Goal: Transaction & Acquisition: Book appointment/travel/reservation

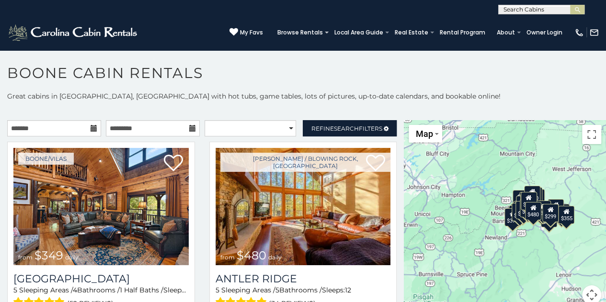
click at [91, 129] on icon at bounding box center [94, 128] width 7 height 7
click at [91, 128] on icon at bounding box center [94, 128] width 7 height 7
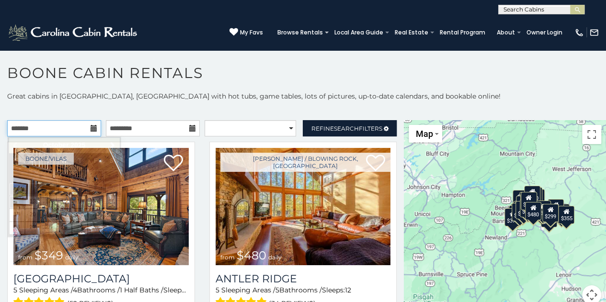
click at [90, 123] on input "text" at bounding box center [54, 128] width 94 height 16
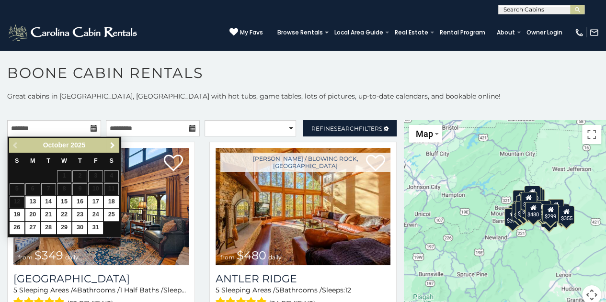
click at [111, 144] on span "Next" at bounding box center [113, 146] width 8 height 8
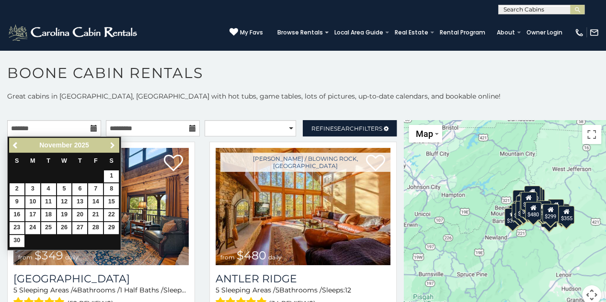
click at [111, 144] on span "Next" at bounding box center [113, 146] width 8 height 8
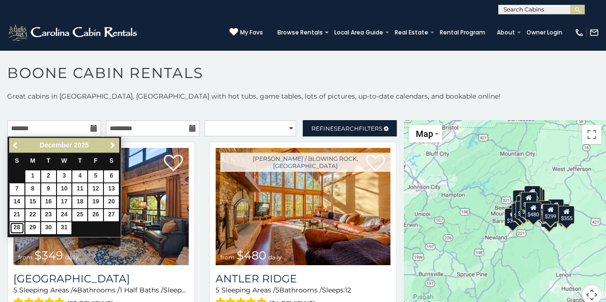
click at [17, 226] on link "28" at bounding box center [17, 228] width 15 height 12
type input "**********"
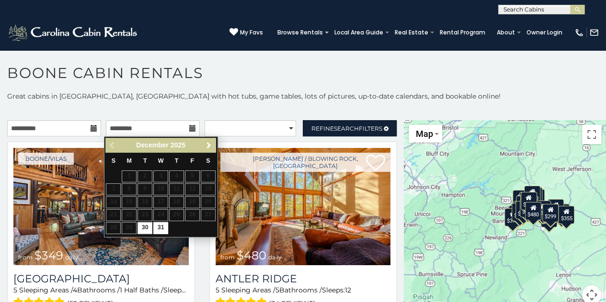
click at [209, 146] on span "Next" at bounding box center [209, 146] width 8 height 8
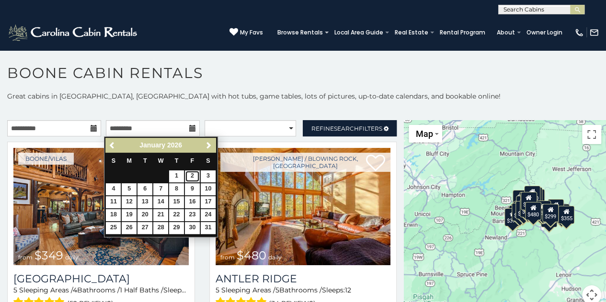
click at [192, 174] on link "2" at bounding box center [192, 177] width 15 height 12
type input "**********"
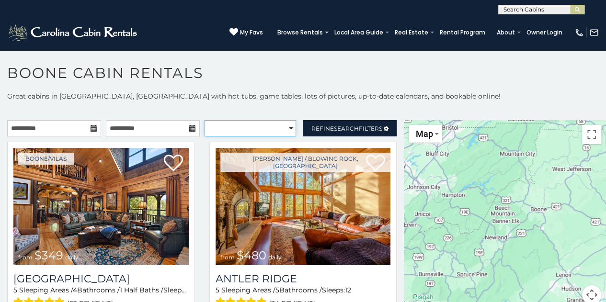
click at [284, 128] on select "**********" at bounding box center [251, 128] width 92 height 16
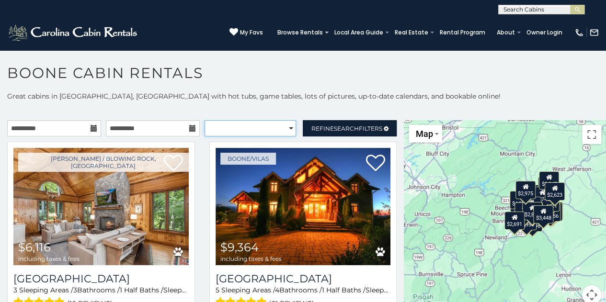
select select "**********"
click at [205, 120] on select "**********" at bounding box center [251, 128] width 92 height 16
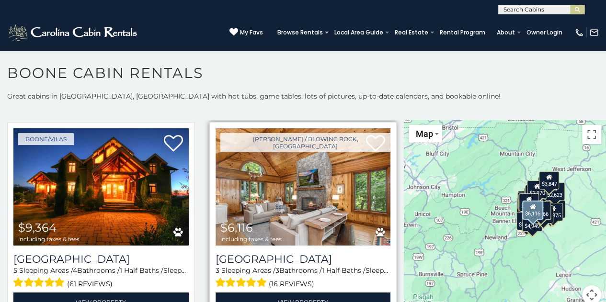
scroll to position [20, 0]
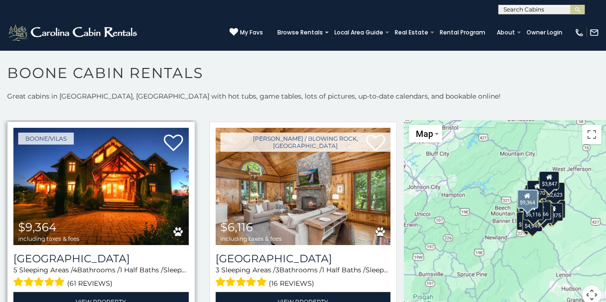
click at [113, 182] on img at bounding box center [100, 186] width 175 height 117
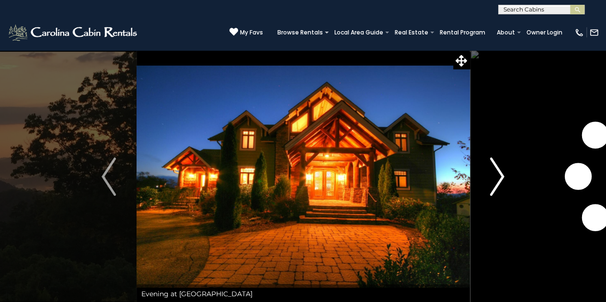
click at [497, 176] on img "Next" at bounding box center [497, 177] width 14 height 38
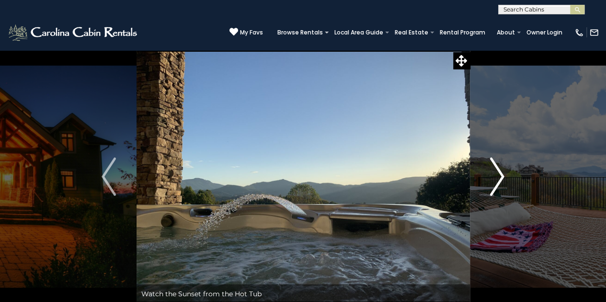
click at [497, 176] on img "Next" at bounding box center [497, 177] width 14 height 38
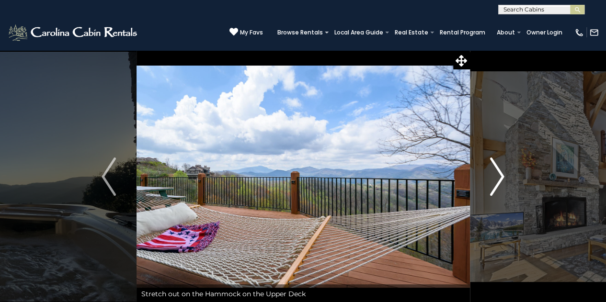
click at [497, 176] on img "Next" at bounding box center [497, 177] width 14 height 38
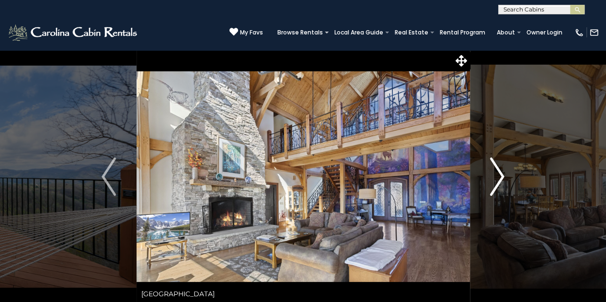
click at [497, 176] on img "Next" at bounding box center [497, 177] width 14 height 38
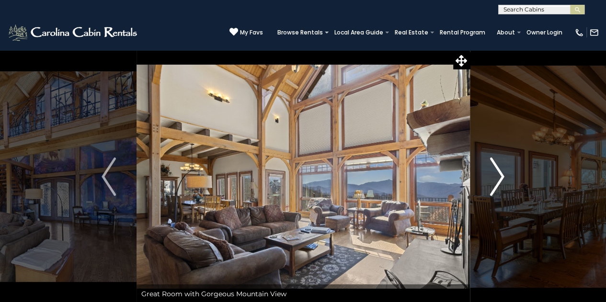
click at [497, 176] on img "Next" at bounding box center [497, 177] width 14 height 38
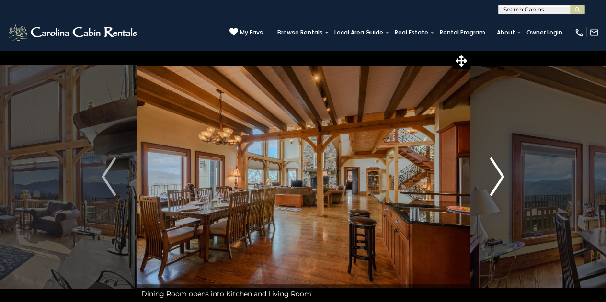
click at [497, 176] on img "Next" at bounding box center [497, 177] width 14 height 38
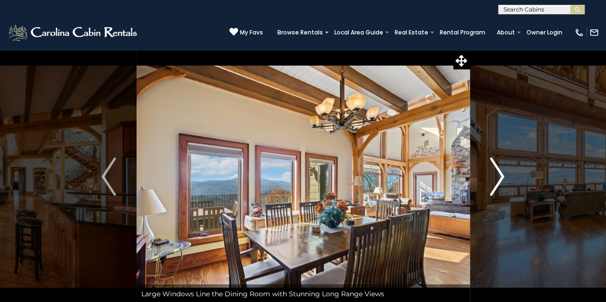
click at [497, 176] on img "Next" at bounding box center [497, 177] width 14 height 38
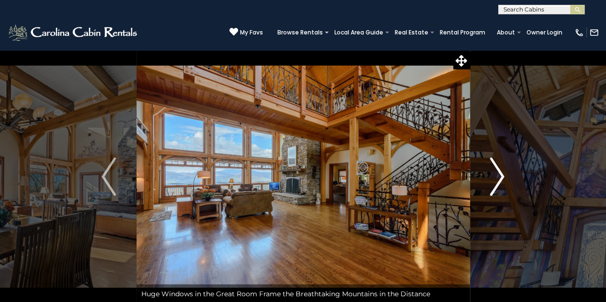
click at [497, 176] on img "Next" at bounding box center [497, 177] width 14 height 38
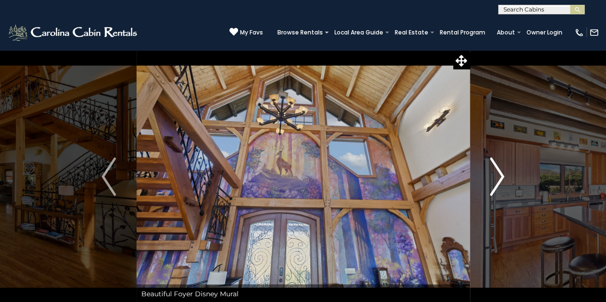
click at [497, 176] on img "Next" at bounding box center [497, 177] width 14 height 38
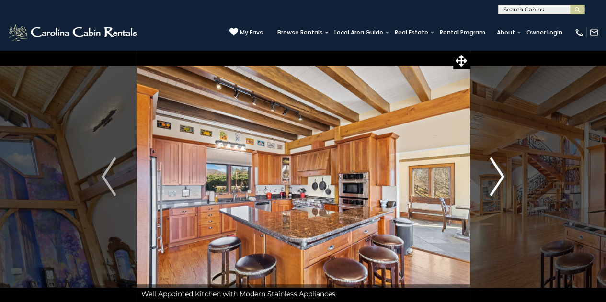
click at [497, 176] on img "Next" at bounding box center [497, 177] width 14 height 38
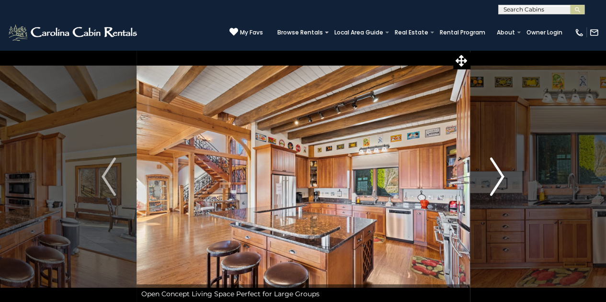
click at [497, 176] on img "Next" at bounding box center [497, 177] width 14 height 38
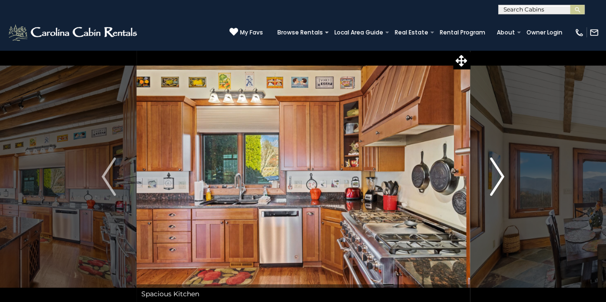
click at [497, 176] on img "Next" at bounding box center [497, 177] width 14 height 38
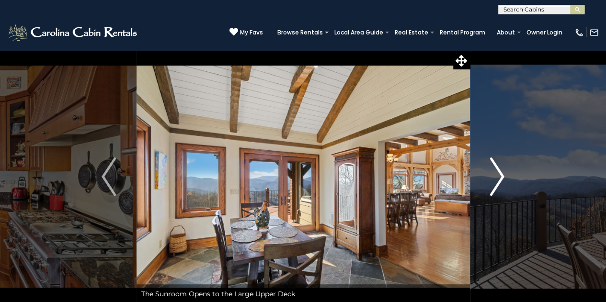
click at [497, 176] on img "Next" at bounding box center [497, 177] width 14 height 38
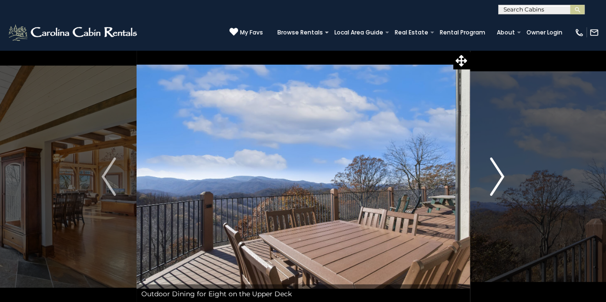
click at [497, 176] on img "Next" at bounding box center [497, 177] width 14 height 38
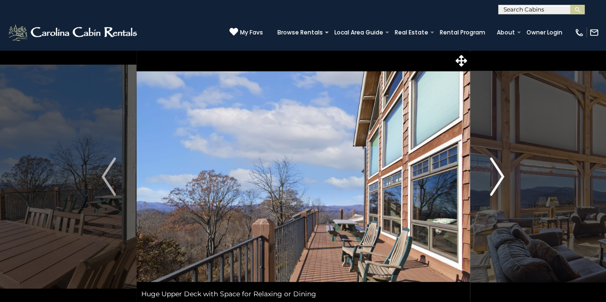
click at [497, 176] on img "Next" at bounding box center [497, 177] width 14 height 38
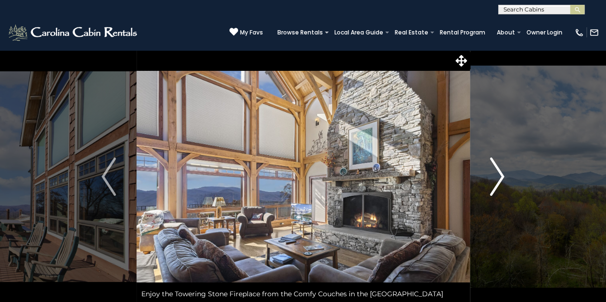
click at [497, 176] on img "Next" at bounding box center [497, 177] width 14 height 38
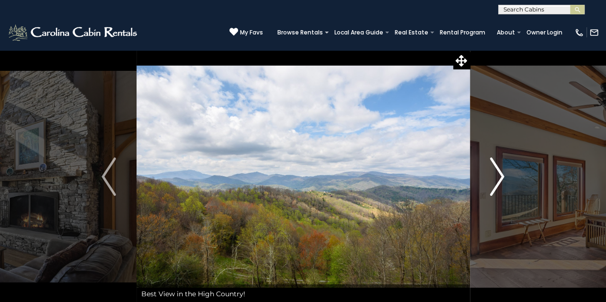
click at [497, 176] on img "Next" at bounding box center [497, 177] width 14 height 38
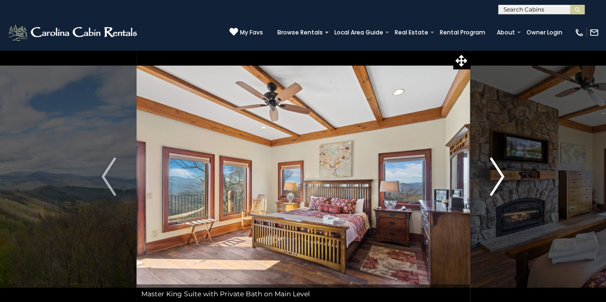
click at [497, 176] on img "Next" at bounding box center [497, 177] width 14 height 38
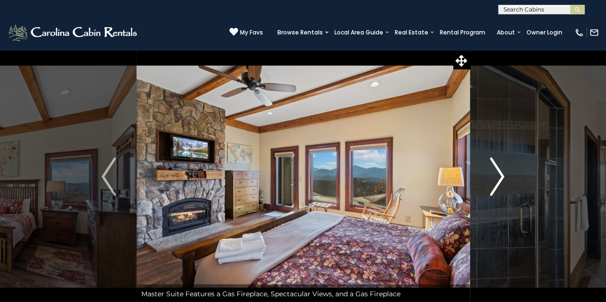
click at [497, 176] on img "Next" at bounding box center [497, 177] width 14 height 38
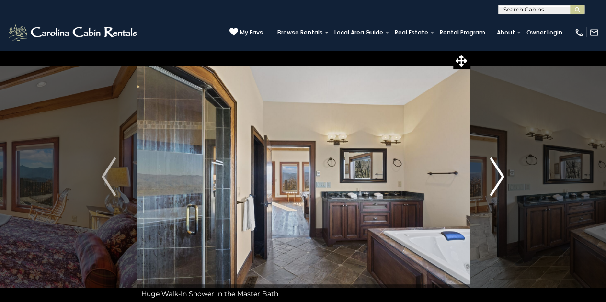
click at [497, 176] on img "Next" at bounding box center [497, 177] width 14 height 38
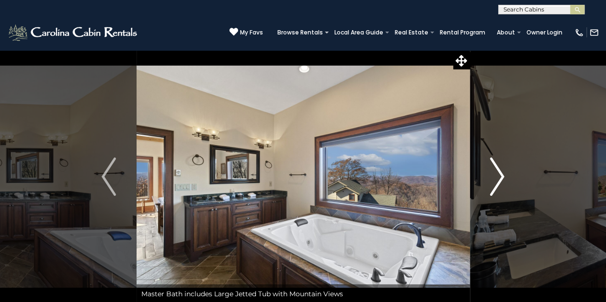
click at [497, 176] on img "Next" at bounding box center [497, 177] width 14 height 38
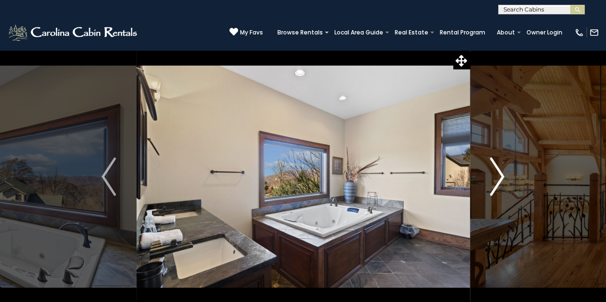
click at [497, 176] on img "Next" at bounding box center [497, 177] width 14 height 38
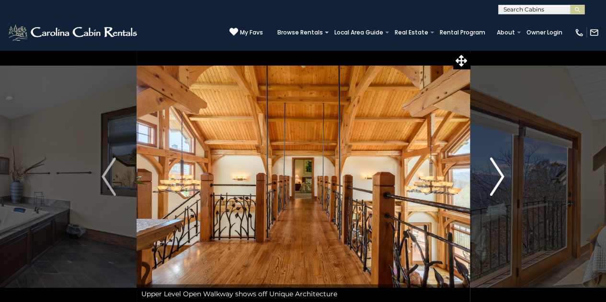
click at [497, 176] on img "Next" at bounding box center [497, 177] width 14 height 38
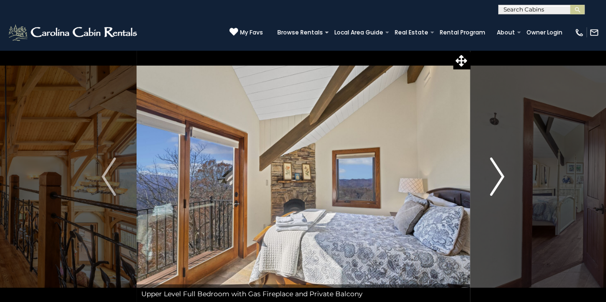
click at [497, 176] on img "Next" at bounding box center [497, 177] width 14 height 38
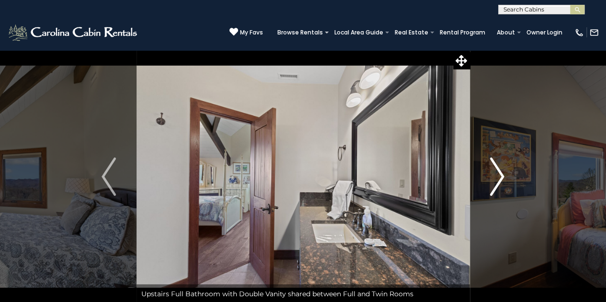
click at [497, 176] on img "Next" at bounding box center [497, 177] width 14 height 38
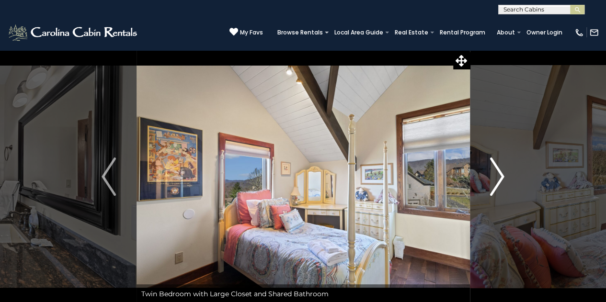
click at [497, 176] on img "Next" at bounding box center [497, 177] width 14 height 38
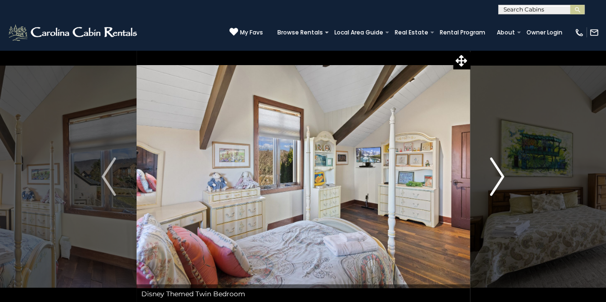
click at [497, 178] on img "Next" at bounding box center [497, 177] width 14 height 38
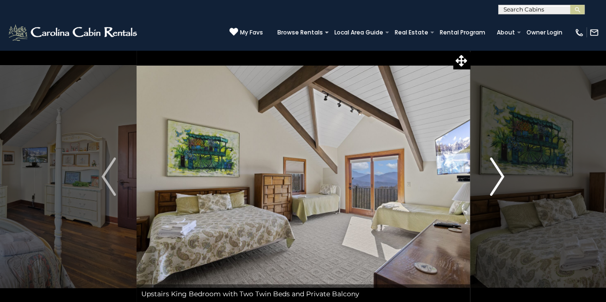
click at [497, 178] on img "Next" at bounding box center [497, 177] width 14 height 38
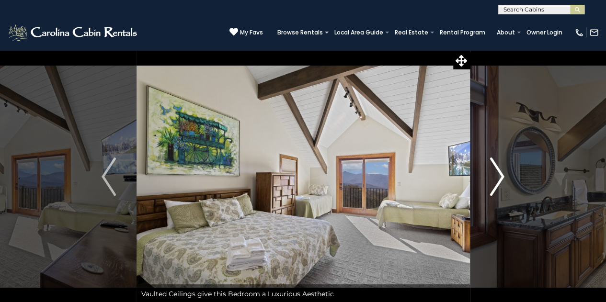
click at [497, 178] on img "Next" at bounding box center [497, 177] width 14 height 38
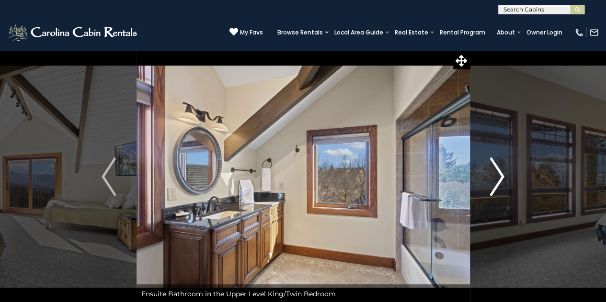
click at [497, 178] on img "Next" at bounding box center [497, 177] width 14 height 38
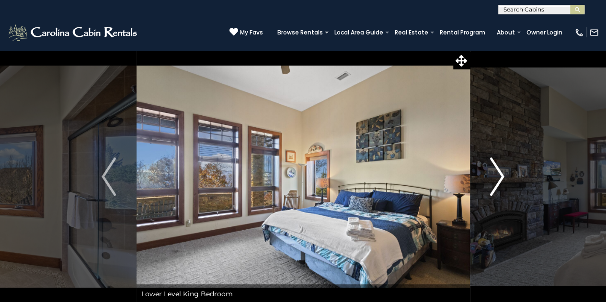
click at [497, 178] on img "Next" at bounding box center [497, 177] width 14 height 38
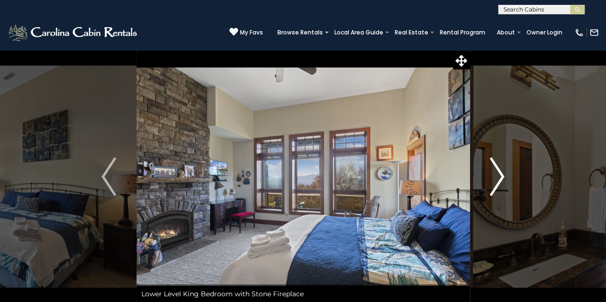
click at [497, 178] on img "Next" at bounding box center [497, 177] width 14 height 38
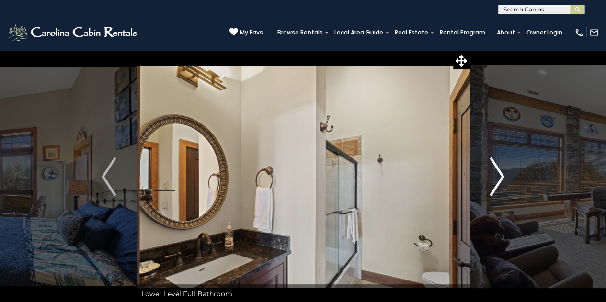
click at [497, 178] on img "Next" at bounding box center [497, 177] width 14 height 38
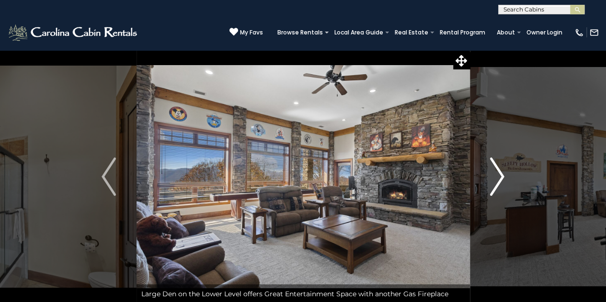
click at [497, 178] on img "Next" at bounding box center [497, 177] width 14 height 38
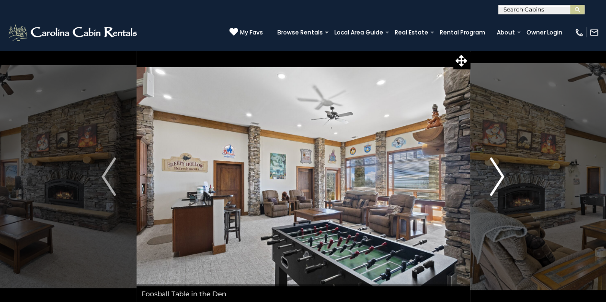
click at [497, 178] on img "Next" at bounding box center [497, 177] width 14 height 38
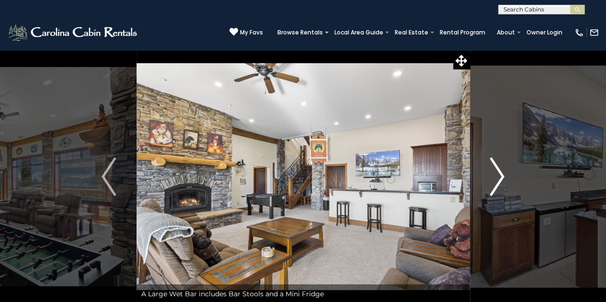
click at [497, 178] on img "Next" at bounding box center [497, 177] width 14 height 38
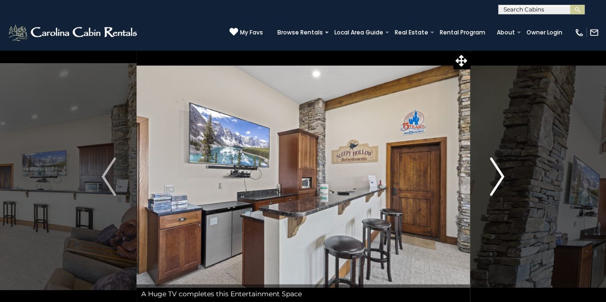
click at [498, 178] on img "Next" at bounding box center [497, 177] width 14 height 38
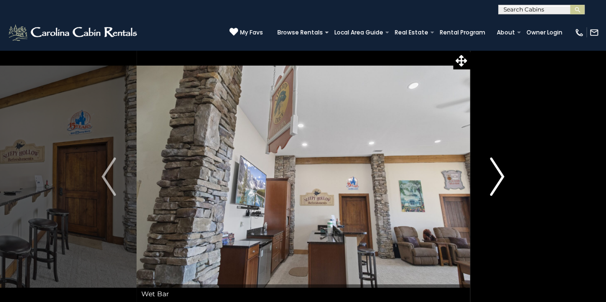
click at [498, 177] on img "Next" at bounding box center [497, 177] width 14 height 38
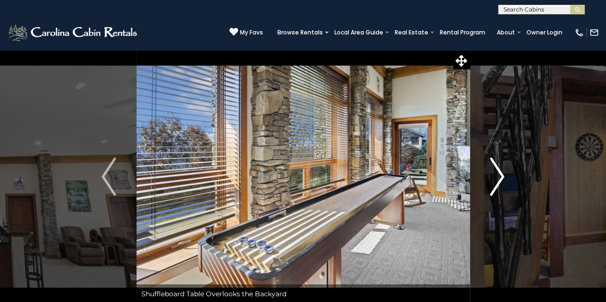
click at [500, 177] on img "Next" at bounding box center [497, 177] width 14 height 38
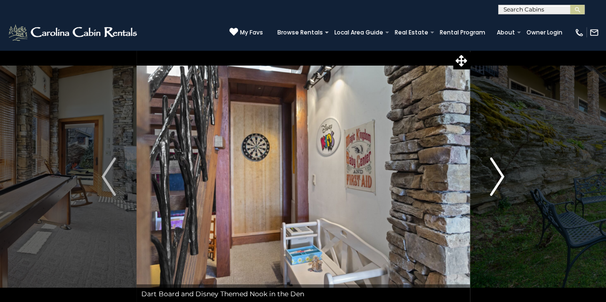
click at [499, 179] on img "Next" at bounding box center [497, 177] width 14 height 38
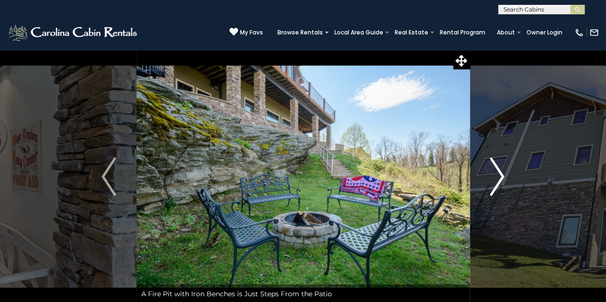
click at [498, 176] on img "Next" at bounding box center [497, 177] width 14 height 38
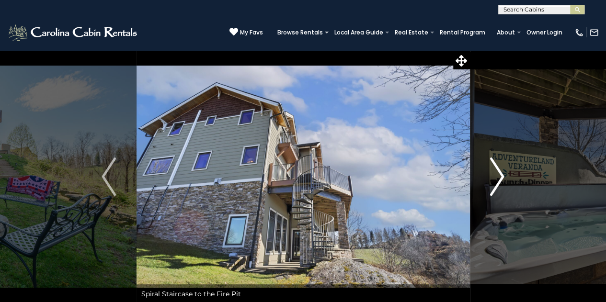
click at [498, 176] on img "Next" at bounding box center [497, 177] width 14 height 38
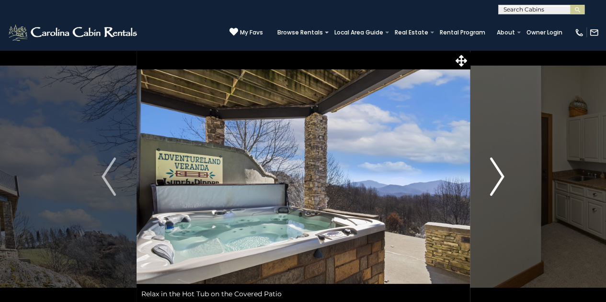
click at [498, 176] on img "Next" at bounding box center [497, 177] width 14 height 38
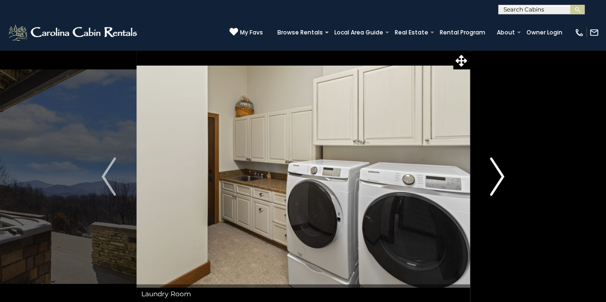
click at [498, 176] on img "Next" at bounding box center [497, 177] width 14 height 38
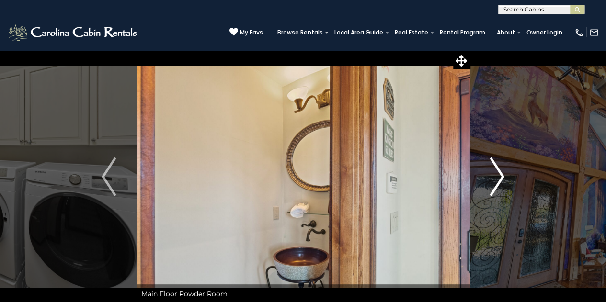
click at [498, 176] on img "Next" at bounding box center [497, 177] width 14 height 38
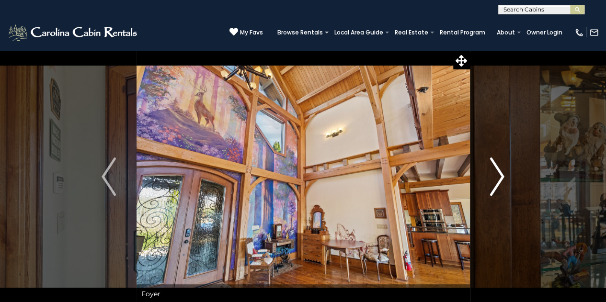
click at [498, 176] on img "Next" at bounding box center [497, 177] width 14 height 38
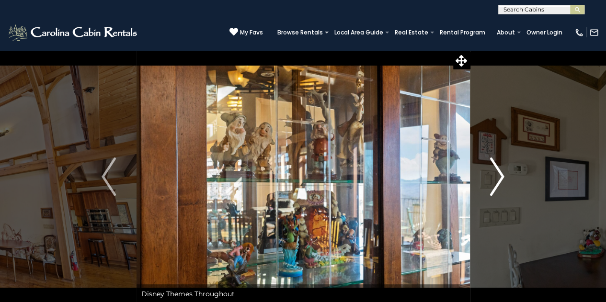
click at [499, 174] on img "Next" at bounding box center [497, 177] width 14 height 38
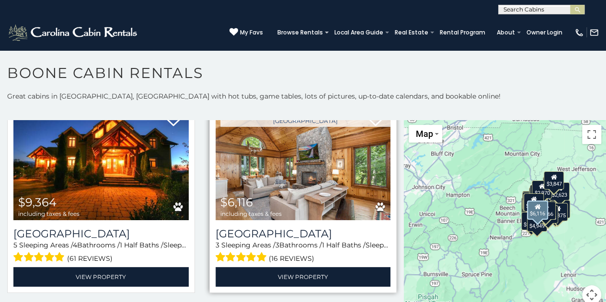
scroll to position [46, 0]
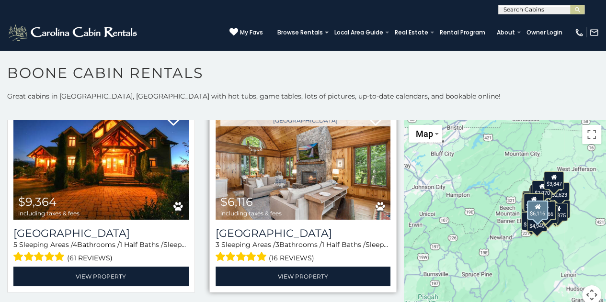
click at [305, 164] on img at bounding box center [303, 160] width 175 height 117
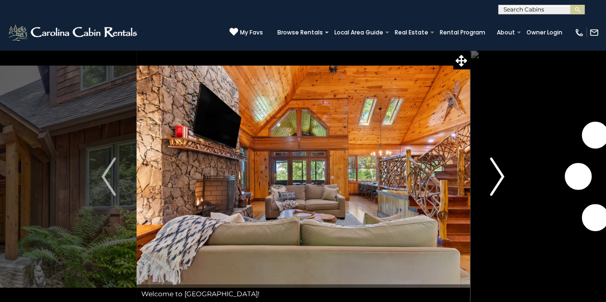
click at [500, 171] on img "Next" at bounding box center [497, 177] width 14 height 38
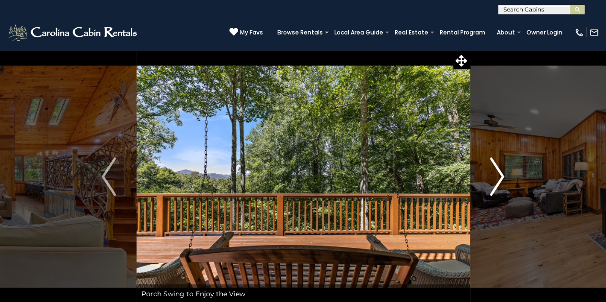
click at [500, 171] on img "Next" at bounding box center [497, 177] width 14 height 38
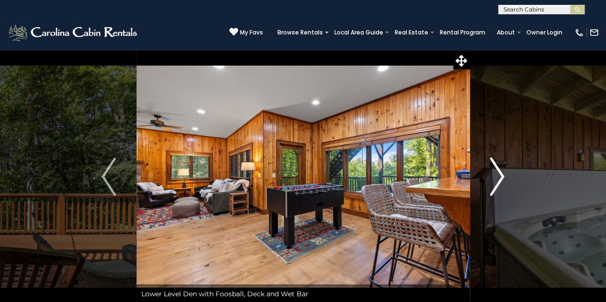
click at [500, 171] on img "Next" at bounding box center [497, 177] width 14 height 38
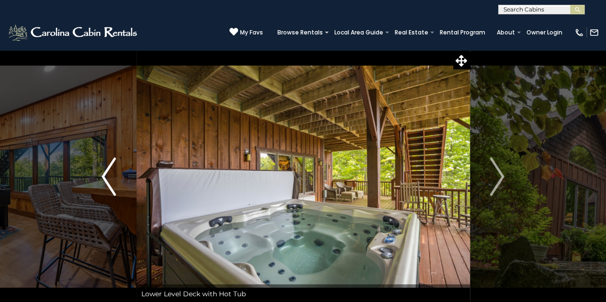
click at [107, 180] on img "Previous" at bounding box center [109, 177] width 14 height 38
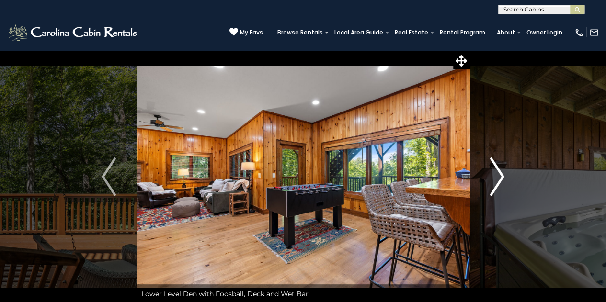
click at [496, 175] on img "Next" at bounding box center [497, 177] width 14 height 38
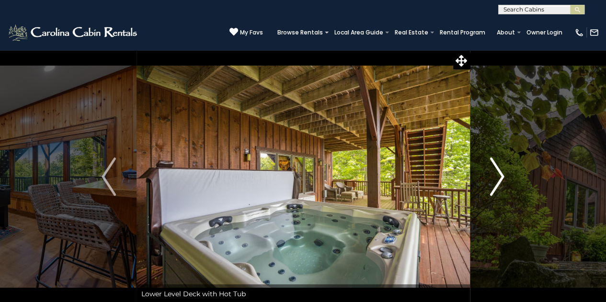
click at [495, 173] on img "Next" at bounding box center [497, 177] width 14 height 38
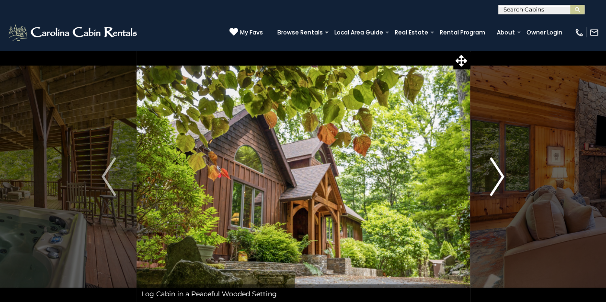
click at [496, 173] on img "Next" at bounding box center [497, 177] width 14 height 38
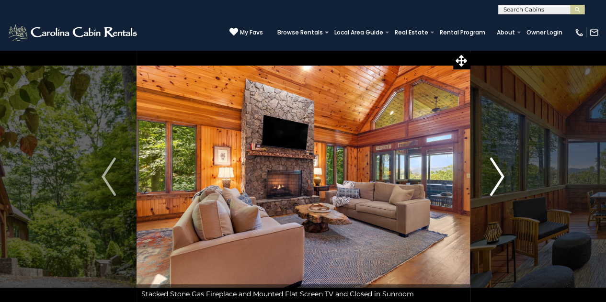
click at [496, 173] on img "Next" at bounding box center [497, 177] width 14 height 38
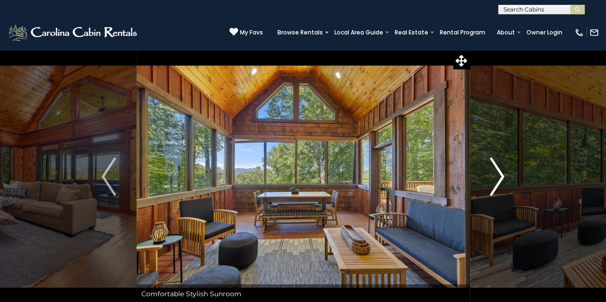
click at [496, 173] on img "Next" at bounding box center [497, 177] width 14 height 38
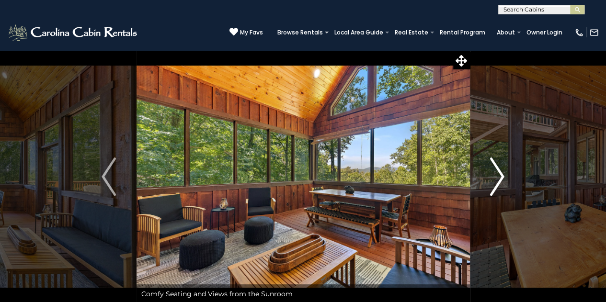
click at [496, 173] on img "Next" at bounding box center [497, 177] width 14 height 38
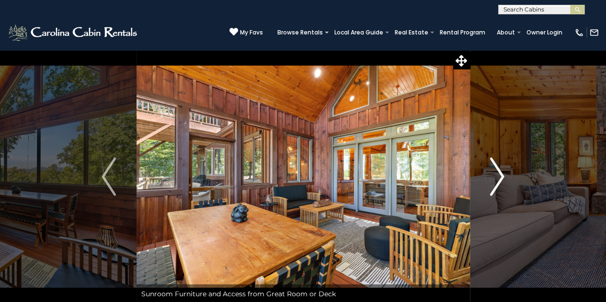
click at [496, 173] on img "Next" at bounding box center [497, 177] width 14 height 38
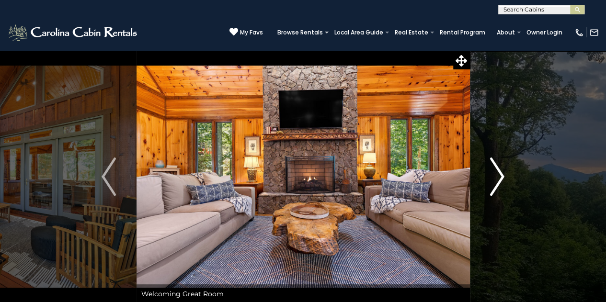
click at [496, 173] on img "Next" at bounding box center [497, 177] width 14 height 38
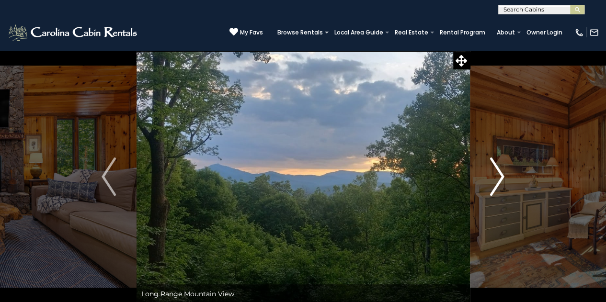
click at [496, 173] on img "Next" at bounding box center [497, 177] width 14 height 38
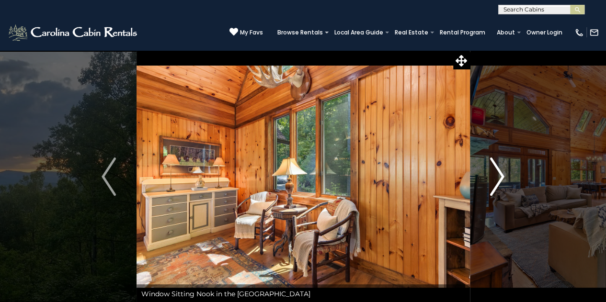
click at [496, 173] on img "Next" at bounding box center [497, 177] width 14 height 38
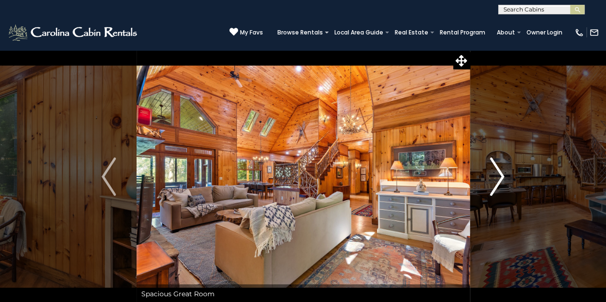
click at [496, 173] on img "Next" at bounding box center [497, 177] width 14 height 38
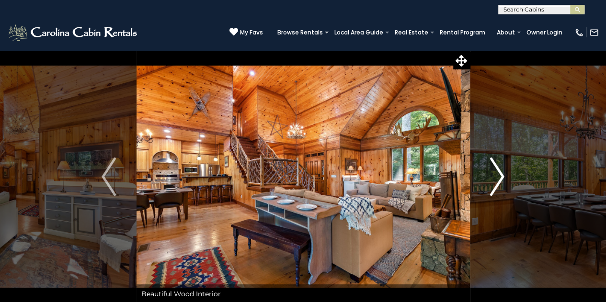
click at [496, 173] on img "Next" at bounding box center [497, 177] width 14 height 38
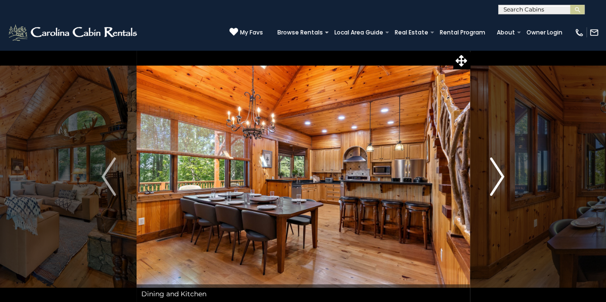
click at [496, 173] on img "Next" at bounding box center [497, 177] width 14 height 38
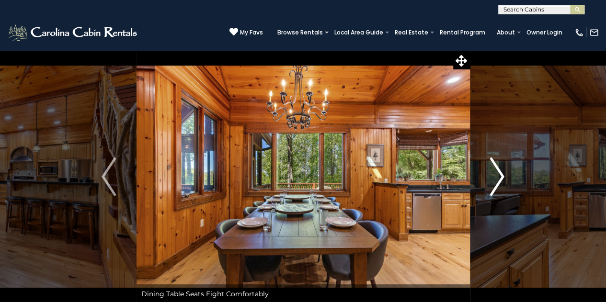
click at [496, 173] on img "Next" at bounding box center [497, 177] width 14 height 38
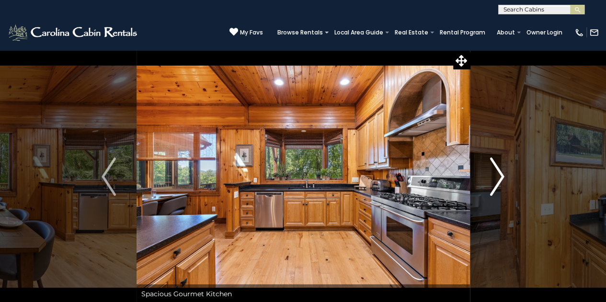
click at [496, 173] on img "Next" at bounding box center [497, 177] width 14 height 38
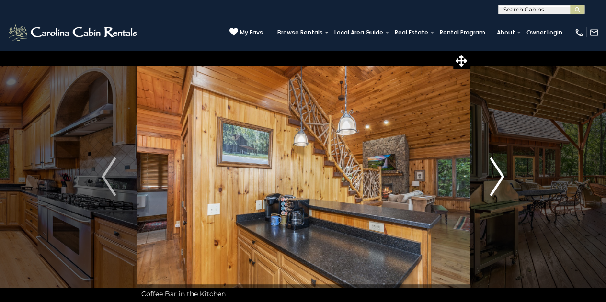
click at [496, 173] on img "Next" at bounding box center [497, 177] width 14 height 38
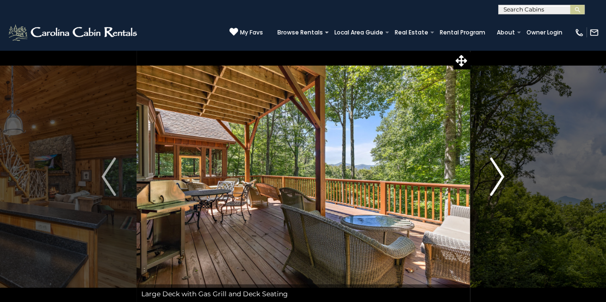
click at [496, 173] on img "Next" at bounding box center [497, 177] width 14 height 38
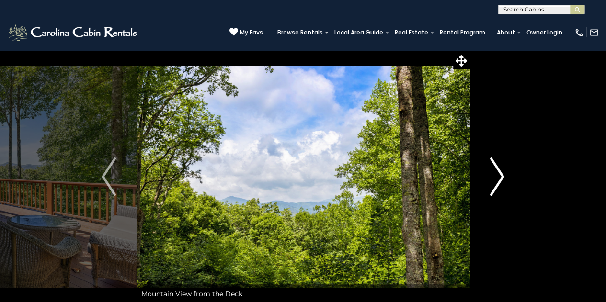
click at [496, 173] on img "Next" at bounding box center [497, 177] width 14 height 38
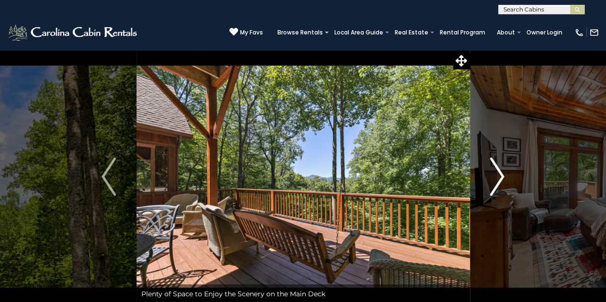
click at [496, 173] on img "Next" at bounding box center [497, 177] width 14 height 38
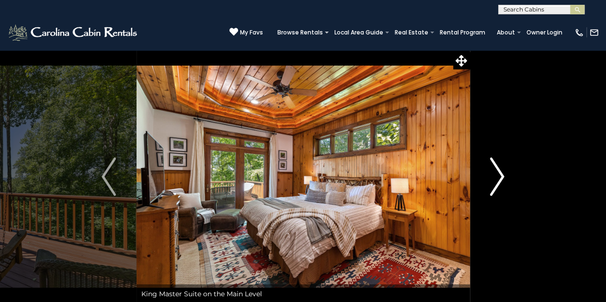
click at [496, 173] on img "Next" at bounding box center [497, 177] width 14 height 38
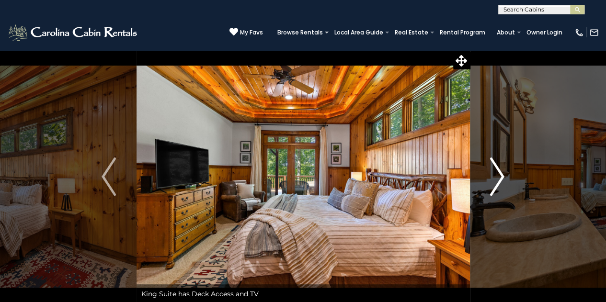
click at [496, 173] on img "Next" at bounding box center [497, 177] width 14 height 38
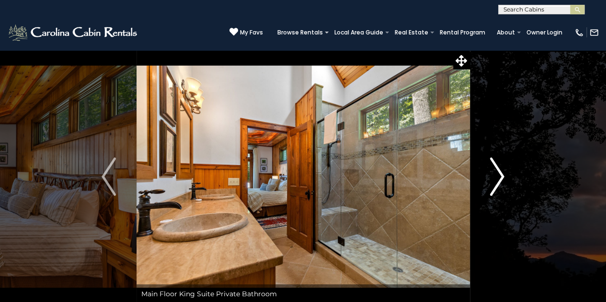
click at [496, 173] on img "Next" at bounding box center [497, 177] width 14 height 38
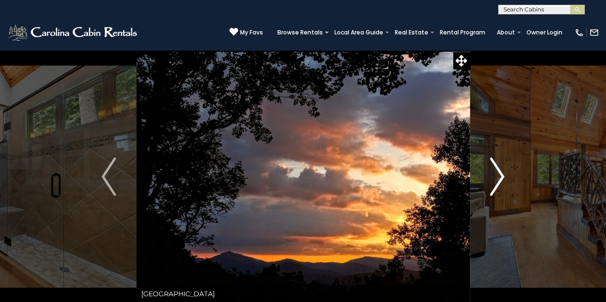
click at [496, 173] on img "Next" at bounding box center [497, 177] width 14 height 38
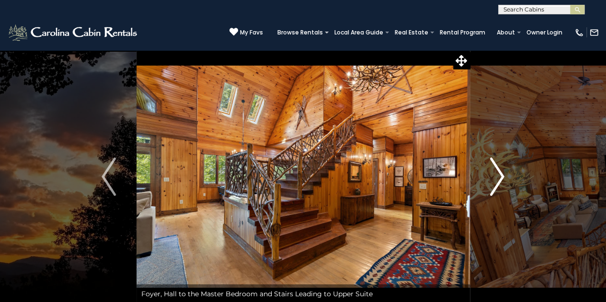
click at [496, 173] on img "Next" at bounding box center [497, 177] width 14 height 38
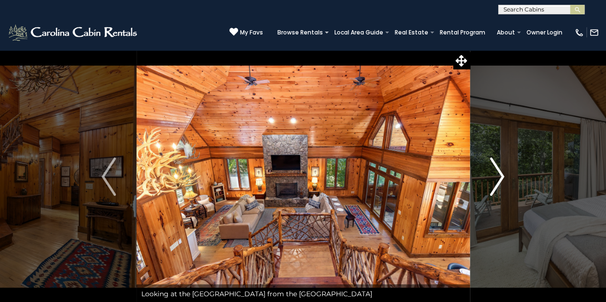
click at [496, 173] on img "Next" at bounding box center [497, 177] width 14 height 38
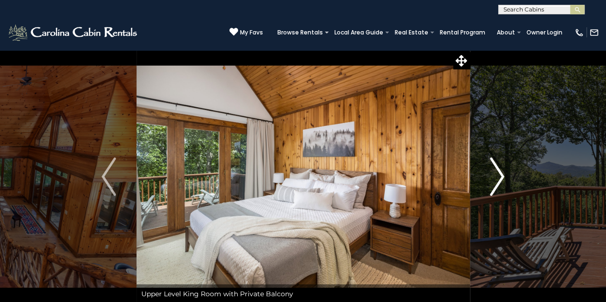
click at [496, 173] on img "Next" at bounding box center [497, 177] width 14 height 38
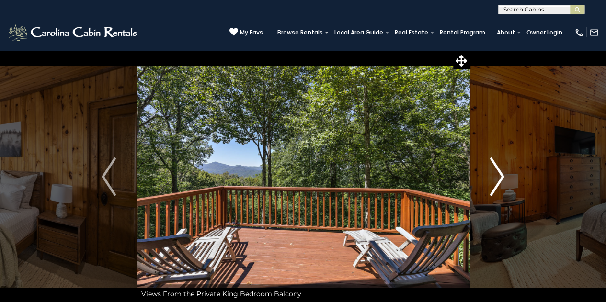
click at [496, 173] on img "Next" at bounding box center [497, 177] width 14 height 38
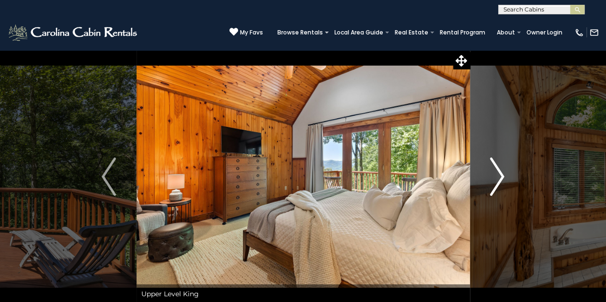
click at [496, 173] on img "Next" at bounding box center [497, 177] width 14 height 38
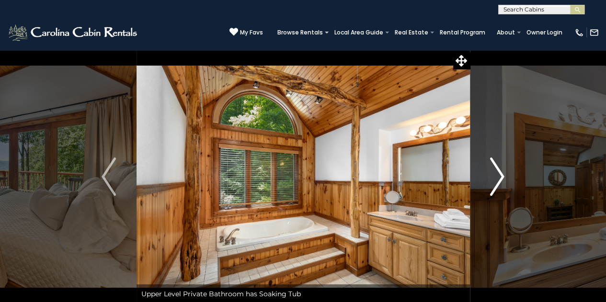
click at [496, 173] on img "Next" at bounding box center [497, 177] width 14 height 38
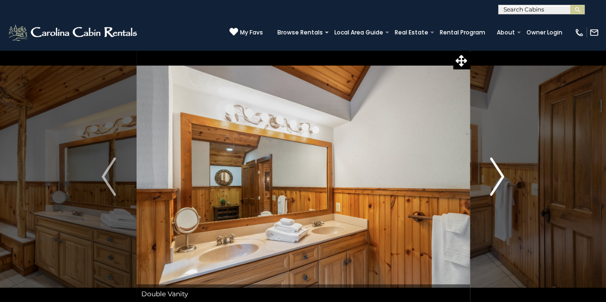
click at [496, 173] on img "Next" at bounding box center [497, 177] width 14 height 38
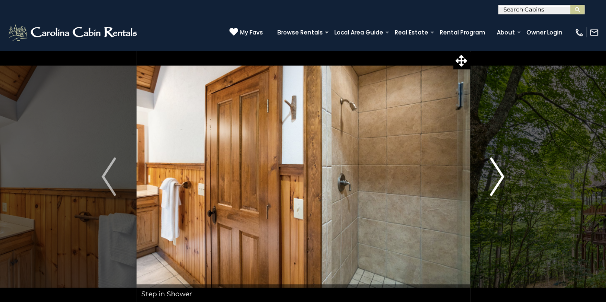
click at [496, 173] on img "Next" at bounding box center [497, 177] width 14 height 38
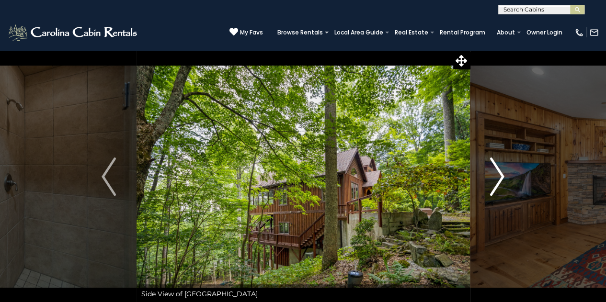
click at [496, 173] on img "Next" at bounding box center [497, 177] width 14 height 38
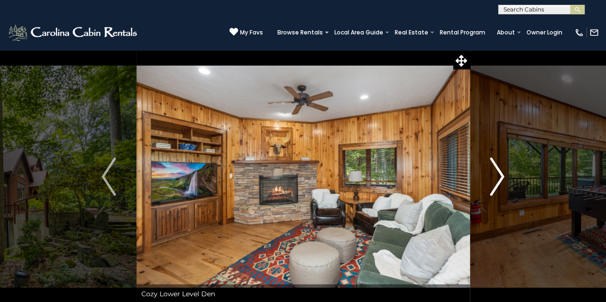
click at [496, 173] on img "Next" at bounding box center [497, 177] width 14 height 38
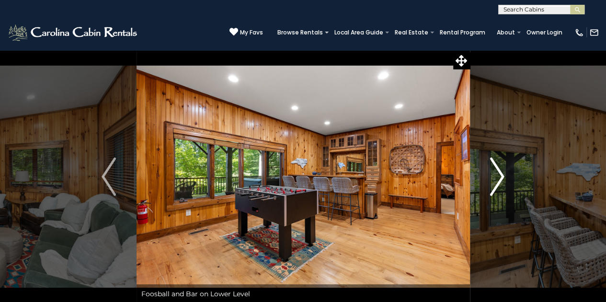
click at [496, 173] on img "Next" at bounding box center [497, 177] width 14 height 38
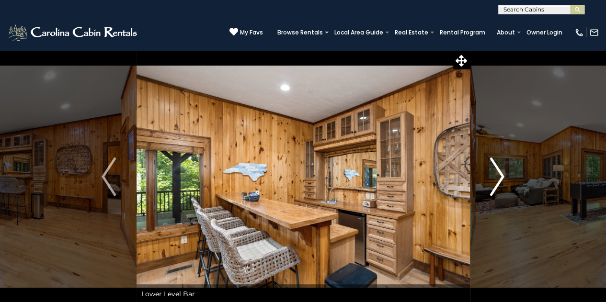
click at [496, 173] on img "Next" at bounding box center [497, 177] width 14 height 38
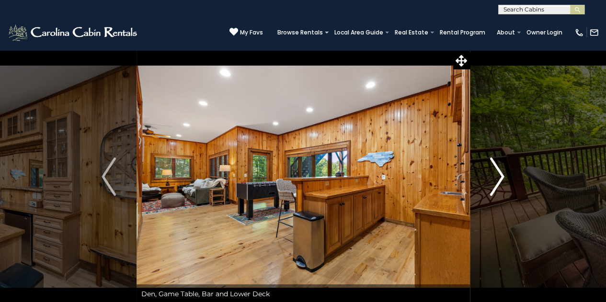
click at [496, 173] on img "Next" at bounding box center [497, 177] width 14 height 38
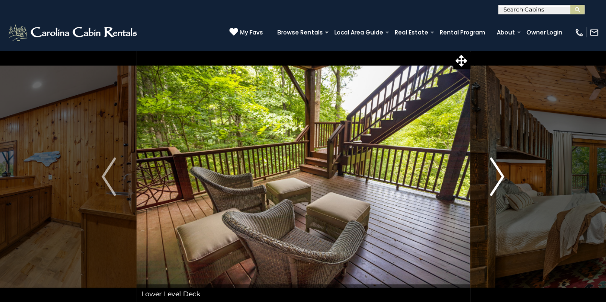
click at [496, 173] on img "Next" at bounding box center [497, 177] width 14 height 38
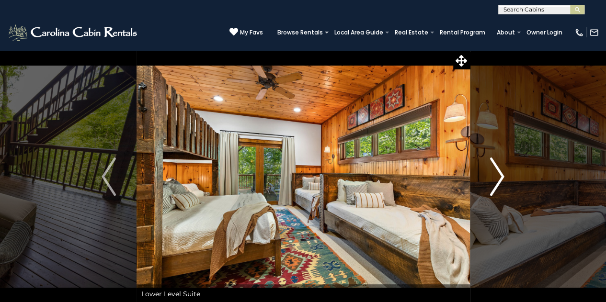
click at [496, 173] on img "Next" at bounding box center [497, 177] width 14 height 38
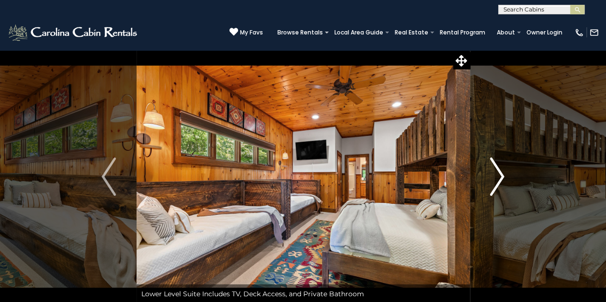
click at [497, 174] on img "Next" at bounding box center [497, 177] width 14 height 38
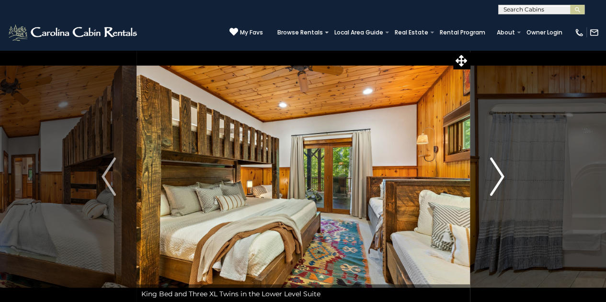
click at [497, 172] on img "Next" at bounding box center [497, 177] width 14 height 38
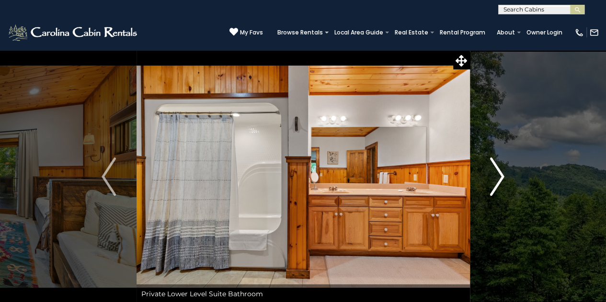
click at [497, 172] on img "Next" at bounding box center [497, 177] width 14 height 38
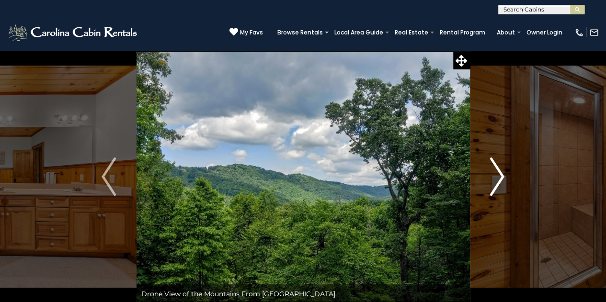
click at [497, 172] on img "Next" at bounding box center [497, 177] width 14 height 38
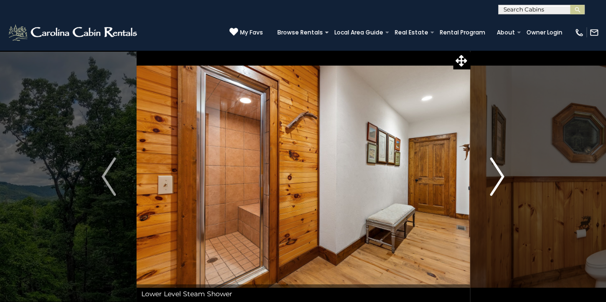
click at [497, 172] on img "Next" at bounding box center [497, 177] width 14 height 38
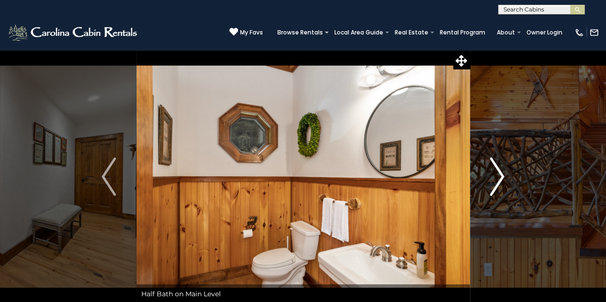
click at [497, 172] on img "Next" at bounding box center [497, 177] width 14 height 38
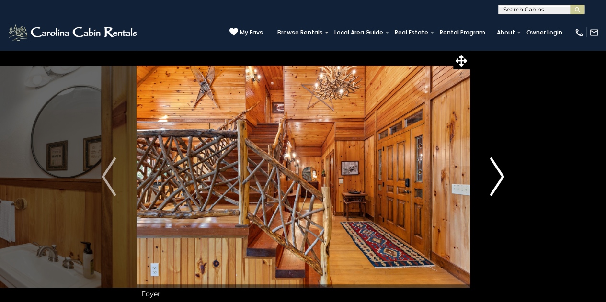
click at [497, 172] on img "Next" at bounding box center [497, 177] width 14 height 38
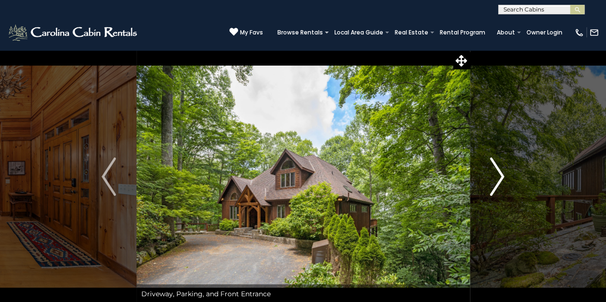
click at [497, 172] on img "Next" at bounding box center [497, 177] width 14 height 38
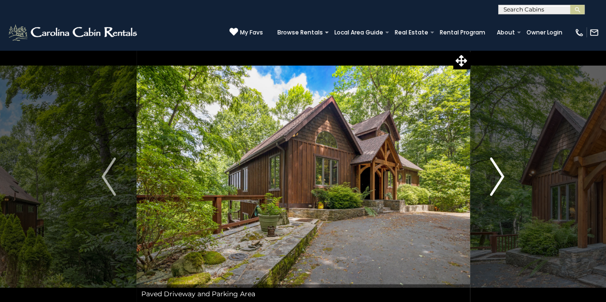
click at [497, 172] on img "Next" at bounding box center [497, 177] width 14 height 38
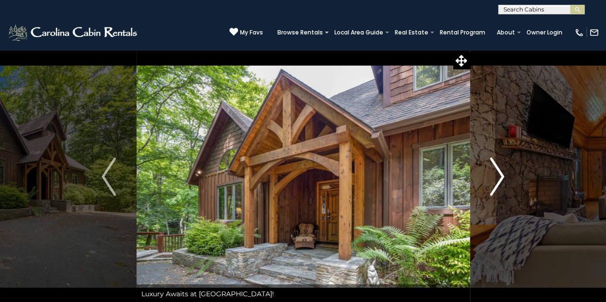
click at [497, 172] on img "Next" at bounding box center [497, 177] width 14 height 38
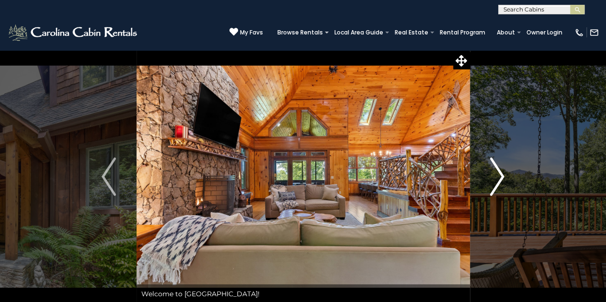
click at [497, 172] on img "Next" at bounding box center [497, 177] width 14 height 38
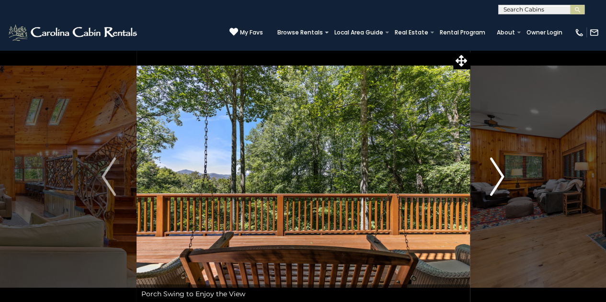
click at [497, 172] on img "Next" at bounding box center [497, 177] width 14 height 38
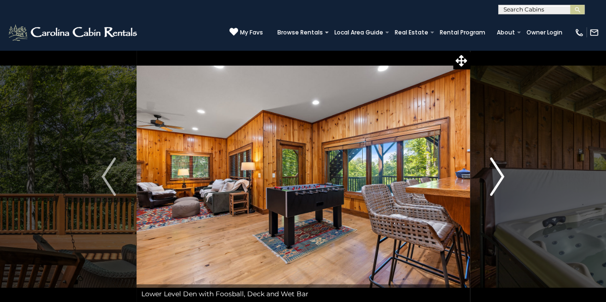
click at [497, 172] on img "Next" at bounding box center [497, 177] width 14 height 38
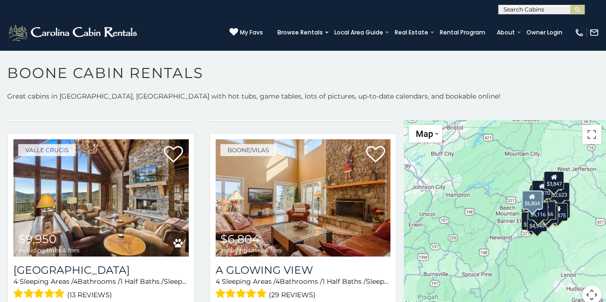
scroll to position [232, 0]
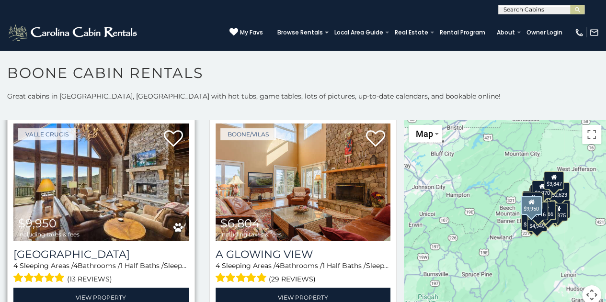
click at [149, 182] on img at bounding box center [100, 182] width 175 height 117
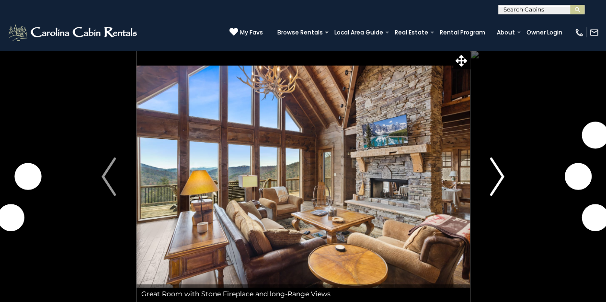
click at [501, 178] on img "Next" at bounding box center [497, 177] width 14 height 38
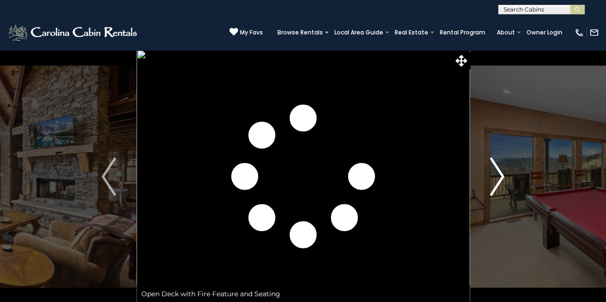
click at [501, 178] on img "Next" at bounding box center [497, 177] width 14 height 38
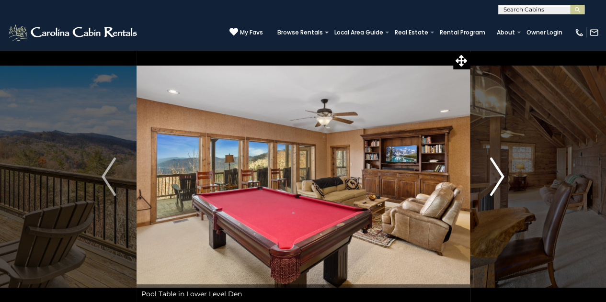
click at [501, 178] on img "Next" at bounding box center [497, 177] width 14 height 38
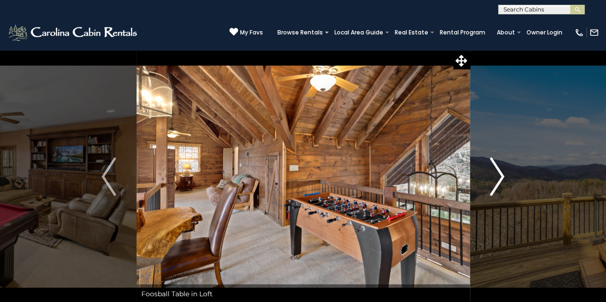
click at [501, 178] on img "Next" at bounding box center [497, 177] width 14 height 38
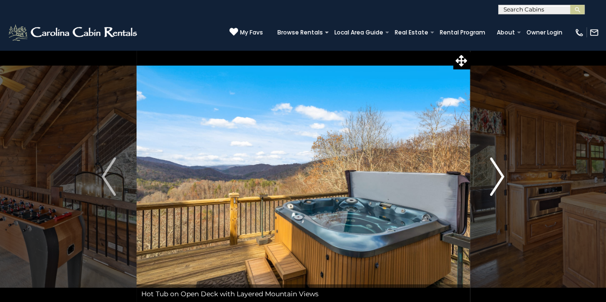
click at [501, 178] on img "Next" at bounding box center [497, 177] width 14 height 38
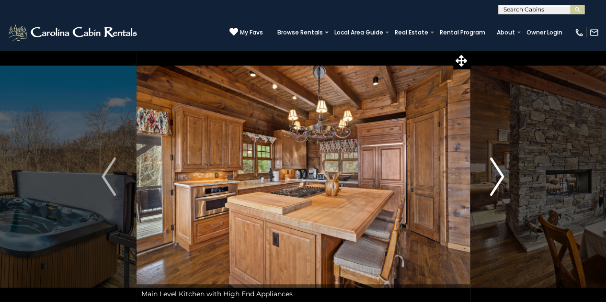
click at [501, 178] on img "Next" at bounding box center [497, 177] width 14 height 38
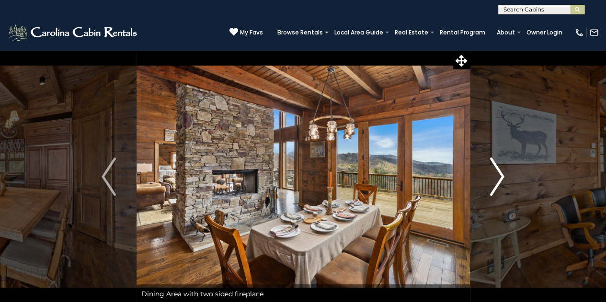
click at [501, 178] on img "Next" at bounding box center [497, 177] width 14 height 38
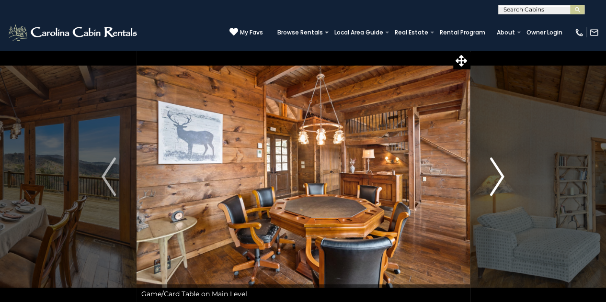
click at [501, 178] on img "Next" at bounding box center [497, 177] width 14 height 38
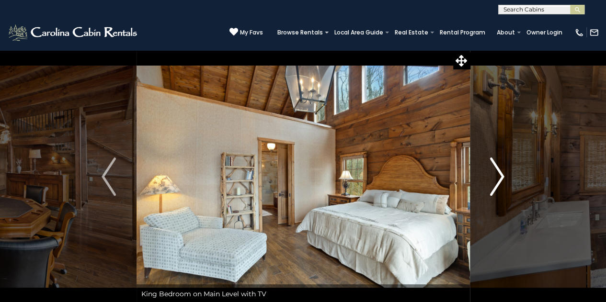
click at [501, 178] on img "Next" at bounding box center [497, 177] width 14 height 38
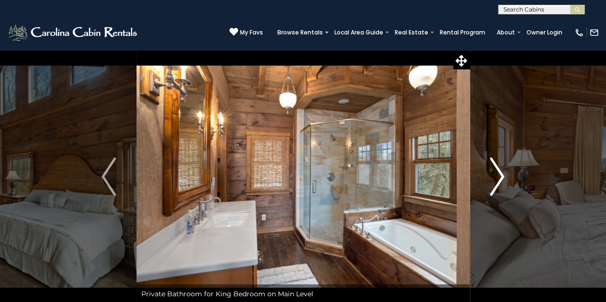
click at [501, 178] on img "Next" at bounding box center [497, 177] width 14 height 38
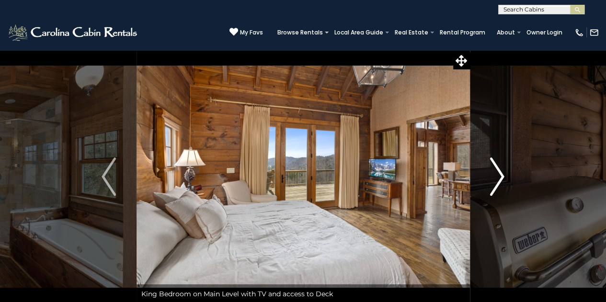
click at [501, 178] on img "Next" at bounding box center [497, 177] width 14 height 38
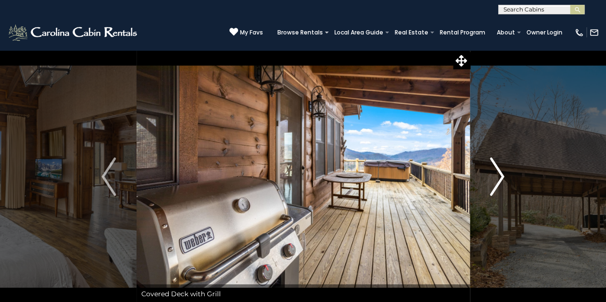
click at [501, 178] on img "Next" at bounding box center [497, 177] width 14 height 38
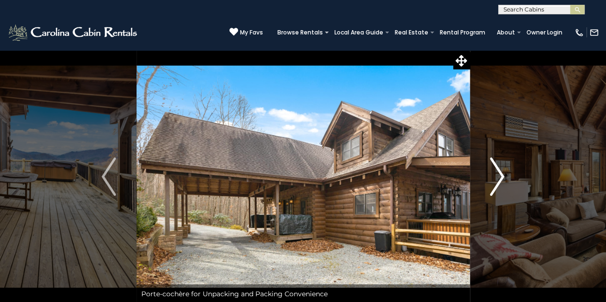
click at [501, 178] on img "Next" at bounding box center [497, 177] width 14 height 38
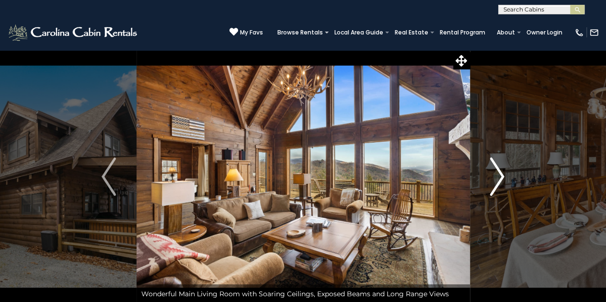
click at [501, 178] on img "Next" at bounding box center [497, 177] width 14 height 38
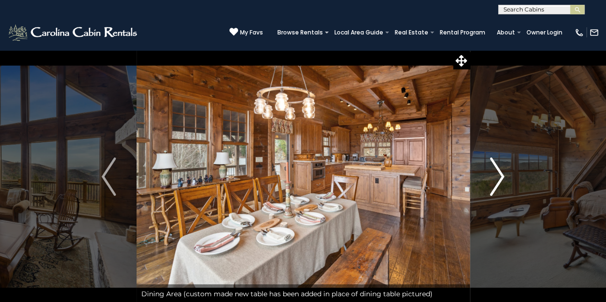
click at [501, 178] on img "Next" at bounding box center [497, 177] width 14 height 38
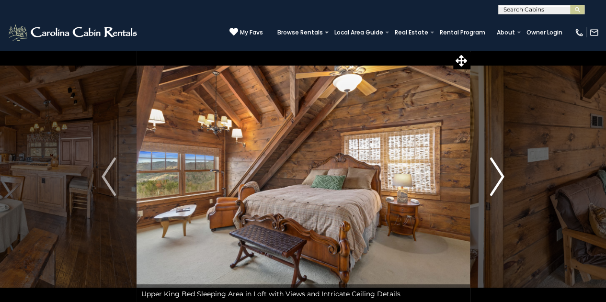
click at [501, 178] on img "Next" at bounding box center [497, 177] width 14 height 38
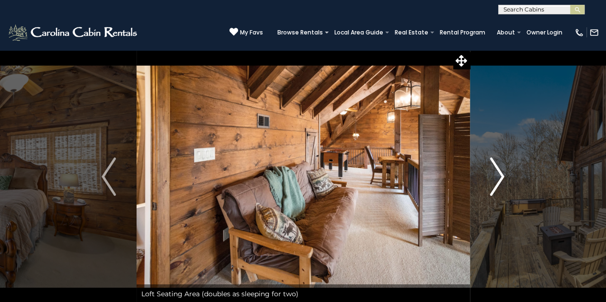
click at [501, 178] on img "Next" at bounding box center [497, 177] width 14 height 38
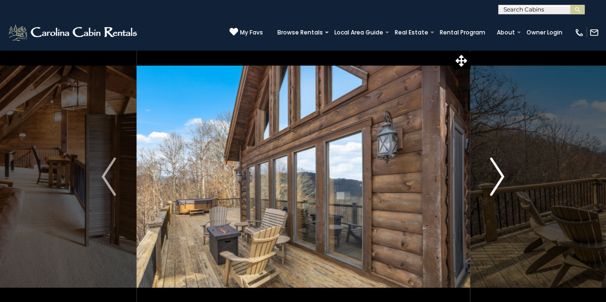
click at [501, 176] on img "Next" at bounding box center [497, 177] width 14 height 38
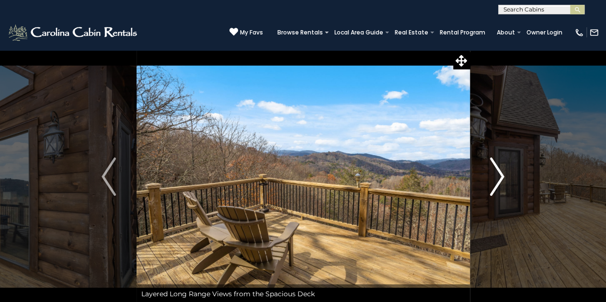
click at [501, 178] on img "Next" at bounding box center [497, 177] width 14 height 38
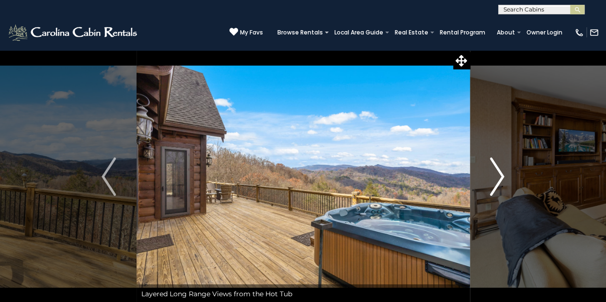
click at [501, 178] on img "Next" at bounding box center [497, 177] width 14 height 38
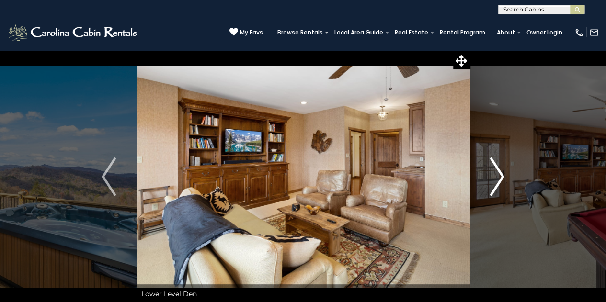
click at [501, 178] on img "Next" at bounding box center [497, 177] width 14 height 38
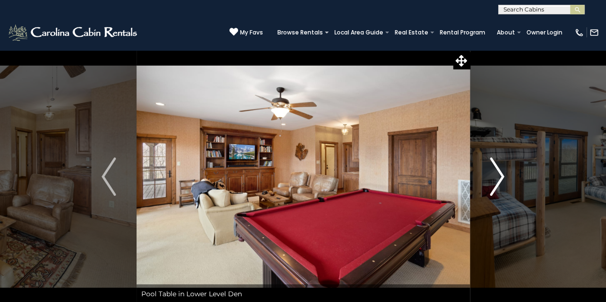
click at [501, 178] on img "Next" at bounding box center [497, 177] width 14 height 38
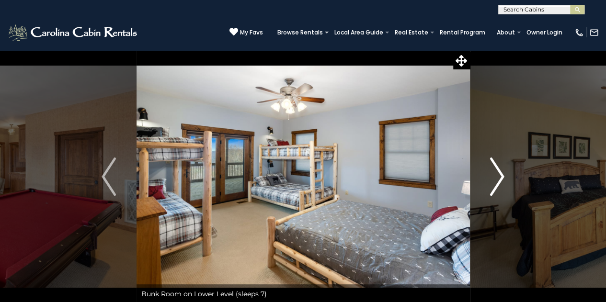
click at [501, 178] on img "Next" at bounding box center [497, 177] width 14 height 38
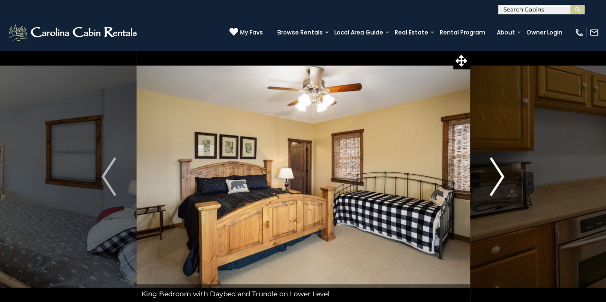
click at [501, 178] on img "Next" at bounding box center [497, 177] width 14 height 38
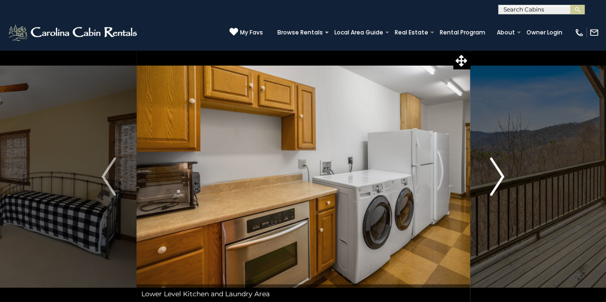
click at [501, 178] on img "Next" at bounding box center [497, 177] width 14 height 38
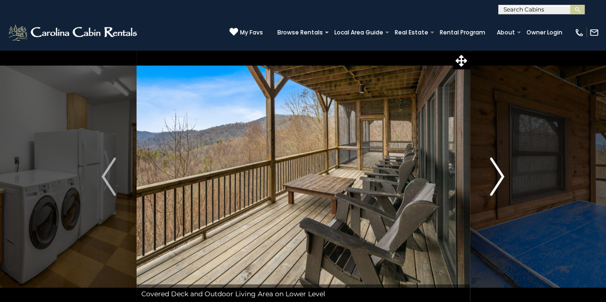
click at [501, 177] on img "Next" at bounding box center [497, 177] width 14 height 38
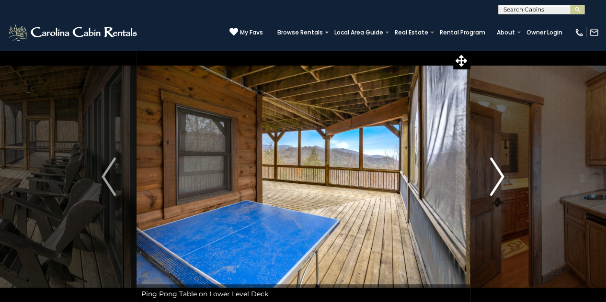
click at [501, 177] on img "Next" at bounding box center [497, 177] width 14 height 38
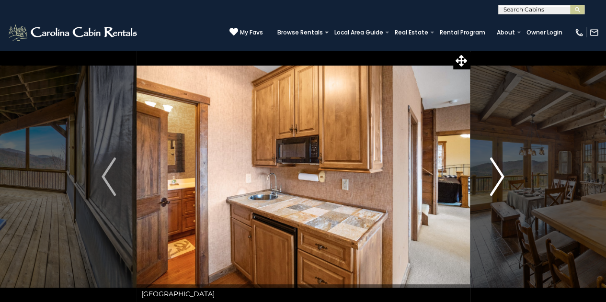
click at [501, 177] on img "Next" at bounding box center [497, 177] width 14 height 38
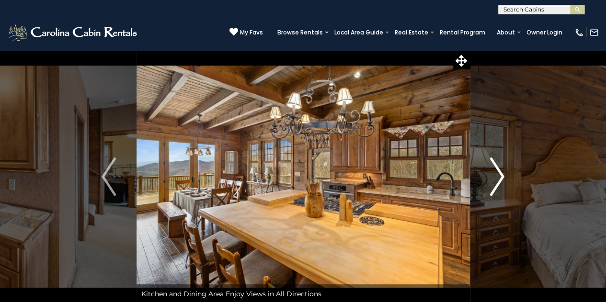
click at [501, 177] on img "Next" at bounding box center [497, 177] width 14 height 38
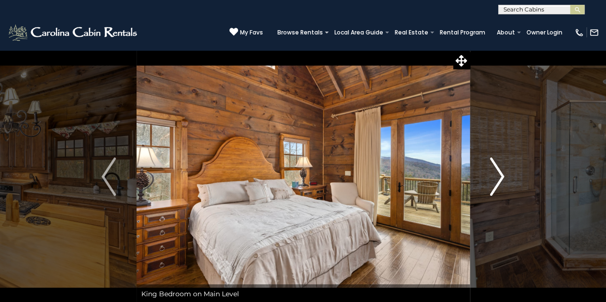
click at [501, 177] on img "Next" at bounding box center [497, 177] width 14 height 38
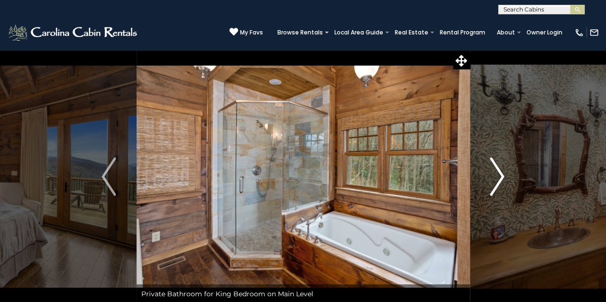
click at [501, 177] on img "Next" at bounding box center [497, 177] width 14 height 38
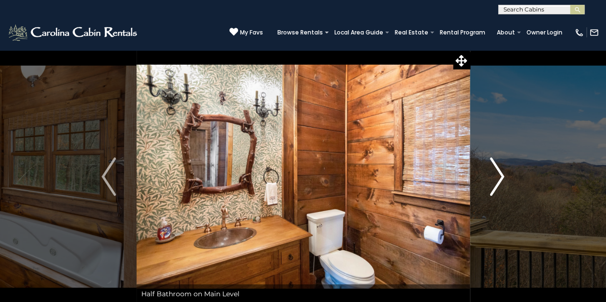
click at [501, 177] on img "Next" at bounding box center [497, 177] width 14 height 38
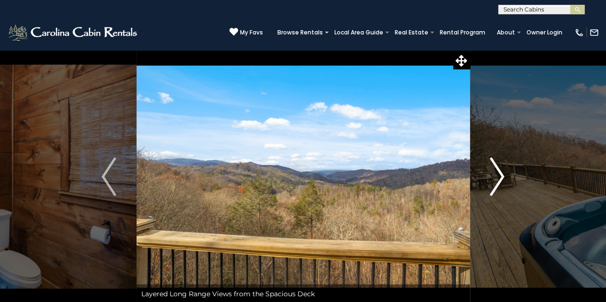
click at [501, 177] on img "Next" at bounding box center [497, 177] width 14 height 38
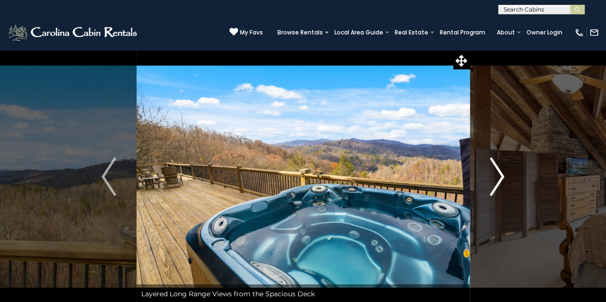
click at [501, 177] on img "Next" at bounding box center [497, 177] width 14 height 38
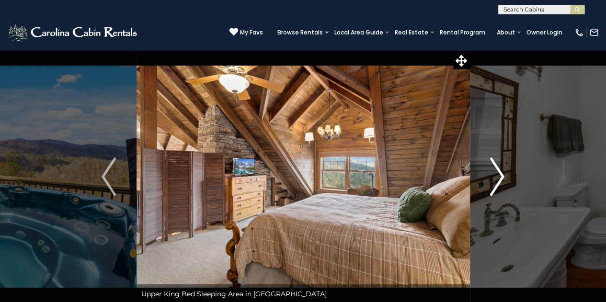
click at [501, 177] on img "Next" at bounding box center [497, 177] width 14 height 38
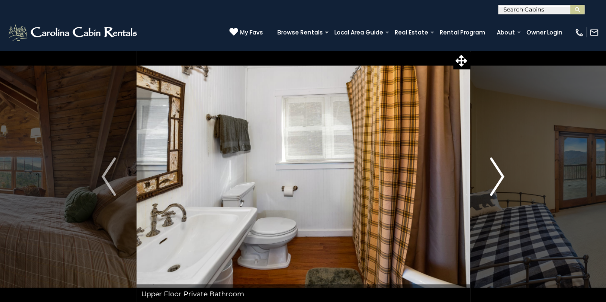
click at [501, 177] on img "Next" at bounding box center [497, 177] width 14 height 38
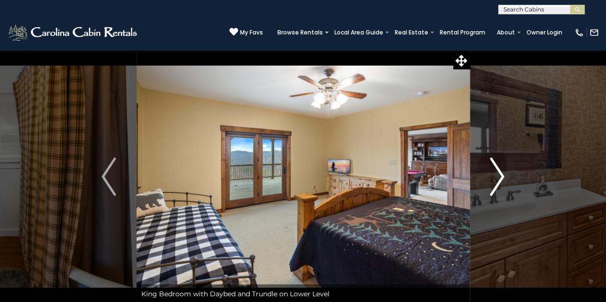
click at [501, 177] on img "Next" at bounding box center [497, 177] width 14 height 38
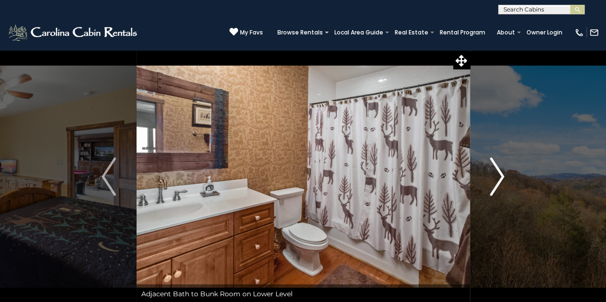
click at [501, 177] on img "Next" at bounding box center [497, 177] width 14 height 38
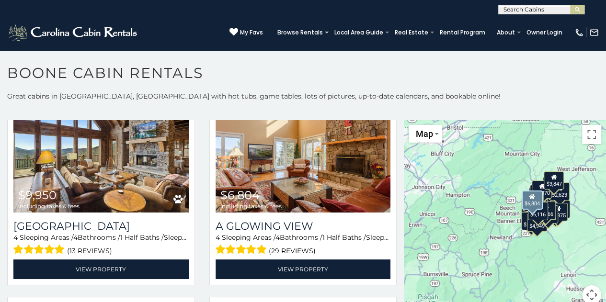
scroll to position [260, 0]
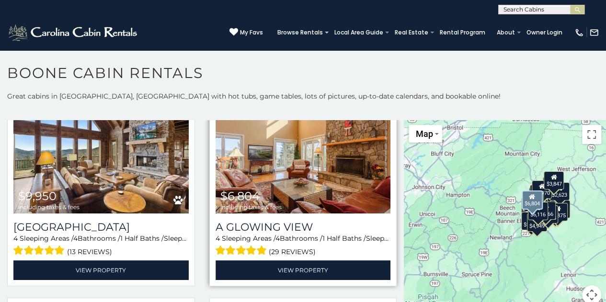
click at [279, 158] on img at bounding box center [303, 154] width 175 height 117
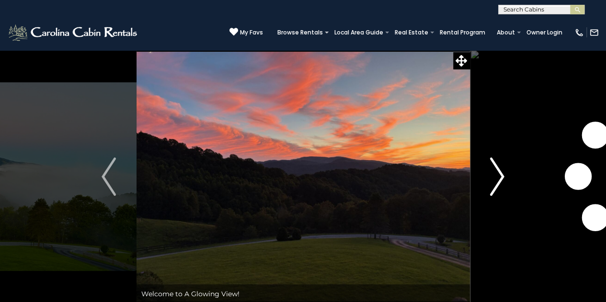
click at [500, 178] on img "Next" at bounding box center [497, 177] width 14 height 38
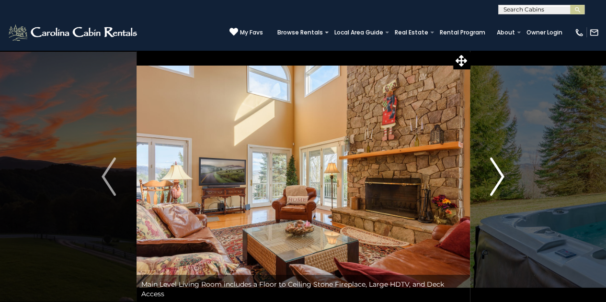
click at [500, 178] on img "Next" at bounding box center [497, 177] width 14 height 38
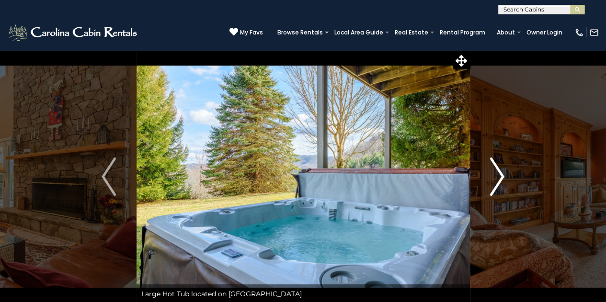
click at [500, 178] on img "Next" at bounding box center [497, 177] width 14 height 38
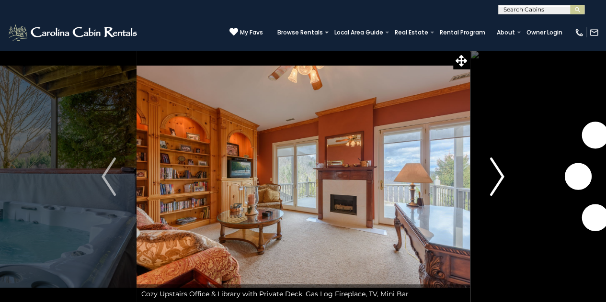
click at [500, 178] on img "Next" at bounding box center [497, 177] width 14 height 38
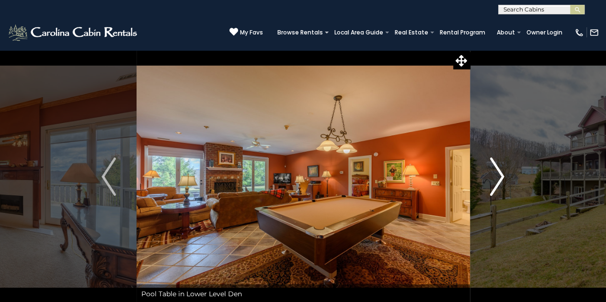
click at [500, 178] on img "Next" at bounding box center [497, 177] width 14 height 38
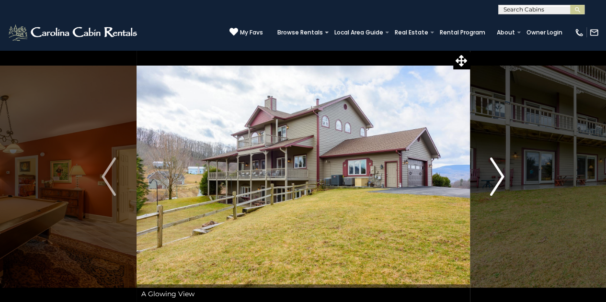
click at [500, 178] on img "Next" at bounding box center [497, 177] width 14 height 38
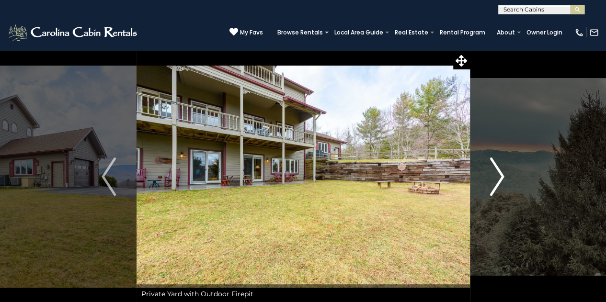
click at [500, 178] on img "Next" at bounding box center [497, 177] width 14 height 38
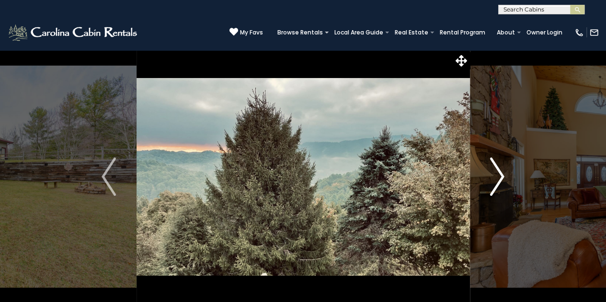
click at [500, 178] on img "Next" at bounding box center [497, 177] width 14 height 38
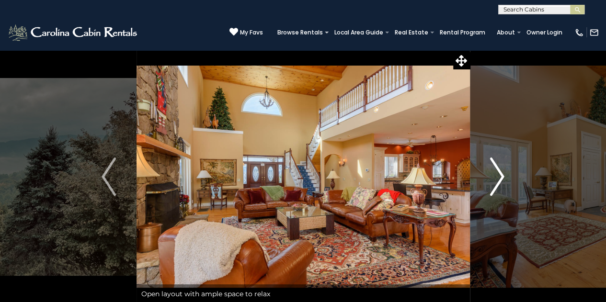
click at [502, 175] on img "Next" at bounding box center [497, 177] width 14 height 38
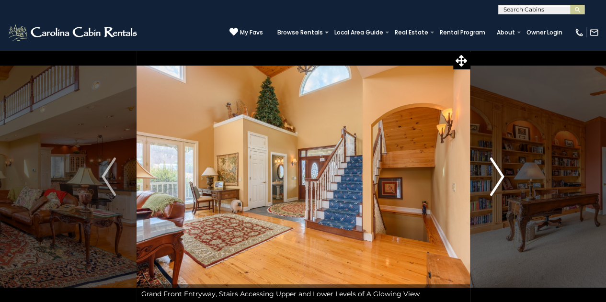
click at [502, 176] on img "Next" at bounding box center [497, 177] width 14 height 38
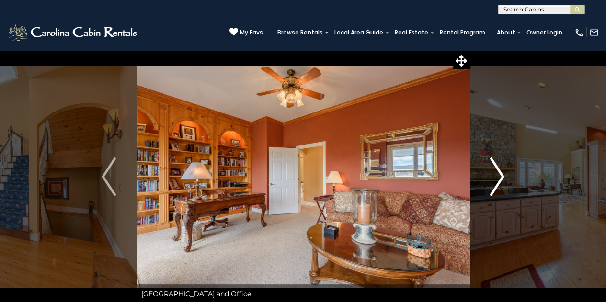
click at [502, 176] on img "Next" at bounding box center [497, 177] width 14 height 38
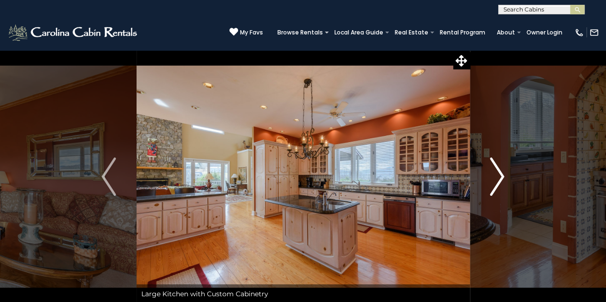
click at [502, 176] on img "Next" at bounding box center [497, 177] width 14 height 38
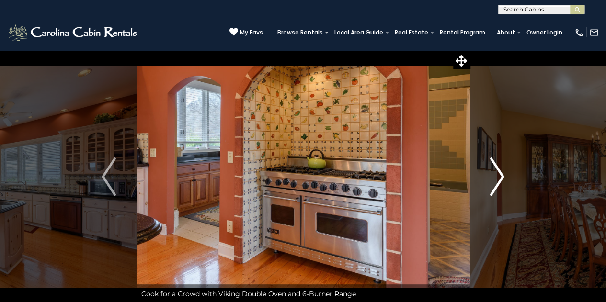
click at [502, 176] on img "Next" at bounding box center [497, 177] width 14 height 38
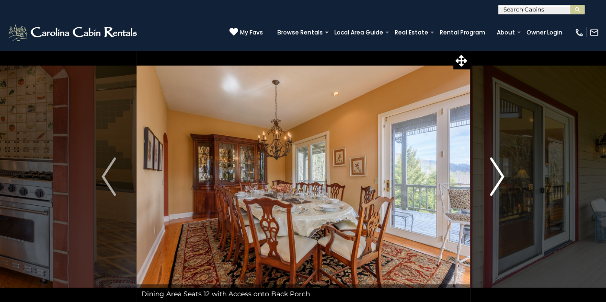
click at [502, 176] on img "Next" at bounding box center [497, 177] width 14 height 38
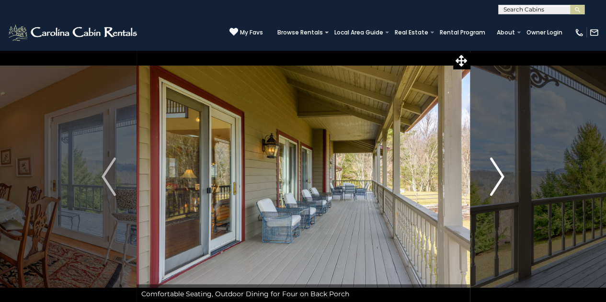
click at [502, 176] on img "Next" at bounding box center [497, 177] width 14 height 38
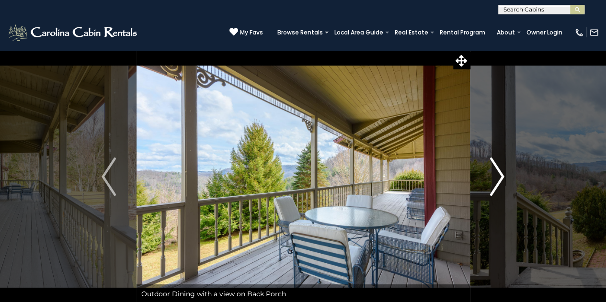
click at [502, 176] on img "Next" at bounding box center [497, 177] width 14 height 38
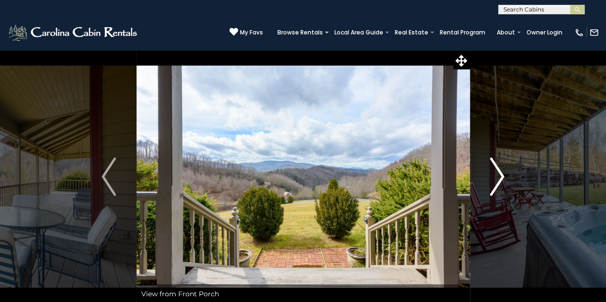
click at [502, 176] on img "Next" at bounding box center [497, 177] width 14 height 38
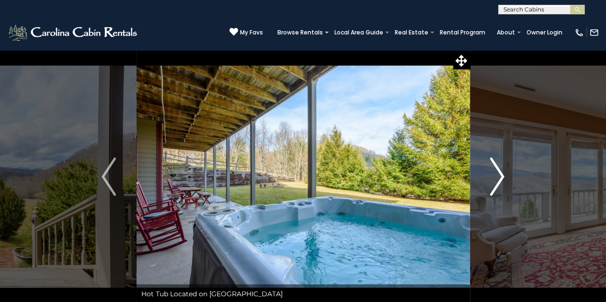
click at [502, 176] on img "Next" at bounding box center [497, 177] width 14 height 38
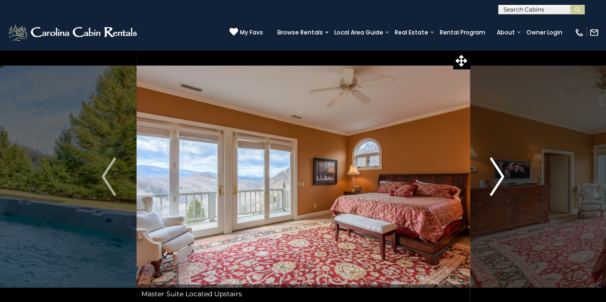
click at [502, 176] on img "Next" at bounding box center [497, 177] width 14 height 38
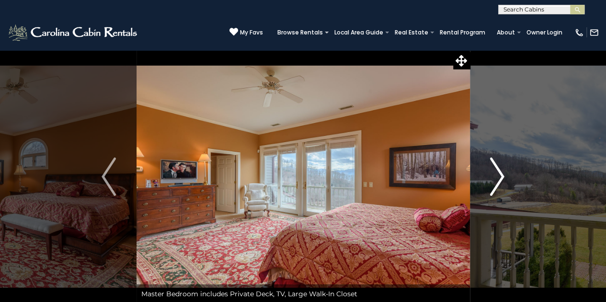
click at [502, 176] on img "Next" at bounding box center [497, 177] width 14 height 38
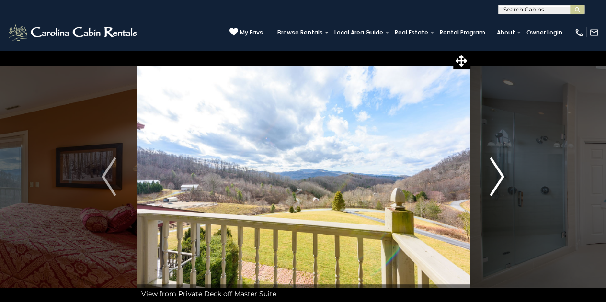
click at [502, 176] on img "Next" at bounding box center [497, 177] width 14 height 38
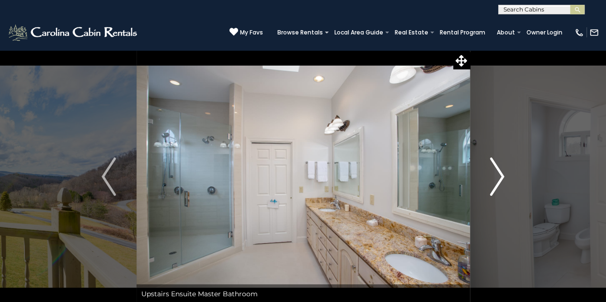
click at [502, 176] on img "Next" at bounding box center [497, 177] width 14 height 38
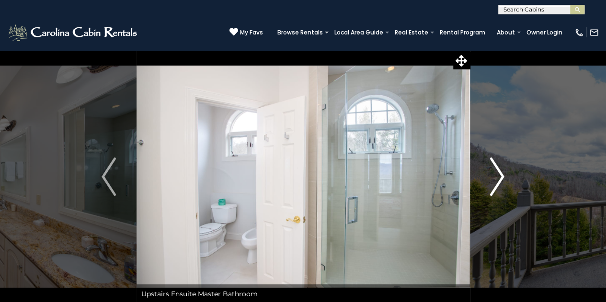
click at [502, 176] on img "Next" at bounding box center [497, 177] width 14 height 38
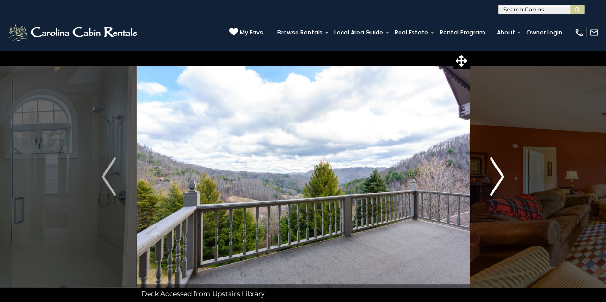
click at [502, 176] on img "Next" at bounding box center [497, 177] width 14 height 38
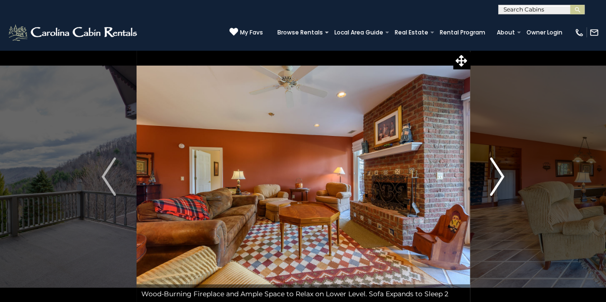
click at [502, 176] on img "Next" at bounding box center [497, 177] width 14 height 38
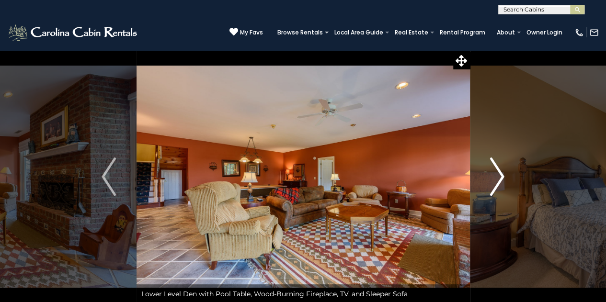
click at [502, 176] on img "Next" at bounding box center [497, 177] width 14 height 38
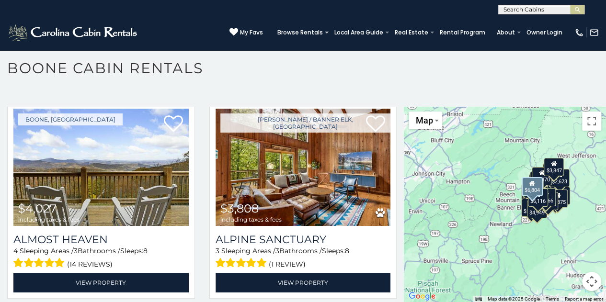
scroll to position [447, 0]
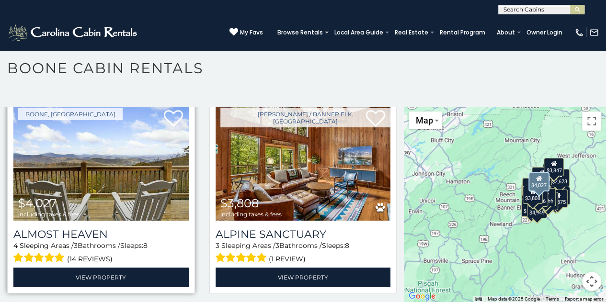
click at [143, 166] on img at bounding box center [100, 161] width 175 height 117
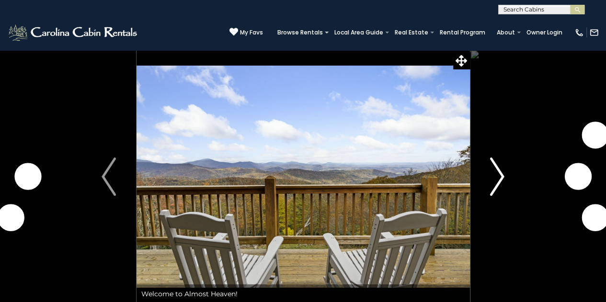
click at [498, 177] on img "Next" at bounding box center [497, 177] width 14 height 38
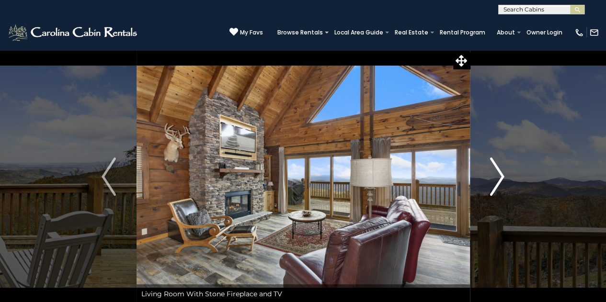
click at [498, 178] on img "Next" at bounding box center [497, 177] width 14 height 38
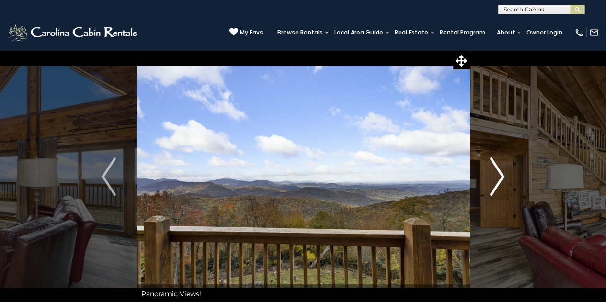
click at [498, 178] on img "Next" at bounding box center [497, 177] width 14 height 38
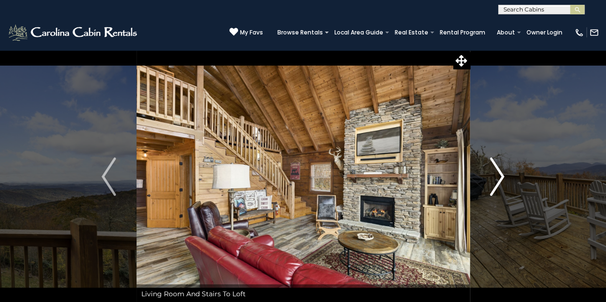
click at [498, 178] on img "Next" at bounding box center [497, 177] width 14 height 38
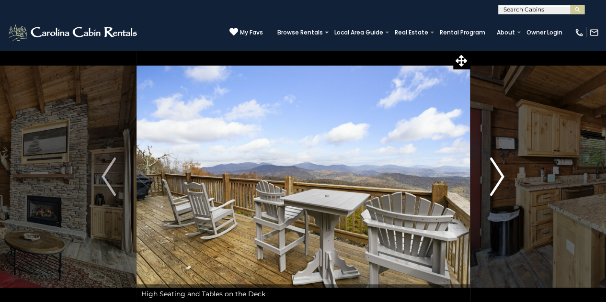
click at [498, 178] on img "Next" at bounding box center [497, 177] width 14 height 38
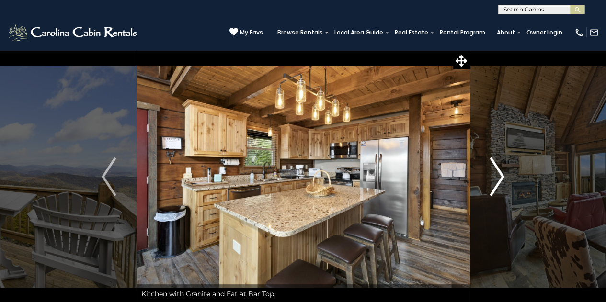
click at [498, 178] on img "Next" at bounding box center [497, 177] width 14 height 38
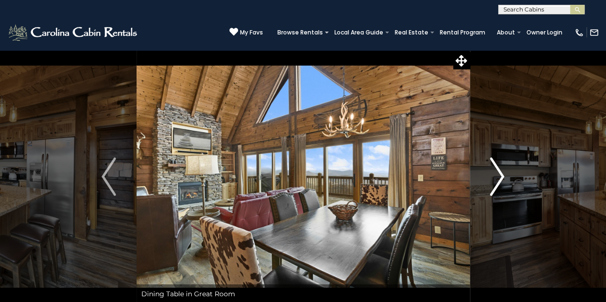
click at [498, 178] on img "Next" at bounding box center [497, 177] width 14 height 38
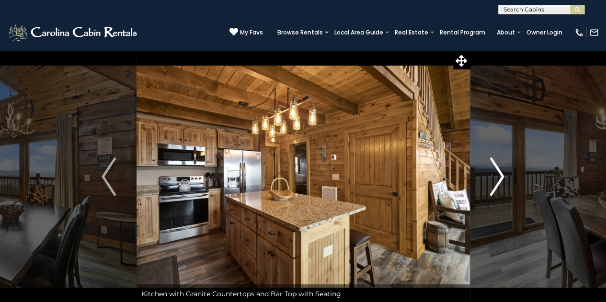
click at [498, 178] on img "Next" at bounding box center [497, 177] width 14 height 38
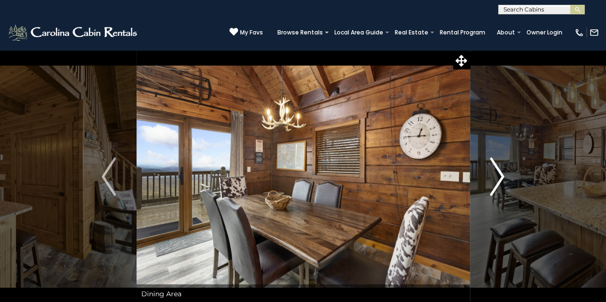
click at [498, 178] on img "Next" at bounding box center [497, 177] width 14 height 38
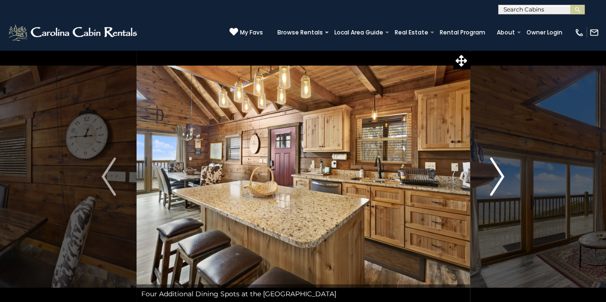
click at [498, 178] on img "Next" at bounding box center [497, 177] width 14 height 38
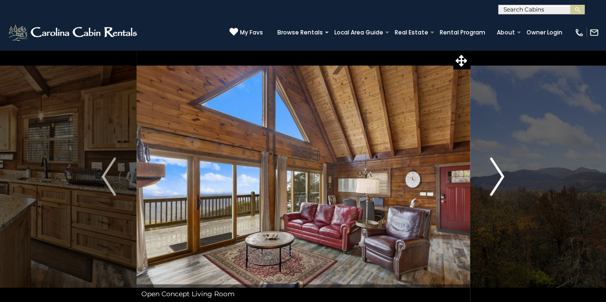
click at [498, 178] on img "Next" at bounding box center [497, 177] width 14 height 38
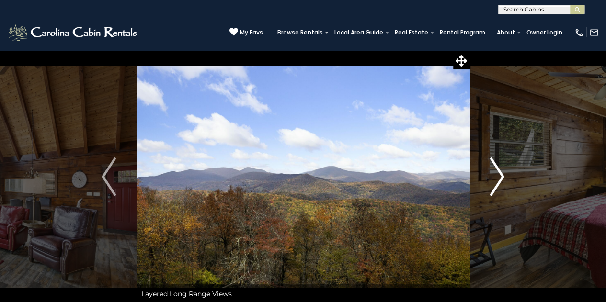
click at [498, 178] on img "Next" at bounding box center [497, 177] width 14 height 38
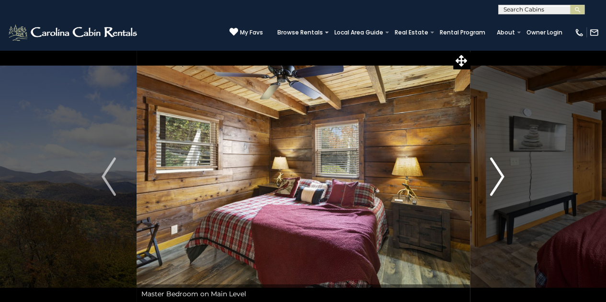
click at [498, 178] on img "Next" at bounding box center [497, 177] width 14 height 38
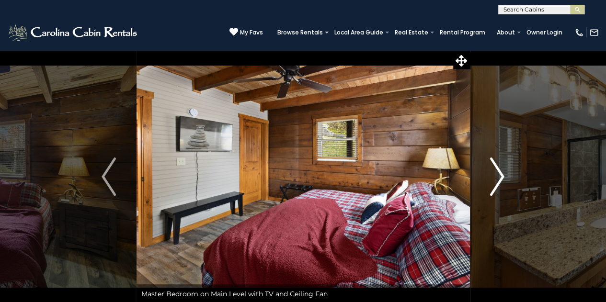
click at [498, 178] on img "Next" at bounding box center [497, 177] width 14 height 38
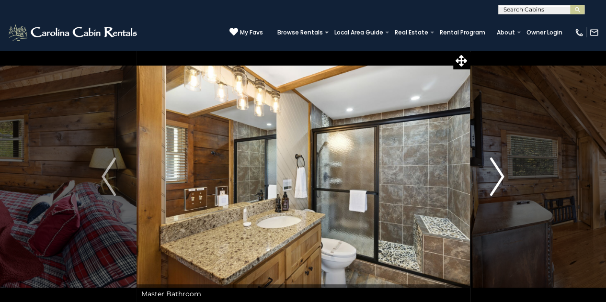
click at [498, 178] on img "Next" at bounding box center [497, 177] width 14 height 38
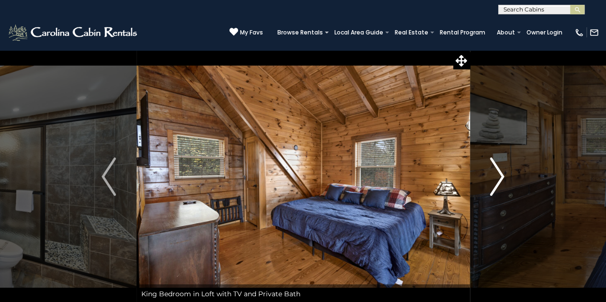
click at [498, 178] on img "Next" at bounding box center [497, 177] width 14 height 38
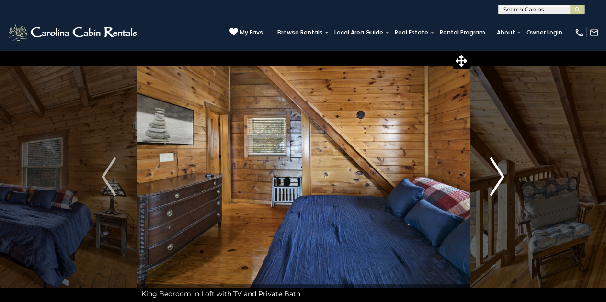
click at [498, 178] on img "Next" at bounding box center [497, 177] width 14 height 38
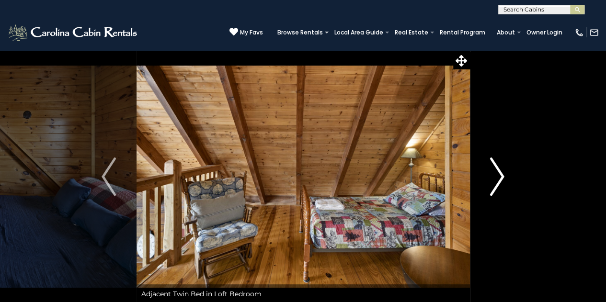
click at [498, 178] on img "Next" at bounding box center [497, 177] width 14 height 38
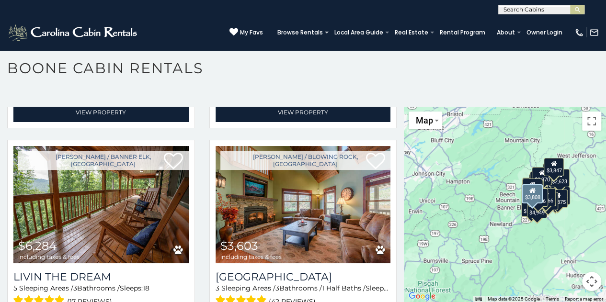
scroll to position [615, 0]
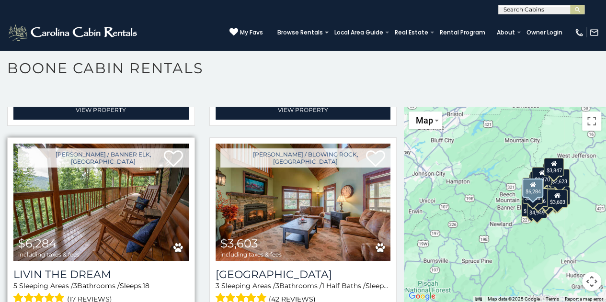
click at [147, 194] on img at bounding box center [100, 202] width 175 height 117
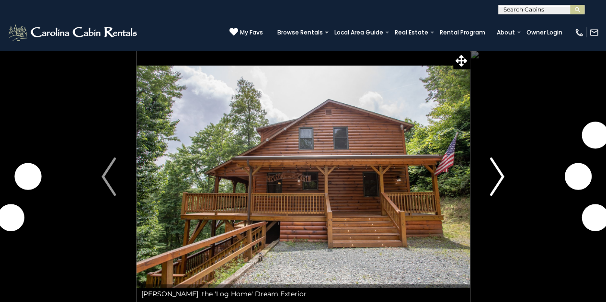
click at [503, 175] on img "Next" at bounding box center [497, 177] width 14 height 38
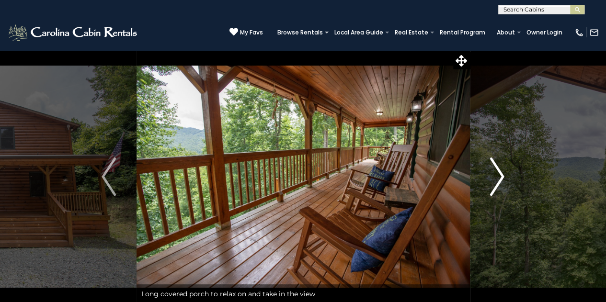
click at [503, 175] on img "Next" at bounding box center [497, 177] width 14 height 38
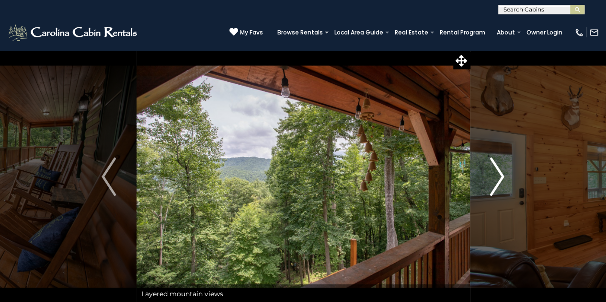
click at [503, 175] on img "Next" at bounding box center [497, 177] width 14 height 38
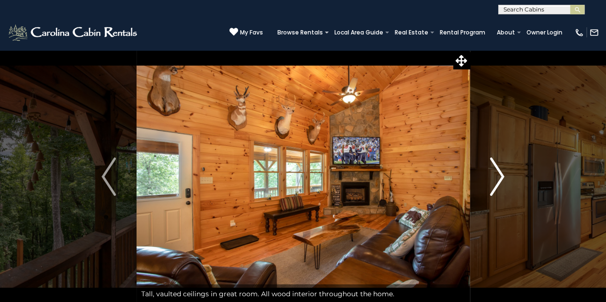
click at [503, 175] on img "Next" at bounding box center [497, 177] width 14 height 38
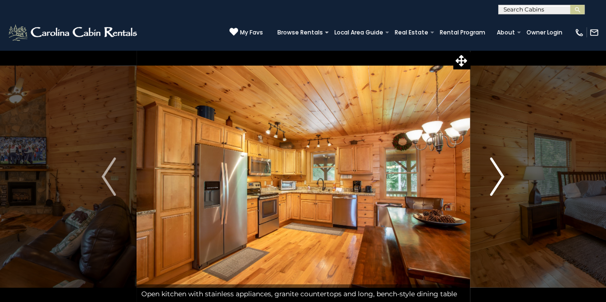
click at [503, 175] on img "Next" at bounding box center [497, 177] width 14 height 38
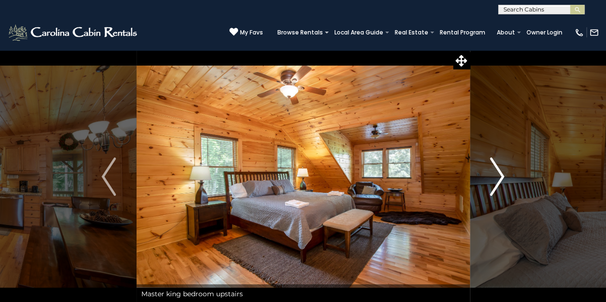
click at [503, 175] on img "Next" at bounding box center [497, 177] width 14 height 38
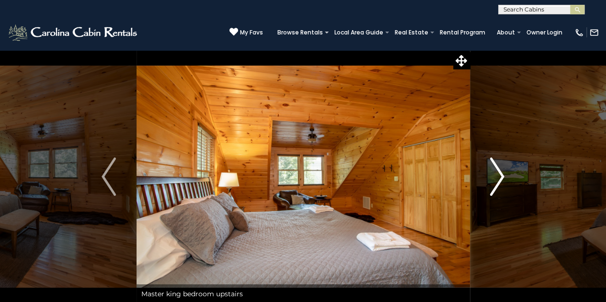
click at [503, 175] on img "Next" at bounding box center [497, 177] width 14 height 38
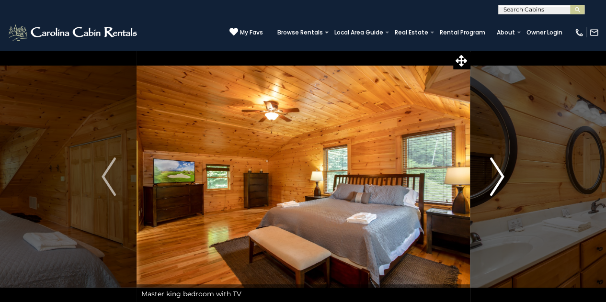
click at [503, 175] on img "Next" at bounding box center [497, 177] width 14 height 38
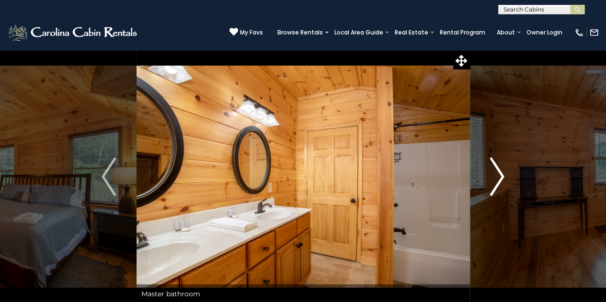
click at [503, 175] on img "Next" at bounding box center [497, 177] width 14 height 38
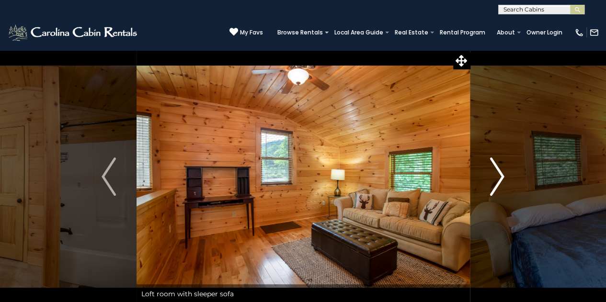
click at [503, 175] on img "Next" at bounding box center [497, 177] width 14 height 38
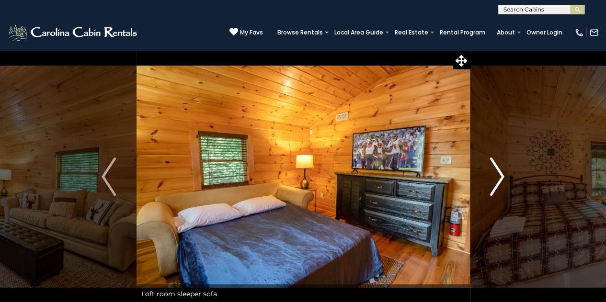
click at [503, 175] on img "Next" at bounding box center [497, 177] width 14 height 38
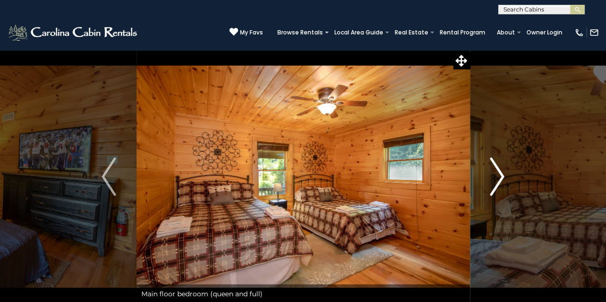
click at [503, 175] on img "Next" at bounding box center [497, 177] width 14 height 38
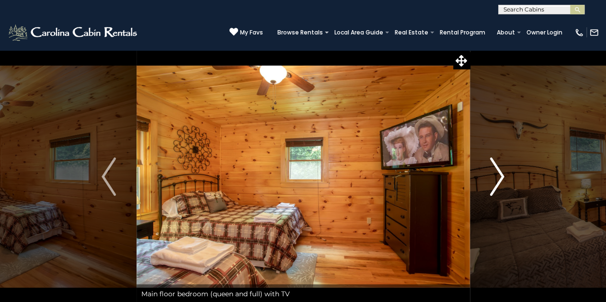
click at [503, 175] on img "Next" at bounding box center [497, 177] width 14 height 38
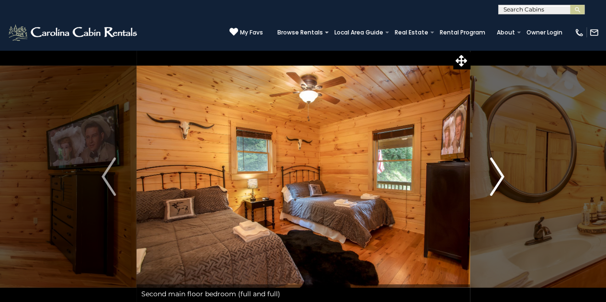
click at [503, 175] on img "Next" at bounding box center [497, 177] width 14 height 38
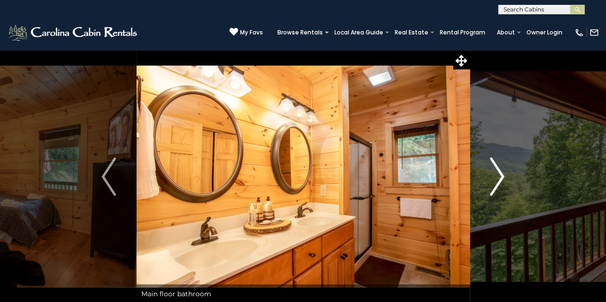
click at [503, 175] on img "Next" at bounding box center [497, 177] width 14 height 38
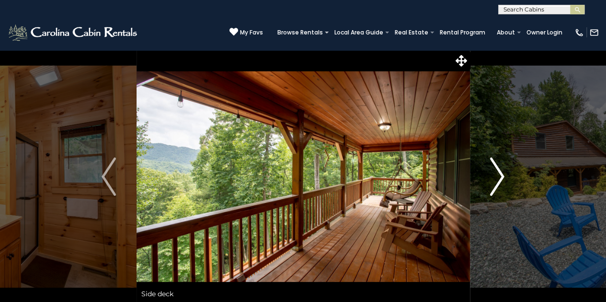
click at [503, 175] on img "Next" at bounding box center [497, 177] width 14 height 38
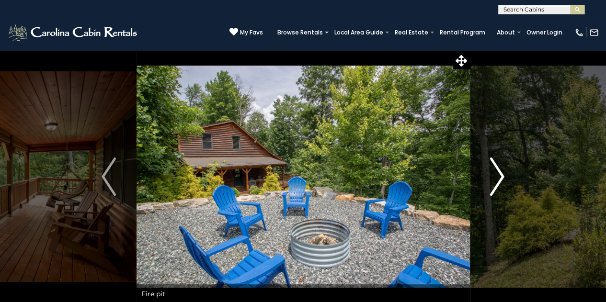
click at [503, 175] on img "Next" at bounding box center [497, 177] width 14 height 38
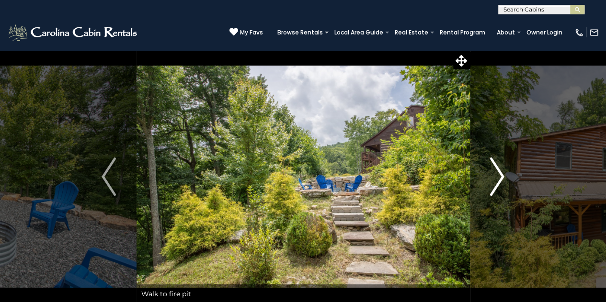
click at [503, 175] on img "Next" at bounding box center [497, 177] width 14 height 38
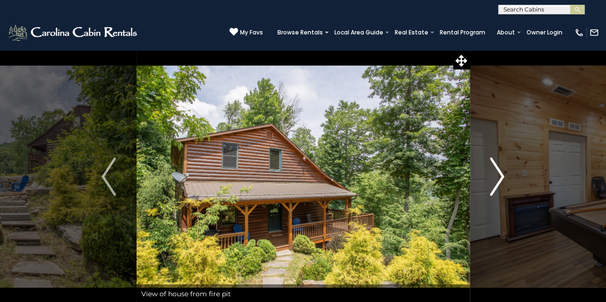
click at [503, 175] on img "Next" at bounding box center [497, 177] width 14 height 38
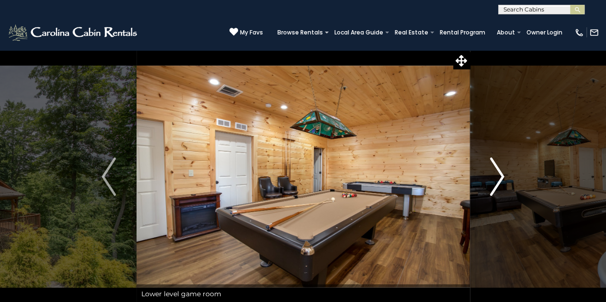
click at [503, 175] on img "Next" at bounding box center [497, 177] width 14 height 38
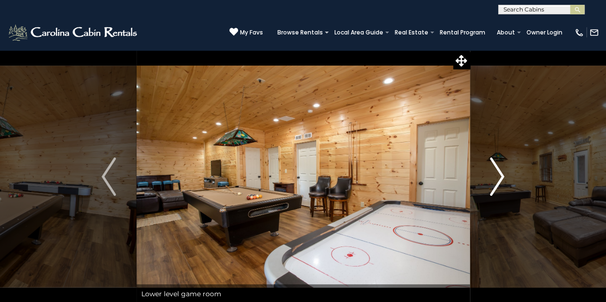
click at [503, 175] on img "Next" at bounding box center [497, 177] width 14 height 38
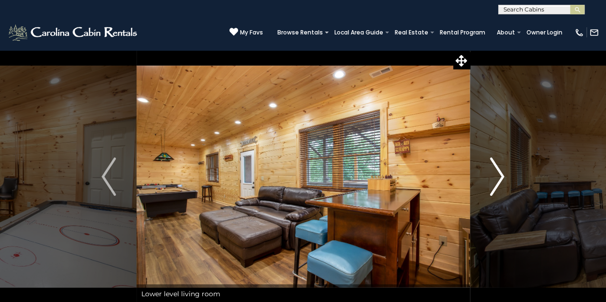
click at [503, 175] on img "Next" at bounding box center [497, 177] width 14 height 38
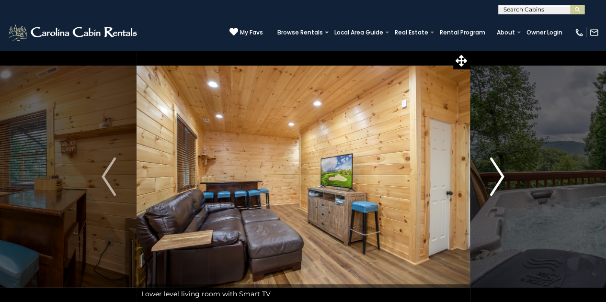
click at [503, 175] on img "Next" at bounding box center [497, 177] width 14 height 38
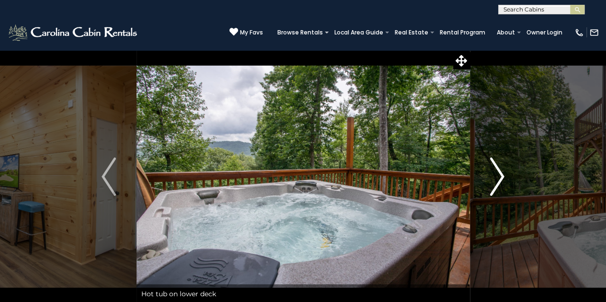
click at [503, 175] on img "Next" at bounding box center [497, 177] width 14 height 38
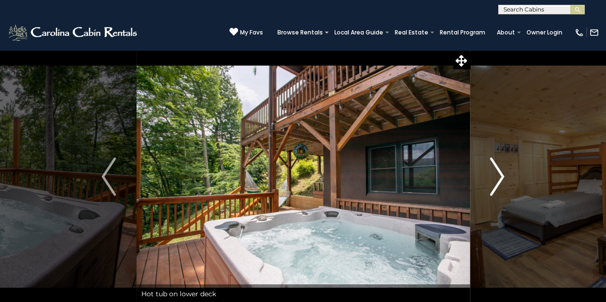
click at [503, 175] on img "Next" at bounding box center [497, 177] width 14 height 38
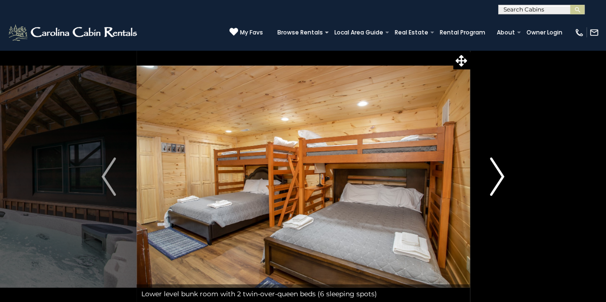
click at [503, 175] on img "Next" at bounding box center [497, 177] width 14 height 38
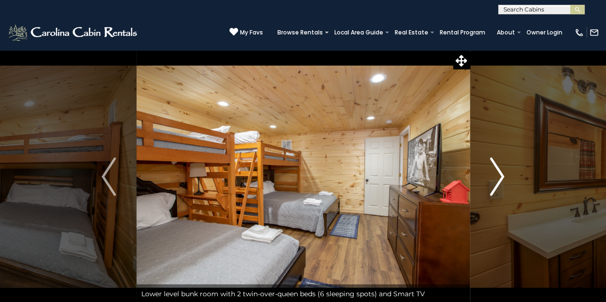
click at [503, 175] on img "Next" at bounding box center [497, 177] width 14 height 38
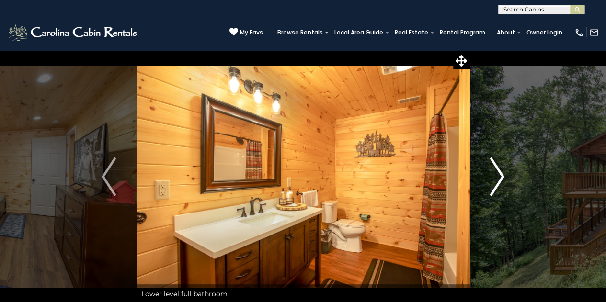
click at [503, 175] on img "Next" at bounding box center [497, 177] width 14 height 38
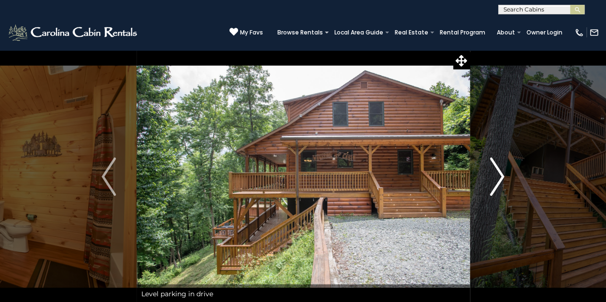
click at [503, 175] on img "Next" at bounding box center [497, 177] width 14 height 38
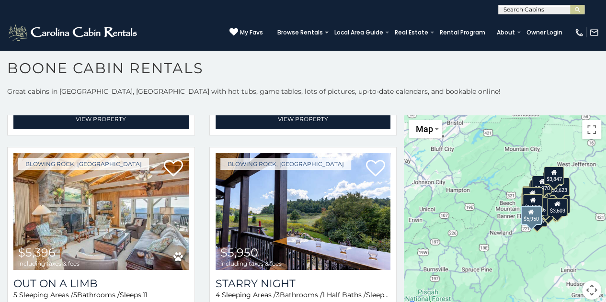
scroll to position [839, 0]
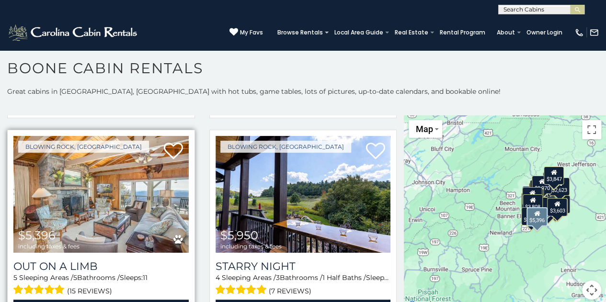
click at [145, 192] on img at bounding box center [100, 194] width 175 height 117
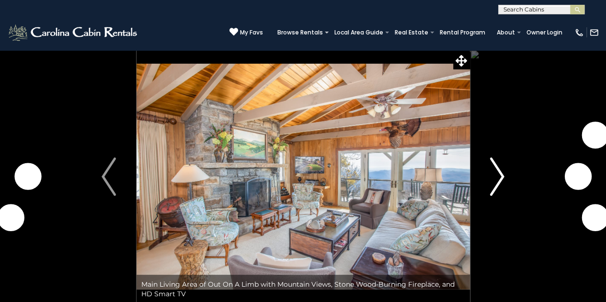
click at [498, 174] on img "Next" at bounding box center [497, 177] width 14 height 38
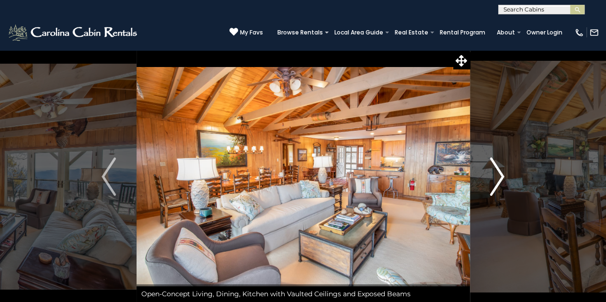
click at [498, 174] on img "Next" at bounding box center [497, 177] width 14 height 38
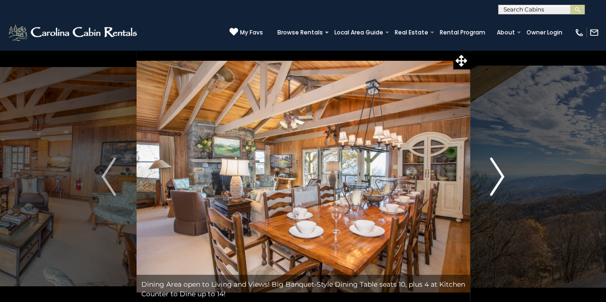
click at [498, 174] on img "Next" at bounding box center [497, 177] width 14 height 38
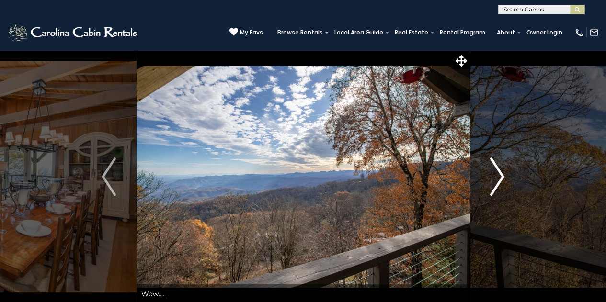
click at [498, 174] on img "Next" at bounding box center [497, 177] width 14 height 38
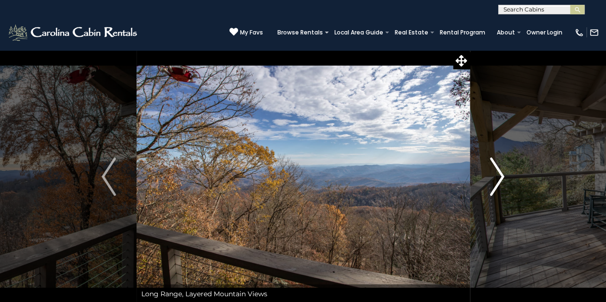
click at [498, 174] on img "Next" at bounding box center [497, 177] width 14 height 38
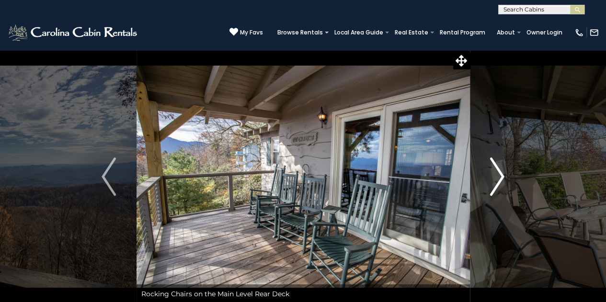
click at [498, 174] on img "Next" at bounding box center [497, 177] width 14 height 38
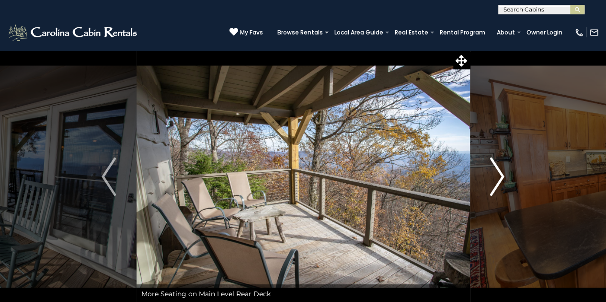
click at [498, 174] on img "Next" at bounding box center [497, 177] width 14 height 38
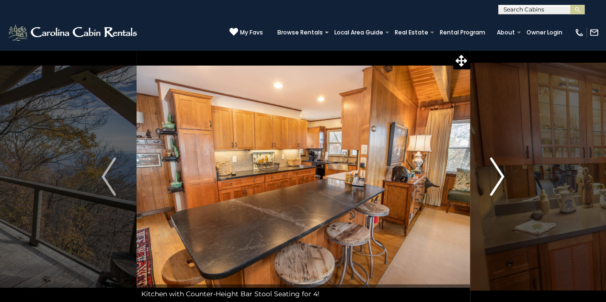
click at [498, 174] on img "Next" at bounding box center [497, 177] width 14 height 38
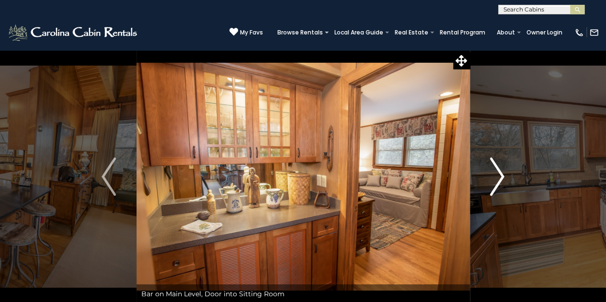
click at [498, 174] on img "Next" at bounding box center [497, 177] width 14 height 38
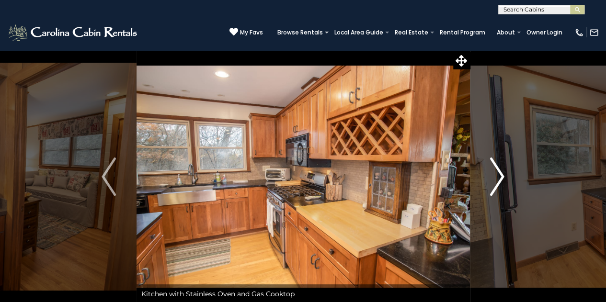
click at [498, 174] on img "Next" at bounding box center [497, 177] width 14 height 38
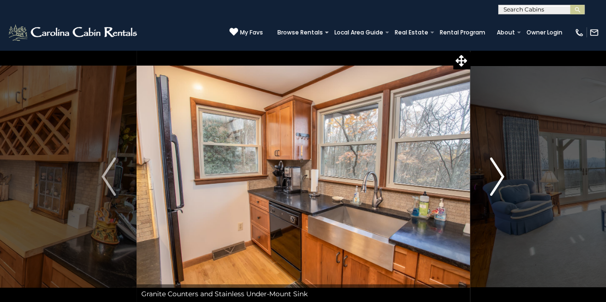
click at [498, 174] on img "Next" at bounding box center [497, 177] width 14 height 38
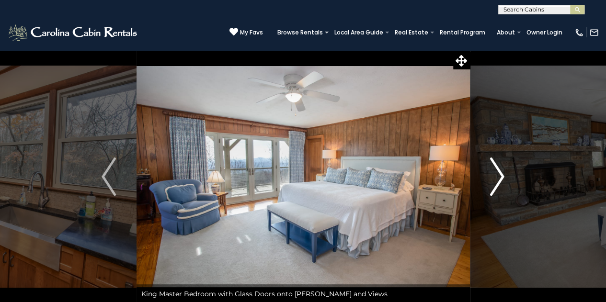
click at [498, 174] on img "Next" at bounding box center [497, 177] width 14 height 38
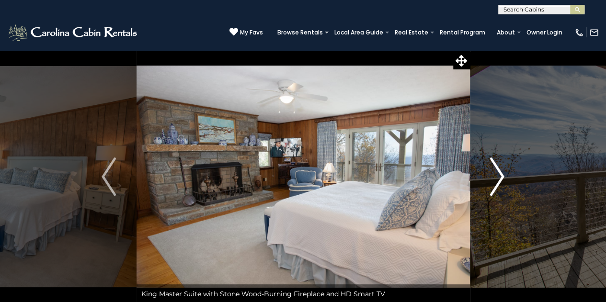
click at [498, 174] on img "Next" at bounding box center [497, 177] width 14 height 38
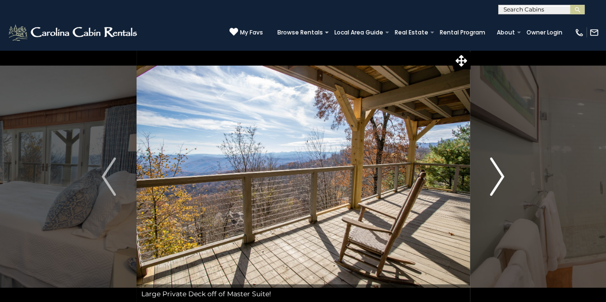
click at [498, 174] on img "Next" at bounding box center [497, 177] width 14 height 38
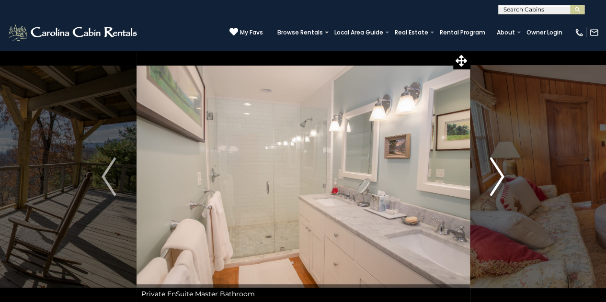
click at [498, 174] on img "Next" at bounding box center [497, 177] width 14 height 38
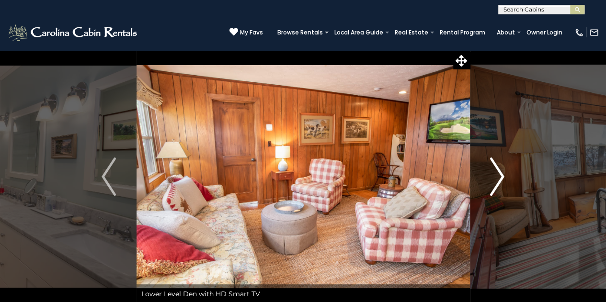
click at [498, 174] on img "Next" at bounding box center [497, 177] width 14 height 38
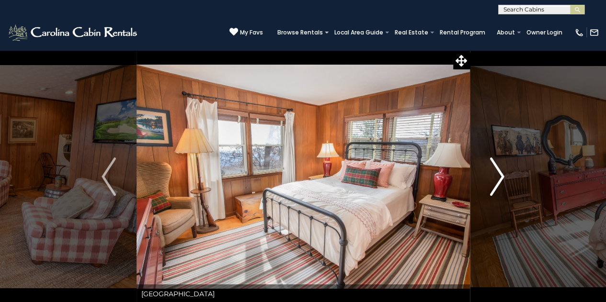
click at [498, 174] on img "Next" at bounding box center [497, 177] width 14 height 38
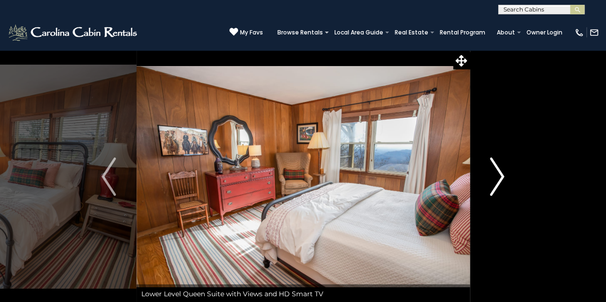
click at [498, 174] on img "Next" at bounding box center [497, 177] width 14 height 38
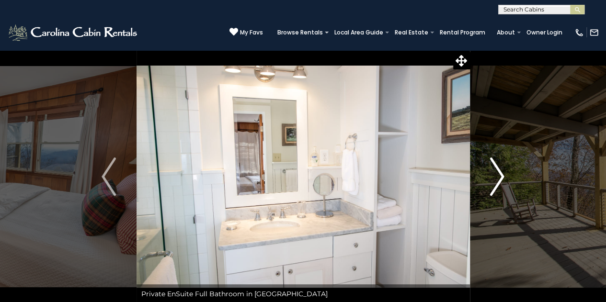
click at [498, 174] on img "Next" at bounding box center [497, 177] width 14 height 38
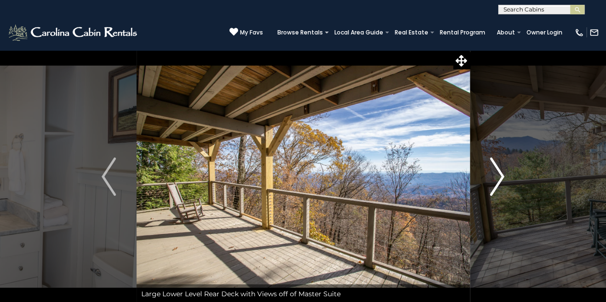
click at [498, 174] on img "Next" at bounding box center [497, 177] width 14 height 38
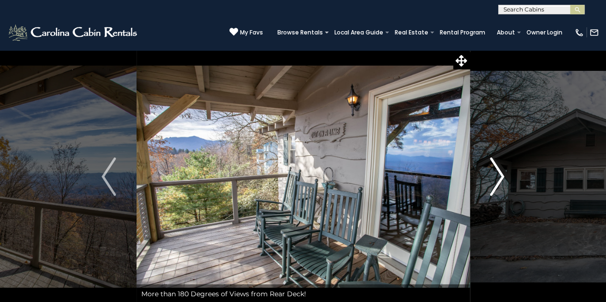
click at [498, 174] on img "Next" at bounding box center [497, 177] width 14 height 38
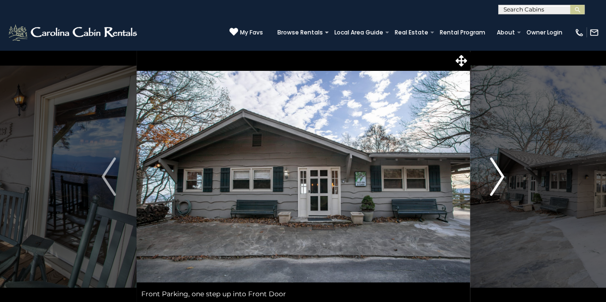
click at [498, 174] on img "Next" at bounding box center [497, 177] width 14 height 38
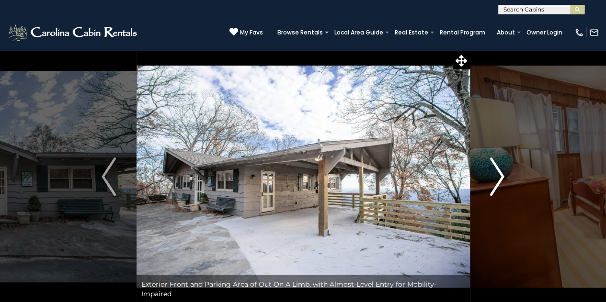
click at [498, 174] on img "Next" at bounding box center [497, 177] width 14 height 38
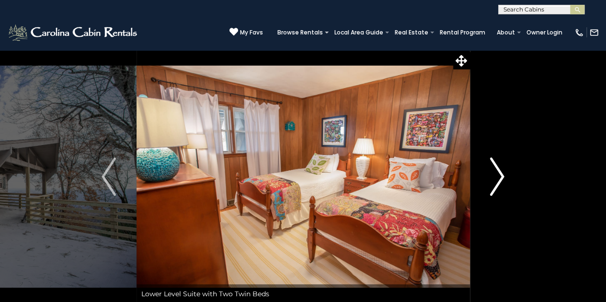
click at [498, 174] on img "Next" at bounding box center [497, 177] width 14 height 38
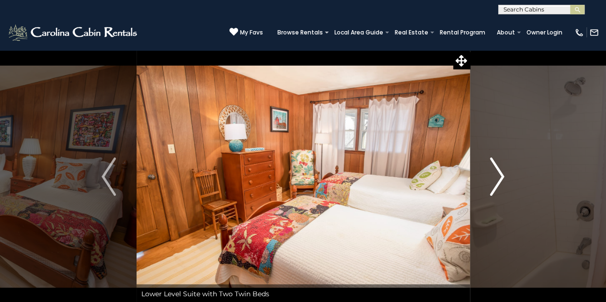
click at [498, 174] on img "Next" at bounding box center [497, 177] width 14 height 38
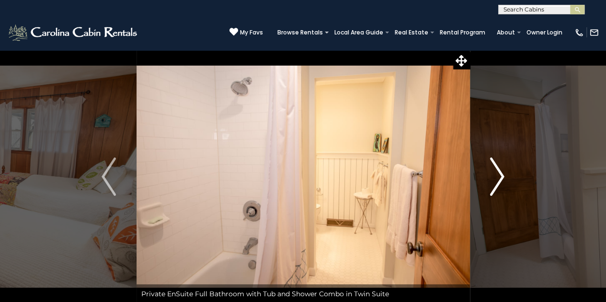
click at [498, 174] on img "Next" at bounding box center [497, 177] width 14 height 38
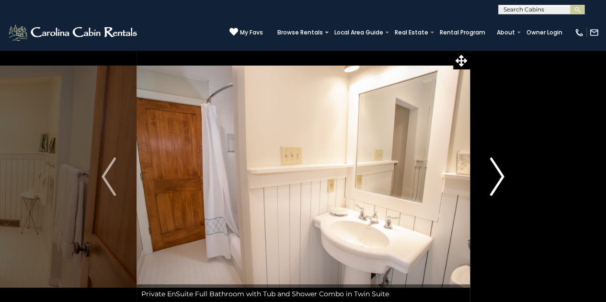
click at [498, 174] on img "Next" at bounding box center [497, 177] width 14 height 38
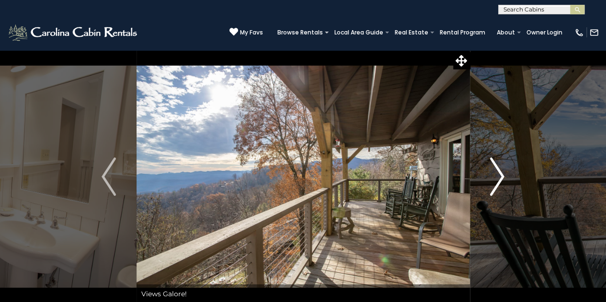
click at [498, 174] on img "Next" at bounding box center [497, 177] width 14 height 38
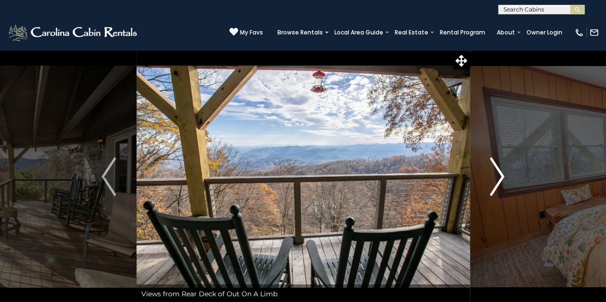
click at [498, 174] on img "Next" at bounding box center [497, 177] width 14 height 38
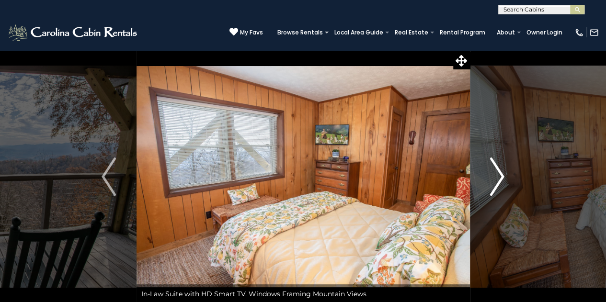
click at [498, 174] on img "Next" at bounding box center [497, 177] width 14 height 38
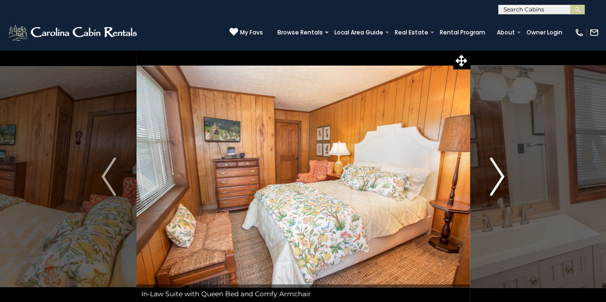
click at [498, 174] on img "Next" at bounding box center [497, 177] width 14 height 38
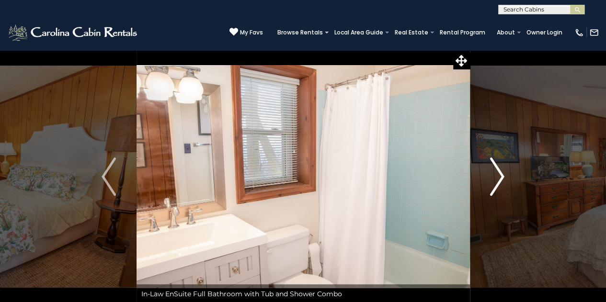
click at [498, 174] on img "Next" at bounding box center [497, 177] width 14 height 38
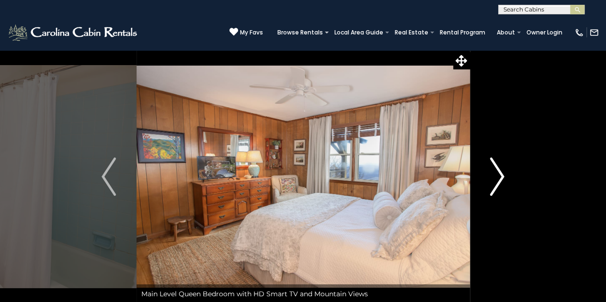
click at [498, 174] on img "Next" at bounding box center [497, 177] width 14 height 38
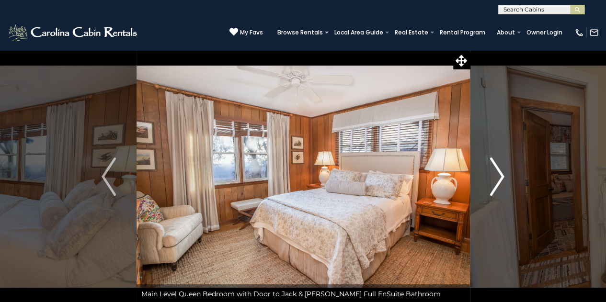
click at [498, 174] on img "Next" at bounding box center [497, 177] width 14 height 38
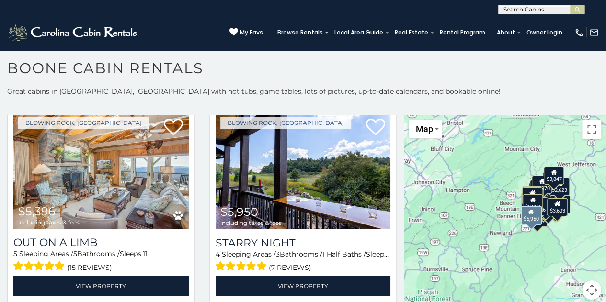
scroll to position [865, 0]
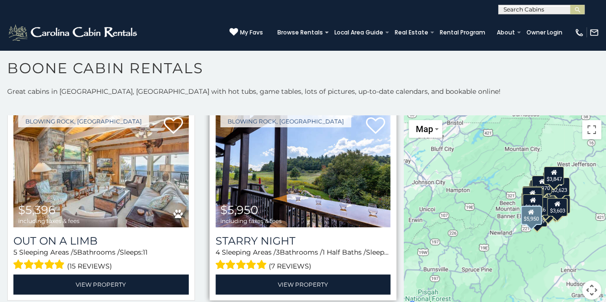
click at [285, 165] on img at bounding box center [303, 169] width 175 height 117
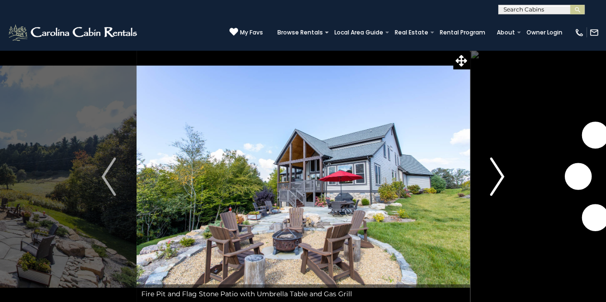
click at [498, 173] on img "Next" at bounding box center [497, 177] width 14 height 38
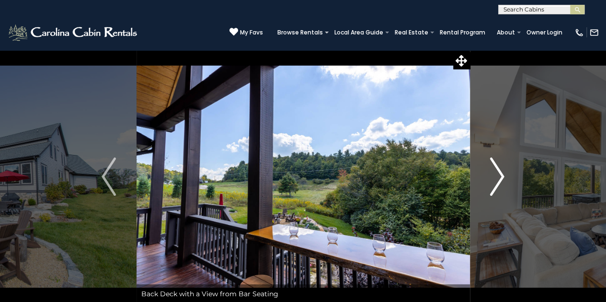
click at [498, 173] on img "Next" at bounding box center [497, 177] width 14 height 38
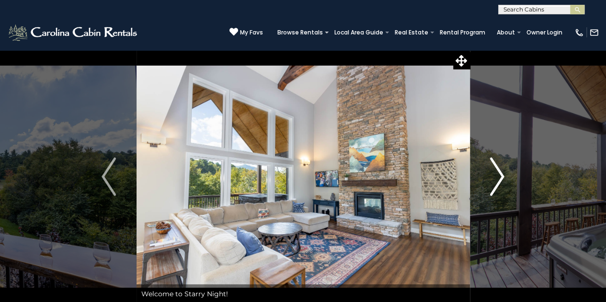
click at [498, 173] on img "Next" at bounding box center [497, 177] width 14 height 38
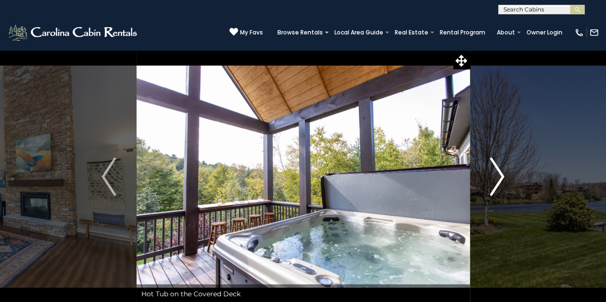
click at [498, 173] on img "Next" at bounding box center [497, 177] width 14 height 38
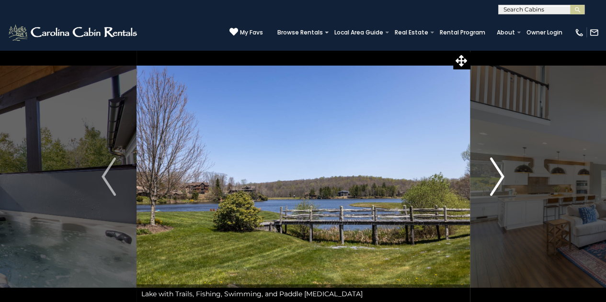
click at [498, 173] on img "Next" at bounding box center [497, 177] width 14 height 38
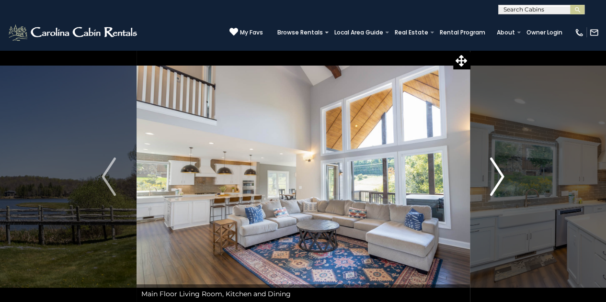
click at [498, 173] on img "Next" at bounding box center [497, 177] width 14 height 38
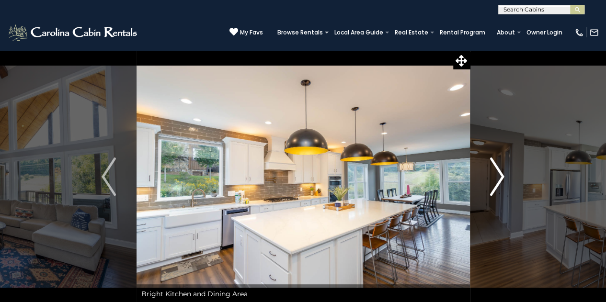
click at [498, 173] on img "Next" at bounding box center [497, 177] width 14 height 38
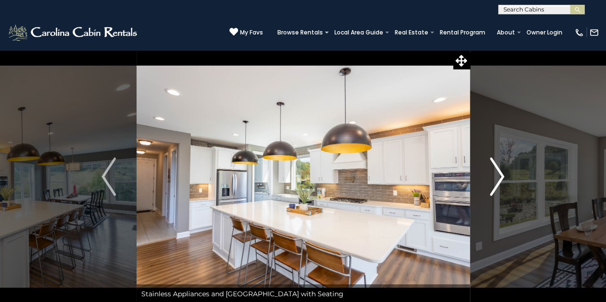
click at [498, 173] on img "Next" at bounding box center [497, 177] width 14 height 38
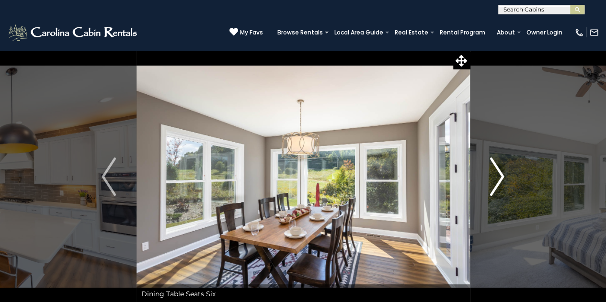
click at [498, 173] on img "Next" at bounding box center [497, 177] width 14 height 38
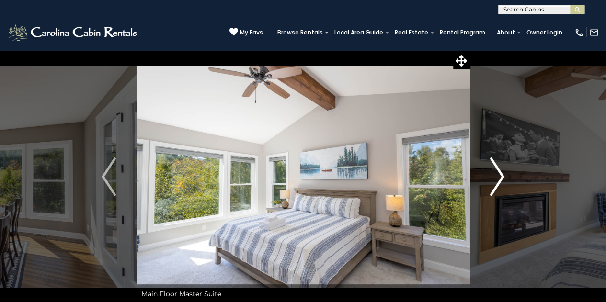
click at [498, 173] on img "Next" at bounding box center [497, 177] width 14 height 38
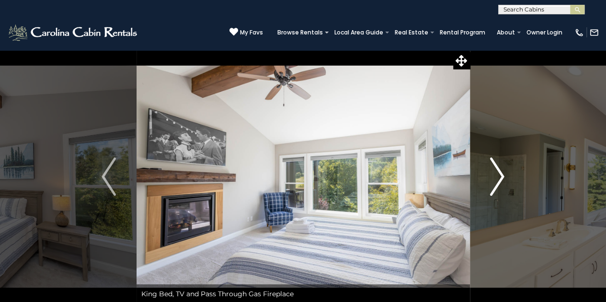
click at [498, 173] on img "Next" at bounding box center [497, 177] width 14 height 38
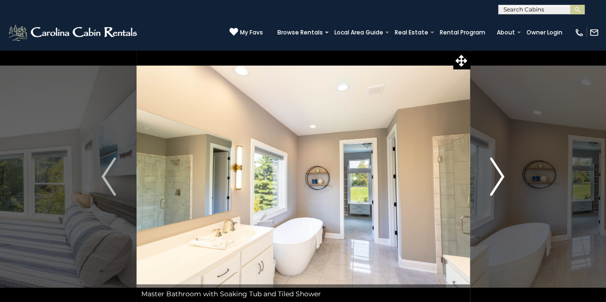
click at [498, 173] on img "Next" at bounding box center [497, 177] width 14 height 38
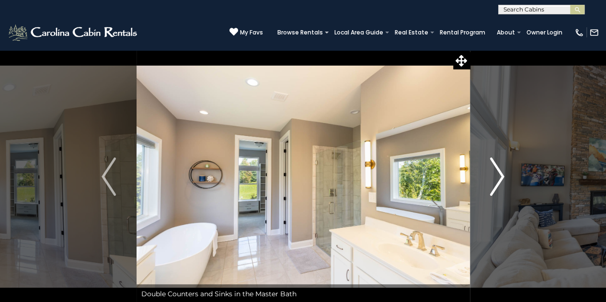
click at [498, 173] on img "Next" at bounding box center [497, 177] width 14 height 38
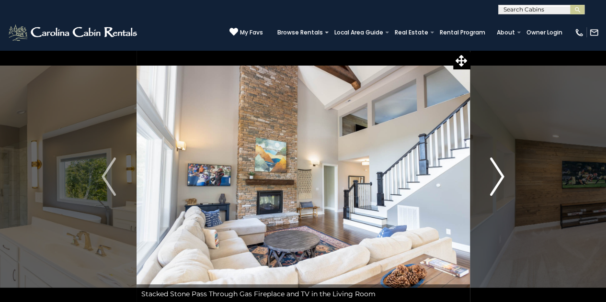
click at [498, 173] on img "Next" at bounding box center [497, 177] width 14 height 38
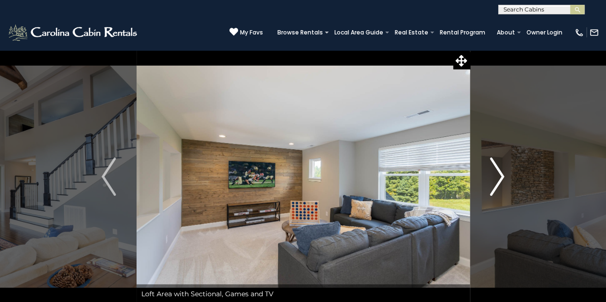
click at [498, 173] on img "Next" at bounding box center [497, 177] width 14 height 38
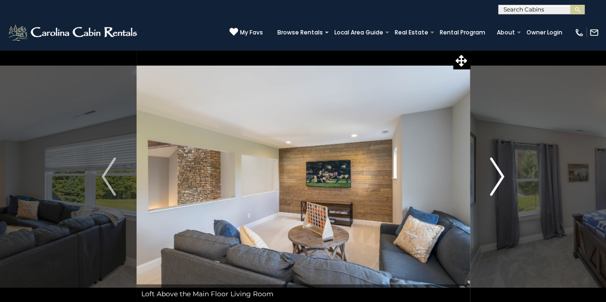
click at [498, 173] on img "Next" at bounding box center [497, 177] width 14 height 38
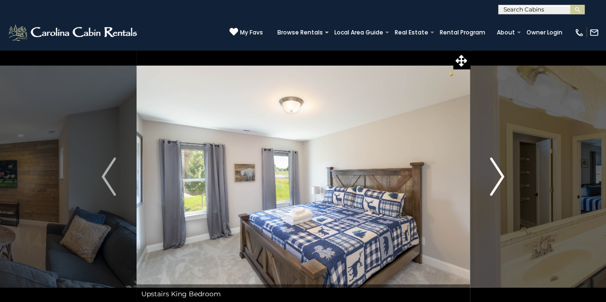
click at [502, 173] on img "Next" at bounding box center [497, 177] width 14 height 38
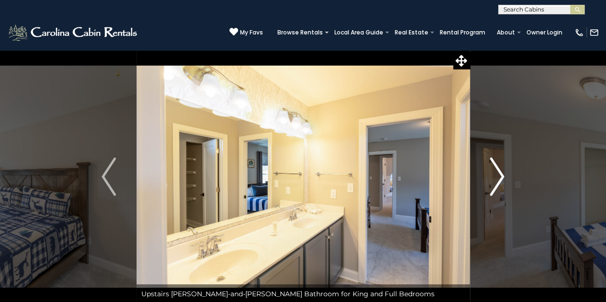
click at [502, 173] on img "Next" at bounding box center [497, 177] width 14 height 38
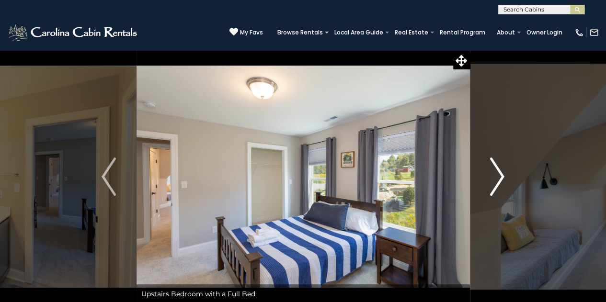
click at [502, 173] on img "Next" at bounding box center [497, 177] width 14 height 38
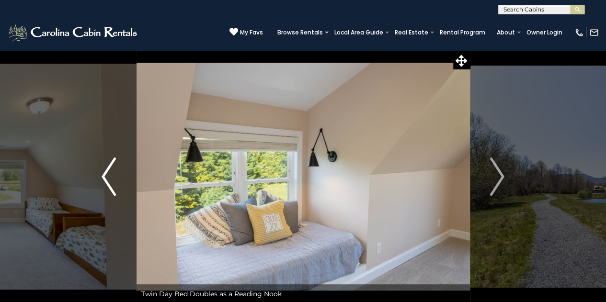
click at [104, 177] on img "Previous" at bounding box center [109, 177] width 14 height 38
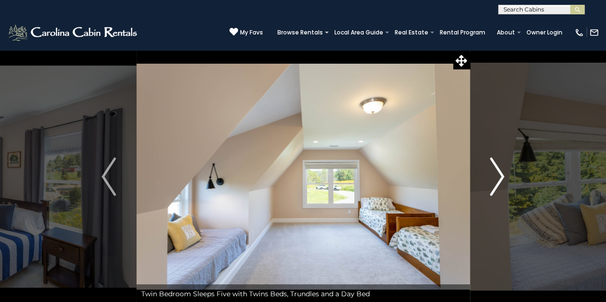
click at [501, 173] on img "Next" at bounding box center [497, 177] width 14 height 38
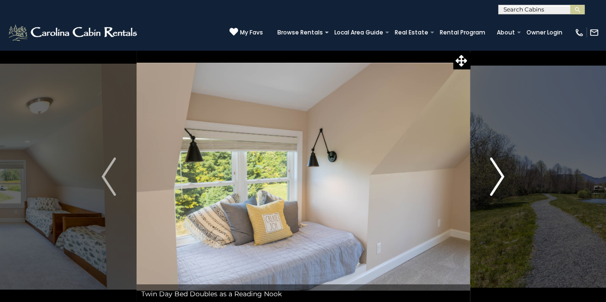
click at [501, 173] on img "Next" at bounding box center [497, 177] width 14 height 38
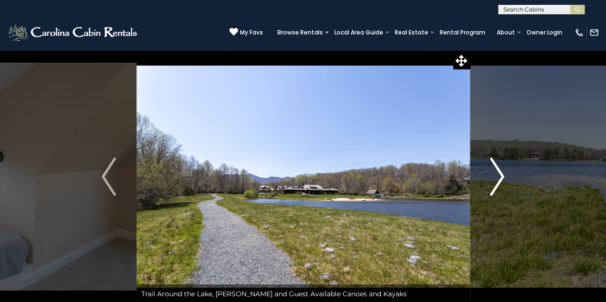
click at [501, 173] on img "Next" at bounding box center [497, 177] width 14 height 38
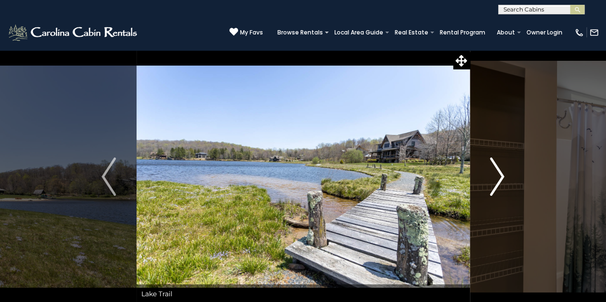
click at [501, 173] on img "Next" at bounding box center [497, 177] width 14 height 38
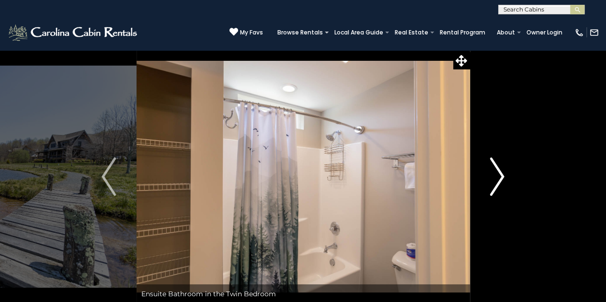
click at [501, 173] on img "Next" at bounding box center [497, 177] width 14 height 38
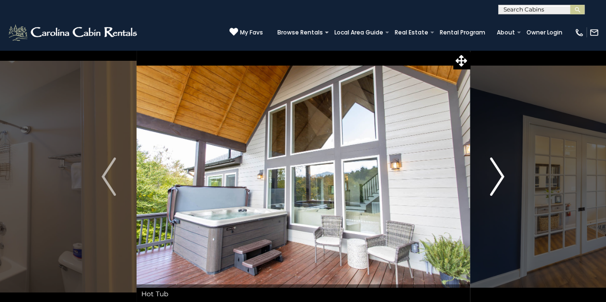
click at [501, 173] on img "Next" at bounding box center [497, 177] width 14 height 38
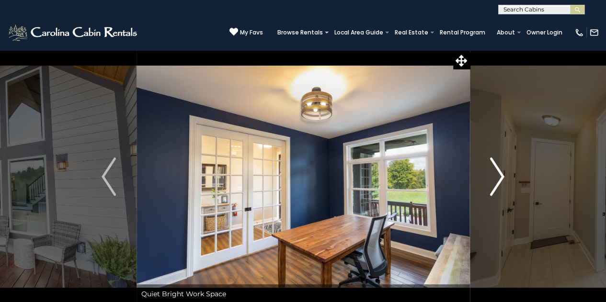
click at [501, 173] on img "Next" at bounding box center [497, 177] width 14 height 38
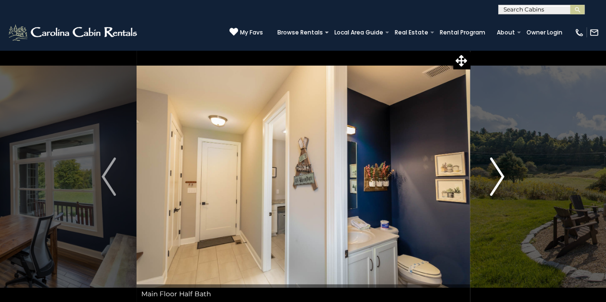
click at [501, 173] on img "Next" at bounding box center [497, 177] width 14 height 38
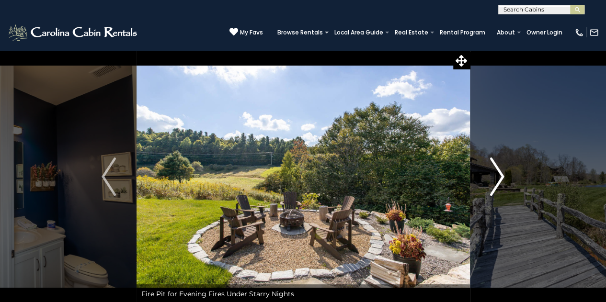
click at [501, 173] on img "Next" at bounding box center [497, 177] width 14 height 38
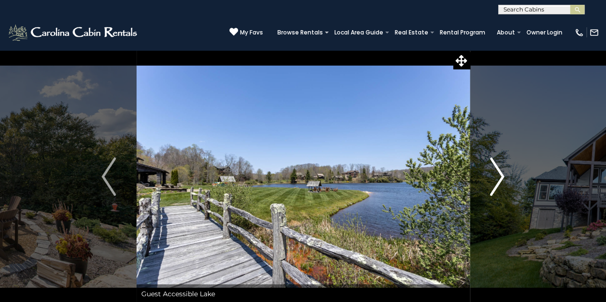
click at [501, 173] on img "Next" at bounding box center [497, 177] width 14 height 38
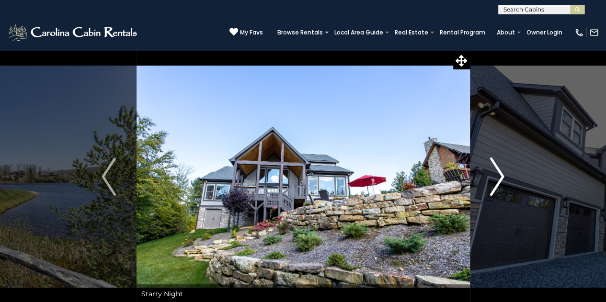
click at [501, 173] on img "Next" at bounding box center [497, 177] width 14 height 38
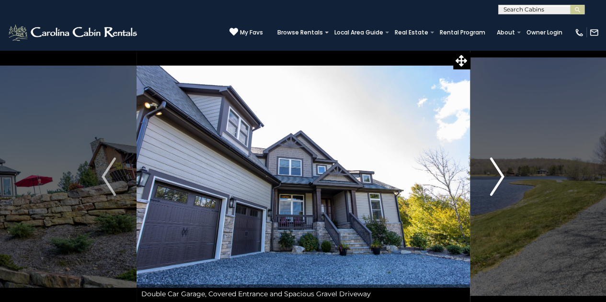
click at [501, 173] on img "Next" at bounding box center [497, 177] width 14 height 38
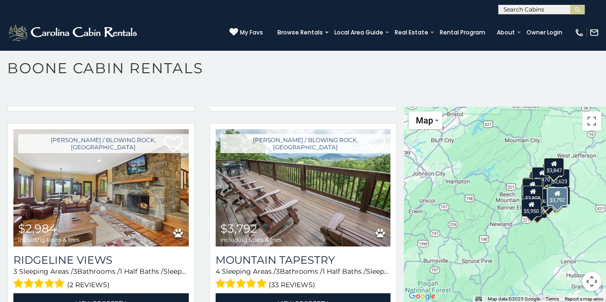
scroll to position [1045, 0]
click at [297, 185] on img at bounding box center [303, 187] width 175 height 117
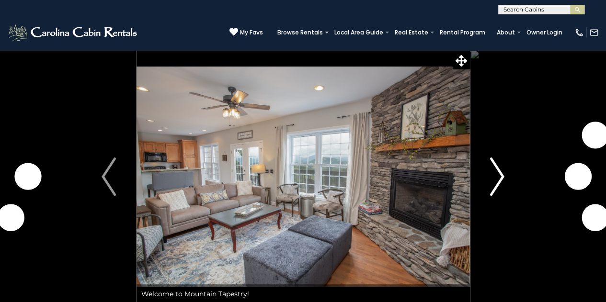
click at [499, 175] on img "Next" at bounding box center [497, 177] width 14 height 38
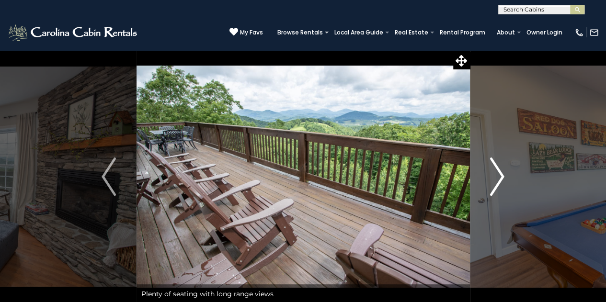
click at [499, 175] on img "Next" at bounding box center [497, 177] width 14 height 38
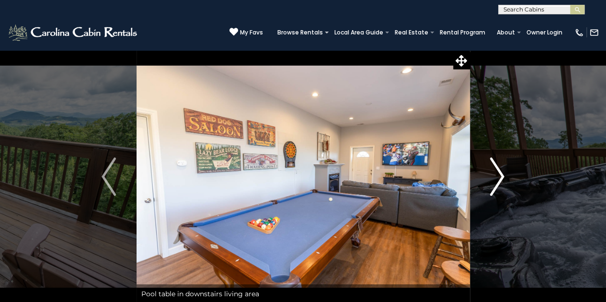
click at [499, 175] on img "Next" at bounding box center [497, 177] width 14 height 38
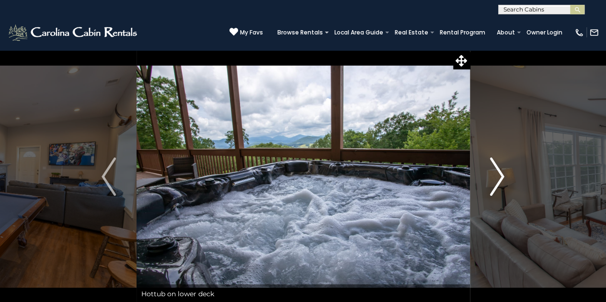
click at [499, 175] on img "Next" at bounding box center [497, 177] width 14 height 38
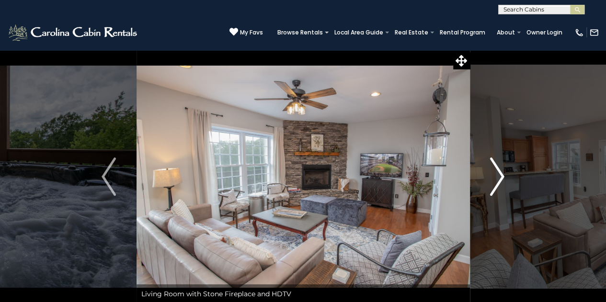
click at [499, 175] on img "Next" at bounding box center [497, 177] width 14 height 38
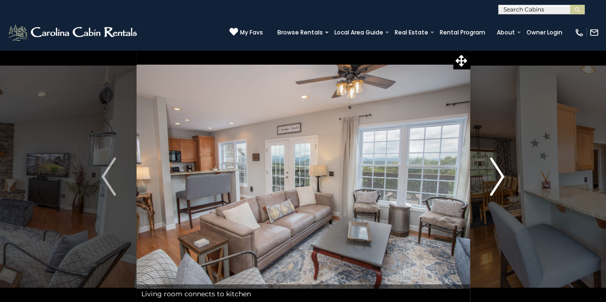
click at [499, 175] on img "Next" at bounding box center [497, 177] width 14 height 38
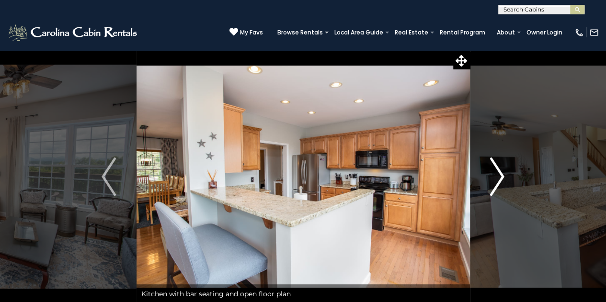
click at [499, 175] on img "Next" at bounding box center [497, 177] width 14 height 38
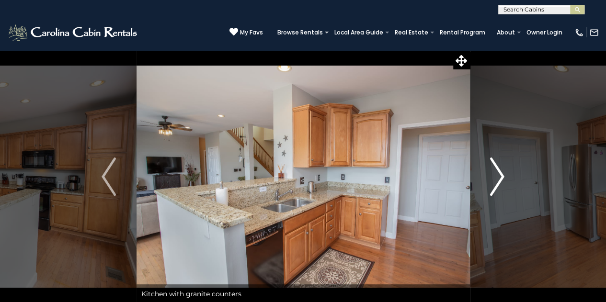
click at [499, 175] on img "Next" at bounding box center [497, 177] width 14 height 38
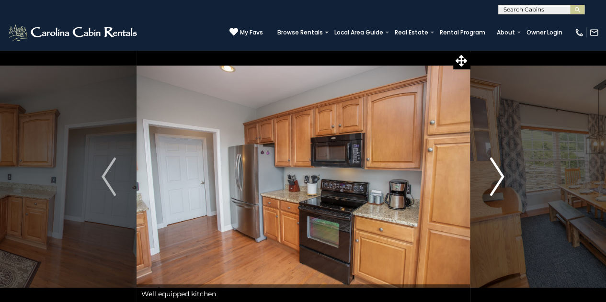
click at [499, 175] on img "Next" at bounding box center [497, 177] width 14 height 38
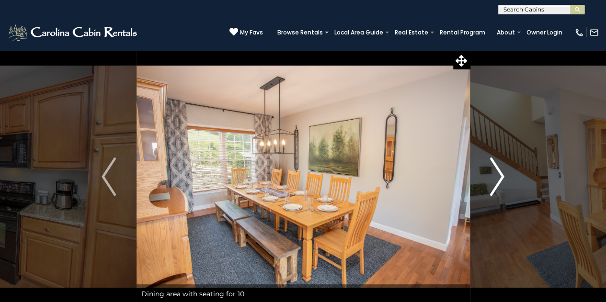
click at [499, 175] on img "Next" at bounding box center [497, 177] width 14 height 38
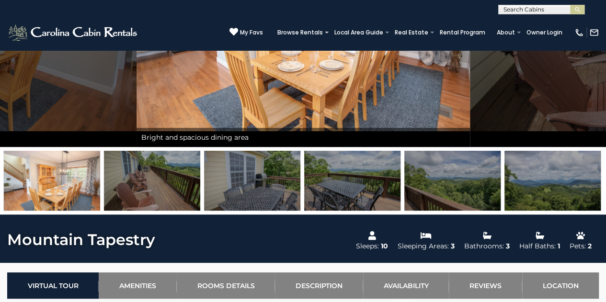
scroll to position [121, 0]
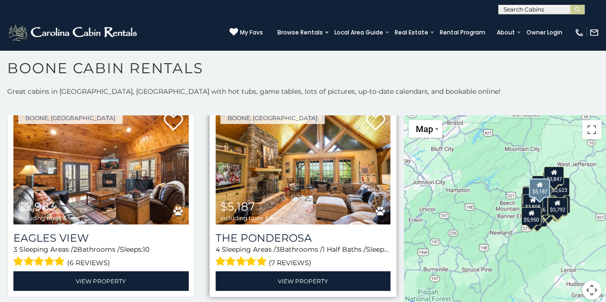
scroll to position [1285, 0]
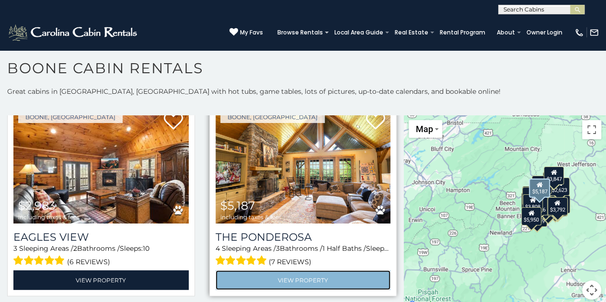
click at [278, 271] on link "View Property" at bounding box center [303, 281] width 175 height 20
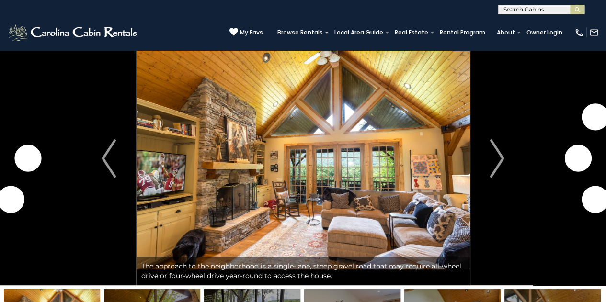
scroll to position [20, 0]
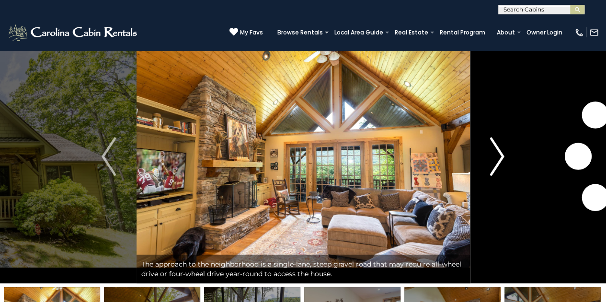
click at [502, 151] on img "Next" at bounding box center [497, 156] width 14 height 38
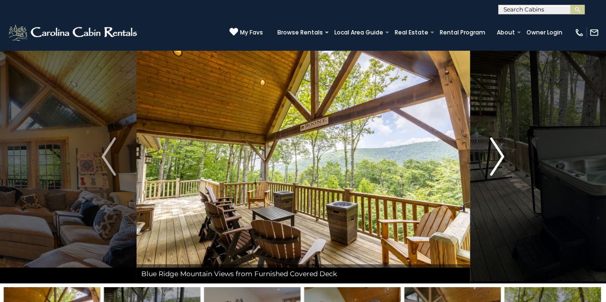
click at [501, 151] on img "Next" at bounding box center [497, 156] width 14 height 38
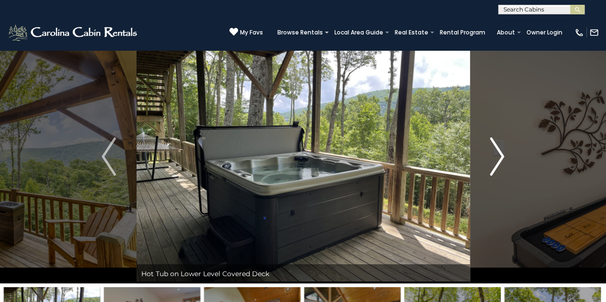
click at [501, 151] on img "Next" at bounding box center [497, 156] width 14 height 38
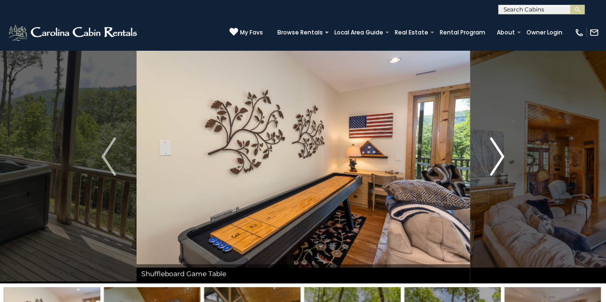
click at [501, 151] on img "Next" at bounding box center [497, 156] width 14 height 38
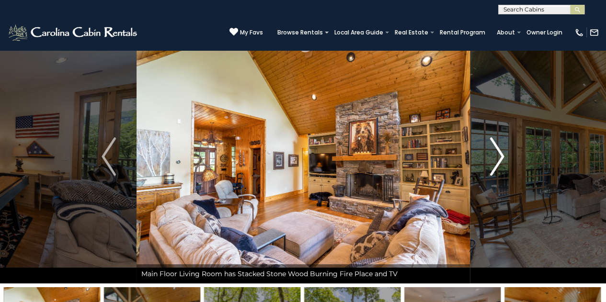
click at [501, 150] on img "Next" at bounding box center [497, 156] width 14 height 38
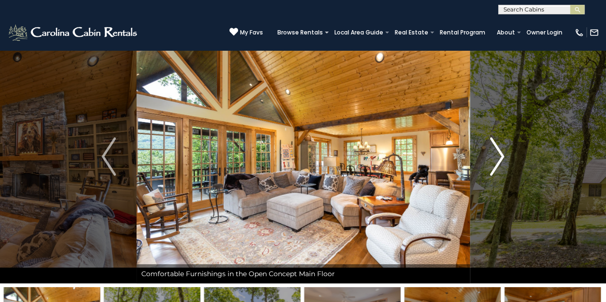
click at [501, 151] on img "Next" at bounding box center [497, 156] width 14 height 38
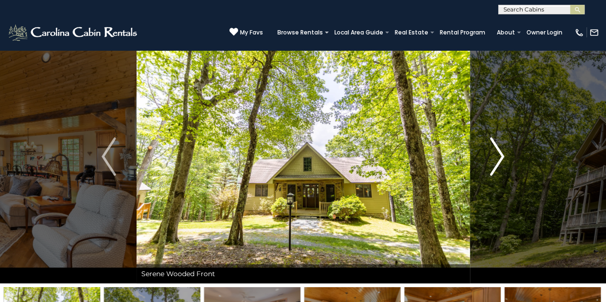
click at [501, 150] on img "Next" at bounding box center [497, 156] width 14 height 38
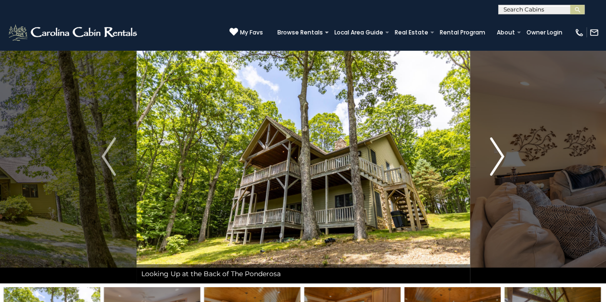
click at [501, 150] on img "Next" at bounding box center [497, 156] width 14 height 38
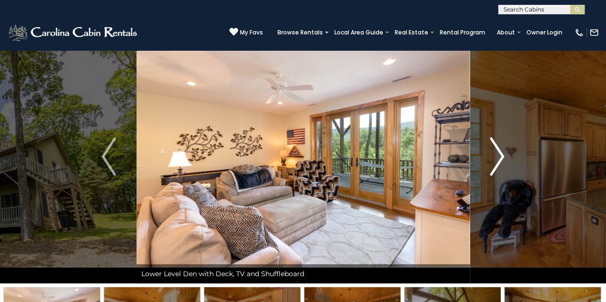
click at [501, 150] on img "Next" at bounding box center [497, 156] width 14 height 38
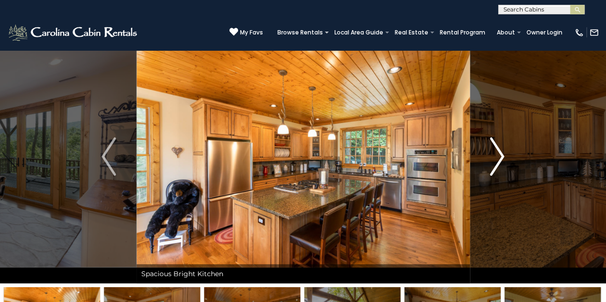
click at [501, 150] on img "Next" at bounding box center [497, 156] width 14 height 38
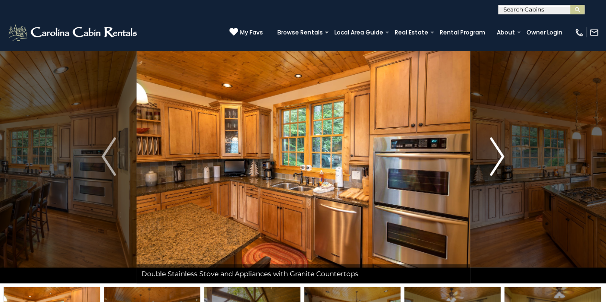
click at [501, 150] on img "Next" at bounding box center [497, 156] width 14 height 38
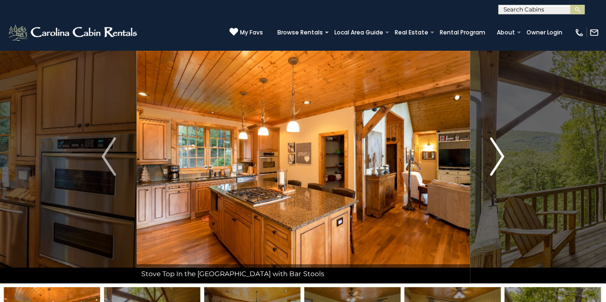
click at [501, 150] on img "Next" at bounding box center [497, 156] width 14 height 38
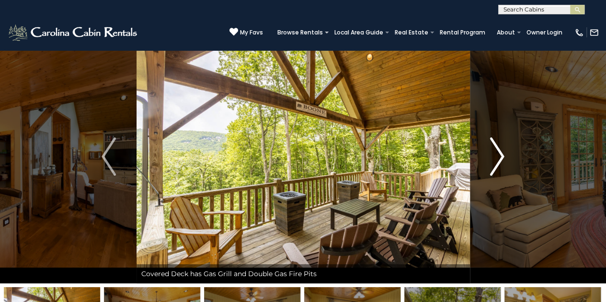
click at [501, 150] on img "Next" at bounding box center [497, 156] width 14 height 38
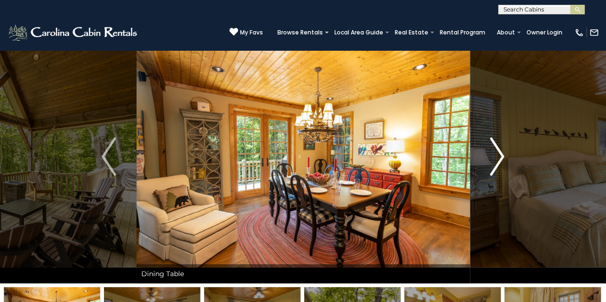
click at [501, 150] on img "Next" at bounding box center [497, 156] width 14 height 38
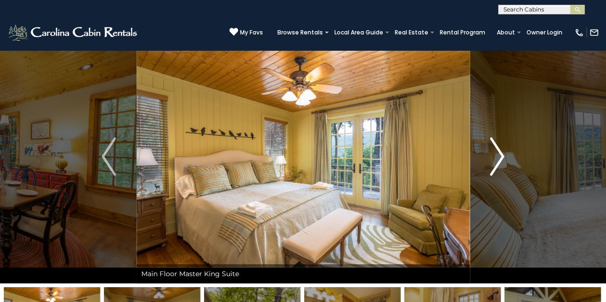
click at [501, 150] on img "Next" at bounding box center [497, 156] width 14 height 38
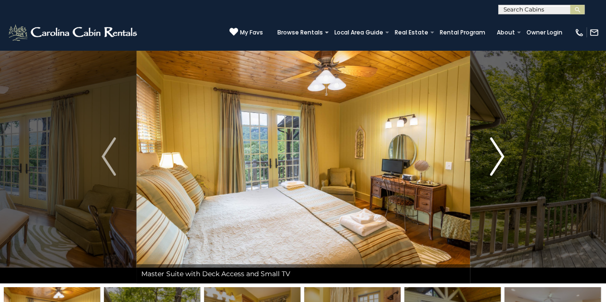
click at [501, 150] on img "Next" at bounding box center [497, 156] width 14 height 38
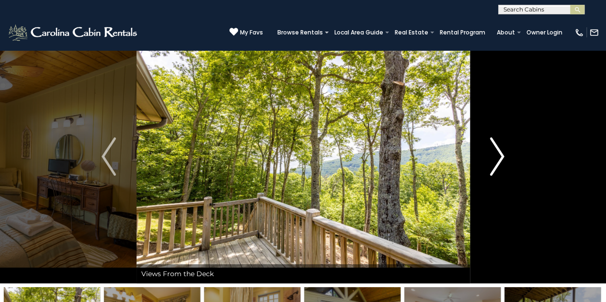
click at [501, 150] on img "Next" at bounding box center [497, 156] width 14 height 38
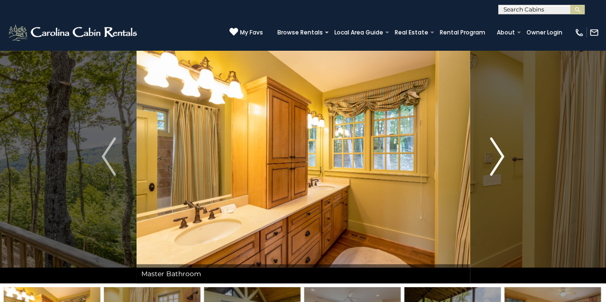
click at [501, 150] on img "Next" at bounding box center [497, 156] width 14 height 38
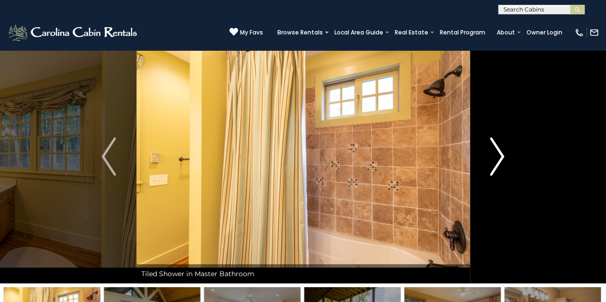
click at [501, 150] on img "Next" at bounding box center [497, 156] width 14 height 38
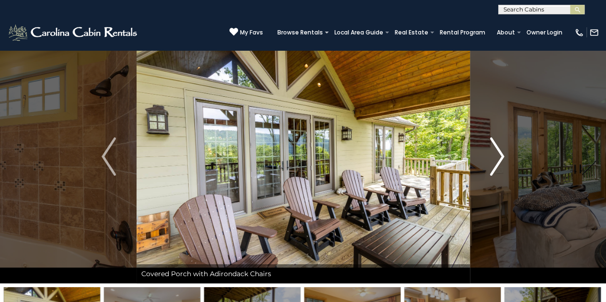
click at [501, 150] on img "Next" at bounding box center [497, 156] width 14 height 38
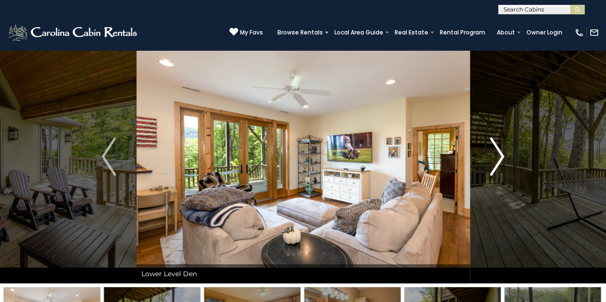
click at [501, 150] on img "Next" at bounding box center [497, 156] width 14 height 38
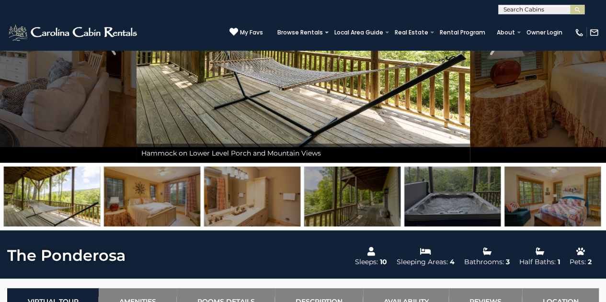
scroll to position [165, 0]
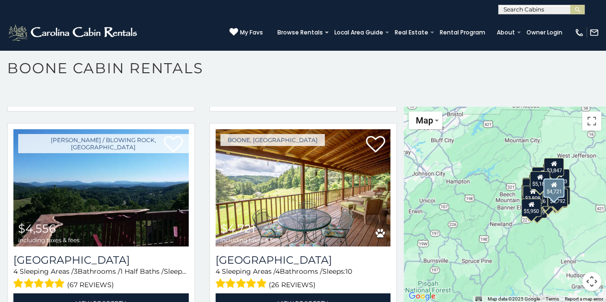
scroll to position [1466, 0]
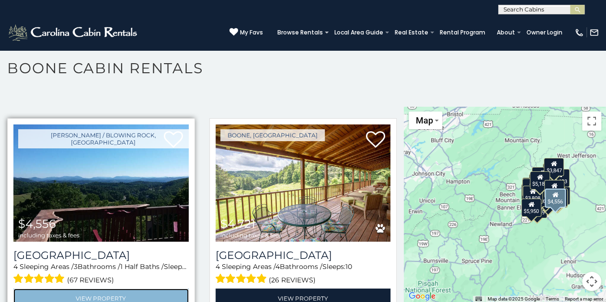
click at [92, 289] on link "View Property" at bounding box center [100, 299] width 175 height 20
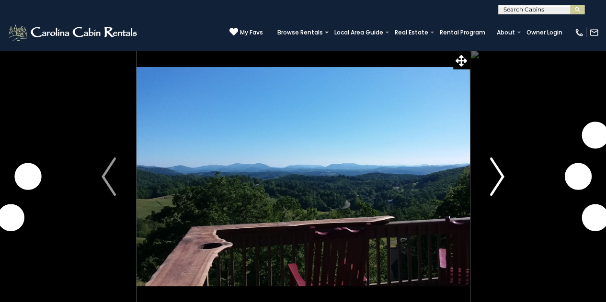
click at [499, 173] on img "Next" at bounding box center [497, 177] width 14 height 38
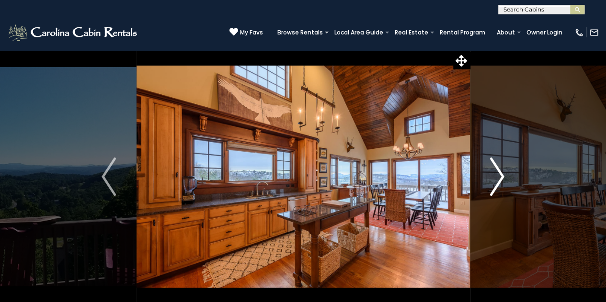
click at [499, 172] on img "Next" at bounding box center [497, 177] width 14 height 38
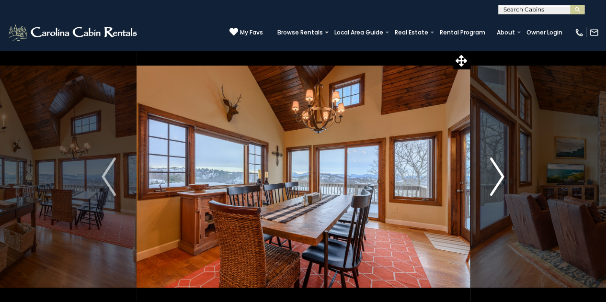
click at [499, 172] on img "Next" at bounding box center [497, 177] width 14 height 38
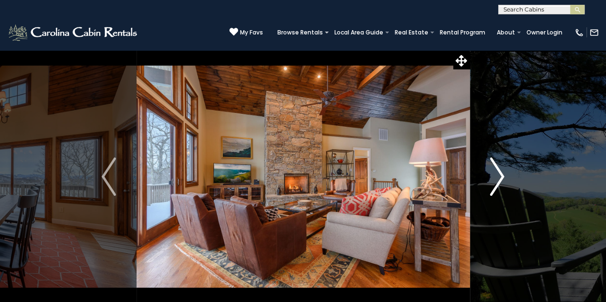
click at [499, 172] on img "Next" at bounding box center [497, 177] width 14 height 38
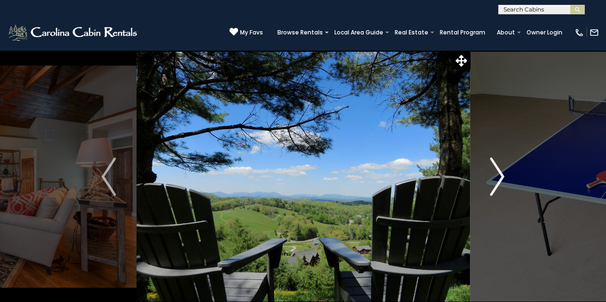
click at [499, 172] on img "Next" at bounding box center [497, 177] width 14 height 38
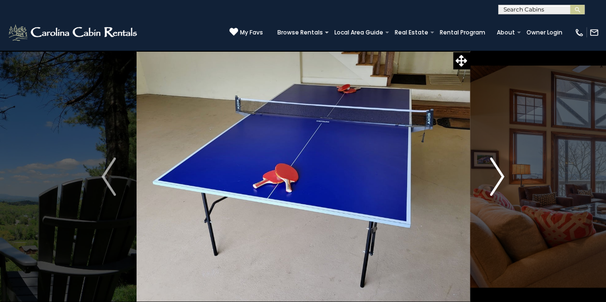
click at [499, 172] on img "Next" at bounding box center [497, 177] width 14 height 38
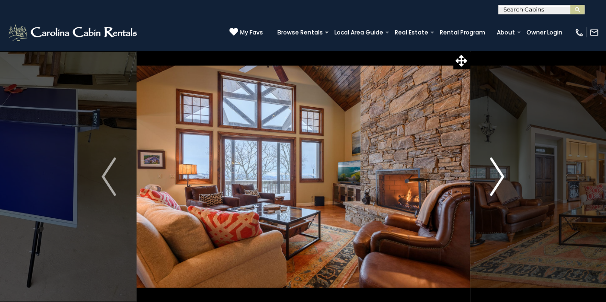
click at [499, 172] on img "Next" at bounding box center [497, 177] width 14 height 38
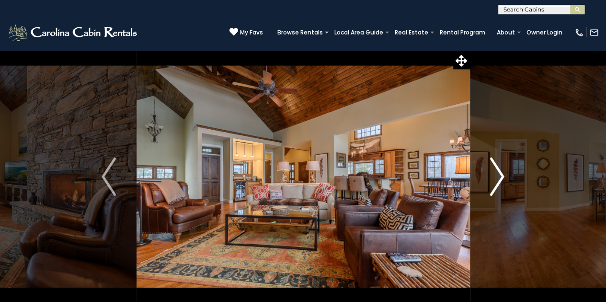
click at [499, 172] on img "Next" at bounding box center [497, 177] width 14 height 38
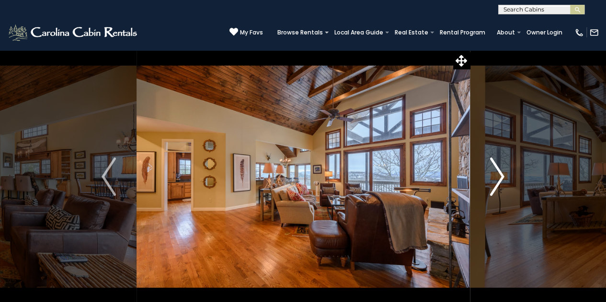
click at [499, 172] on img "Next" at bounding box center [497, 177] width 14 height 38
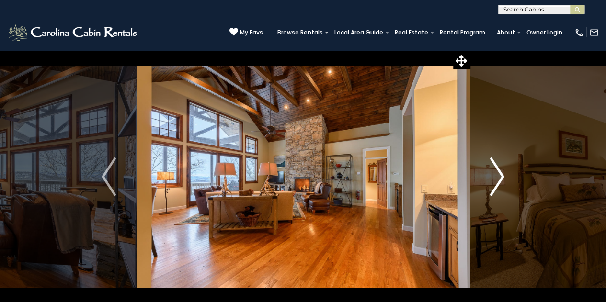
click at [499, 172] on img "Next" at bounding box center [497, 177] width 14 height 38
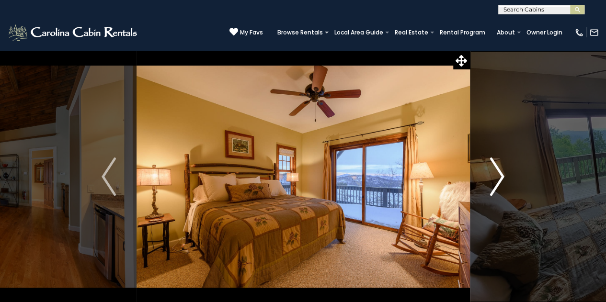
click at [499, 172] on img "Next" at bounding box center [497, 177] width 14 height 38
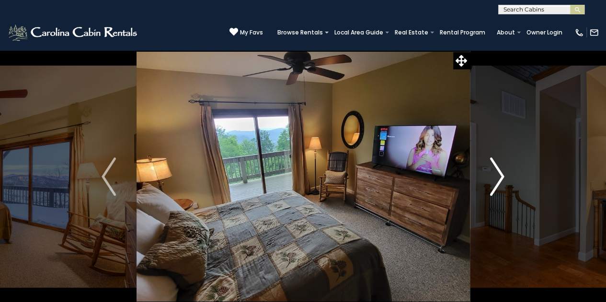
click at [499, 172] on img "Next" at bounding box center [497, 177] width 14 height 38
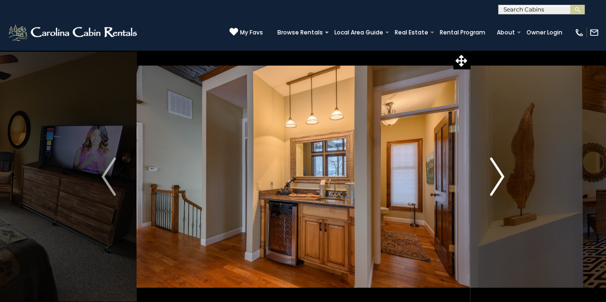
click at [499, 172] on img "Next" at bounding box center [497, 177] width 14 height 38
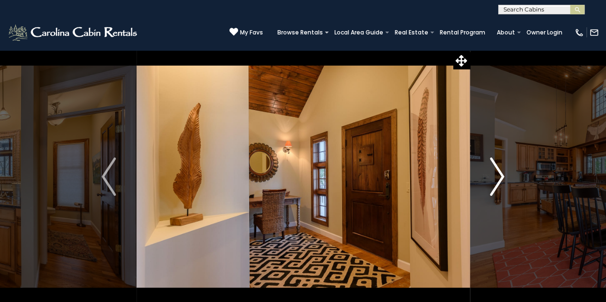
click at [499, 172] on img "Next" at bounding box center [497, 177] width 14 height 38
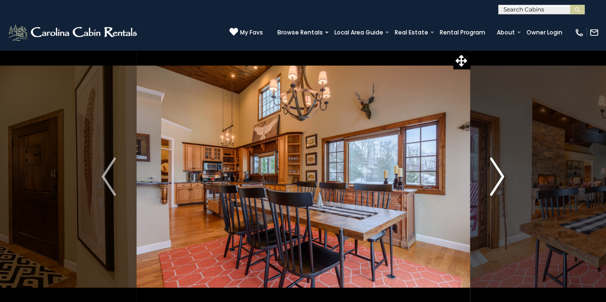
click at [499, 172] on img "Next" at bounding box center [497, 177] width 14 height 38
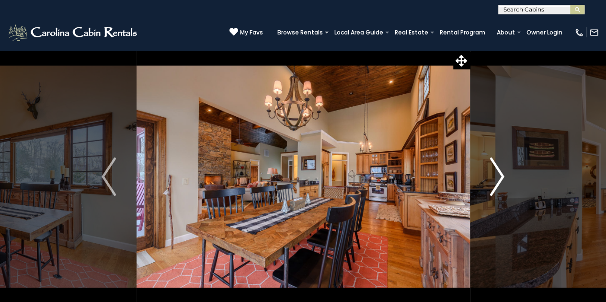
click at [499, 172] on img "Next" at bounding box center [497, 177] width 14 height 38
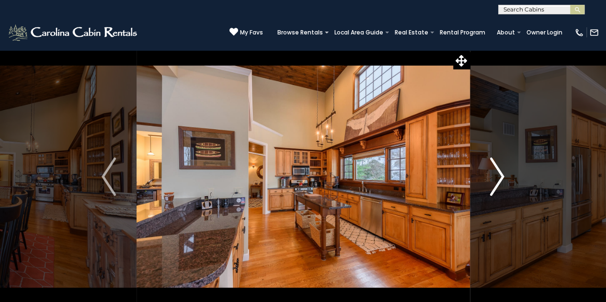
click at [499, 172] on img "Next" at bounding box center [497, 177] width 14 height 38
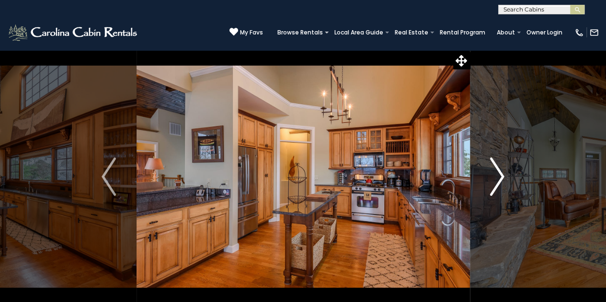
click at [499, 172] on img "Next" at bounding box center [497, 177] width 14 height 38
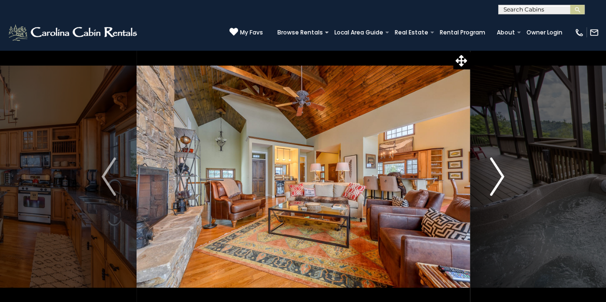
click at [499, 172] on img "Next" at bounding box center [497, 177] width 14 height 38
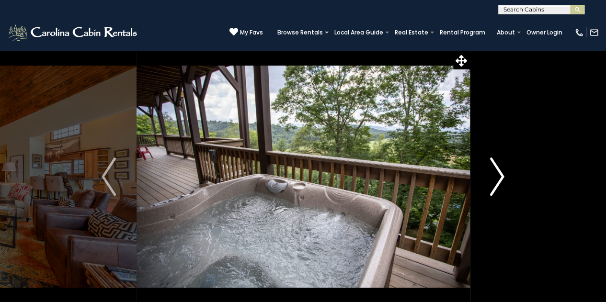
click at [499, 172] on img "Next" at bounding box center [497, 177] width 14 height 38
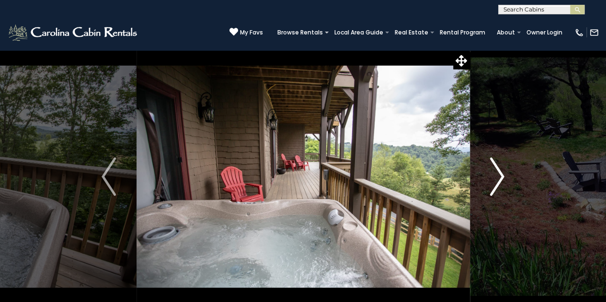
click at [499, 172] on img "Next" at bounding box center [497, 177] width 14 height 38
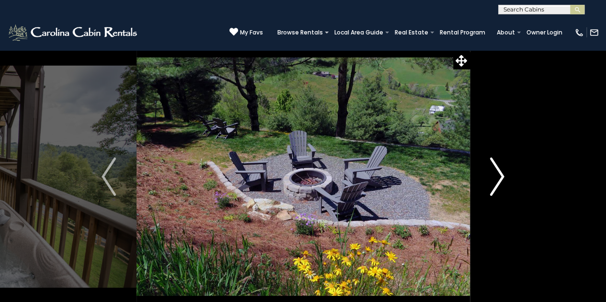
click at [499, 172] on img "Next" at bounding box center [497, 177] width 14 height 38
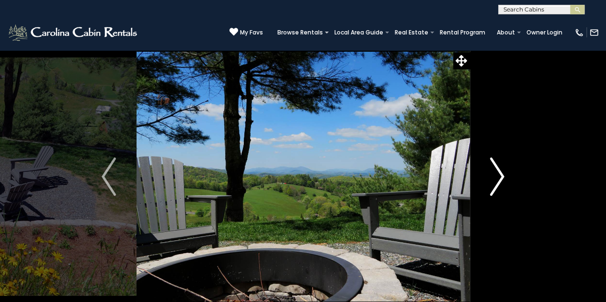
click at [499, 172] on img "Next" at bounding box center [497, 177] width 14 height 38
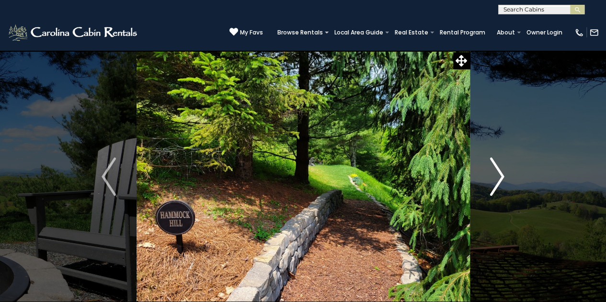
click at [499, 172] on img "Next" at bounding box center [497, 177] width 14 height 38
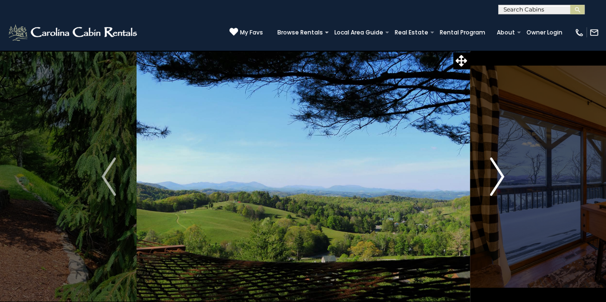
click at [499, 172] on img "Next" at bounding box center [497, 177] width 14 height 38
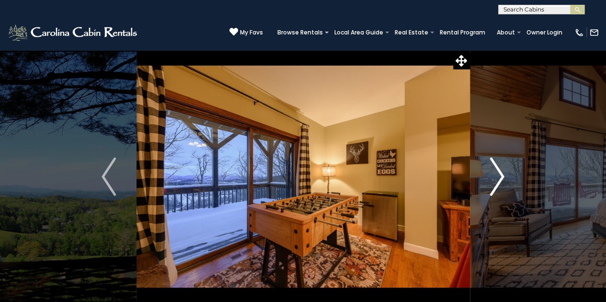
click at [499, 172] on img "Next" at bounding box center [497, 177] width 14 height 38
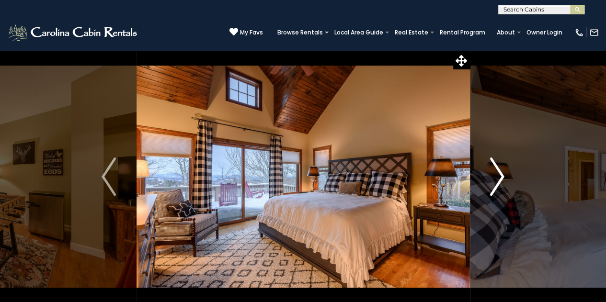
click at [499, 172] on img "Next" at bounding box center [497, 177] width 14 height 38
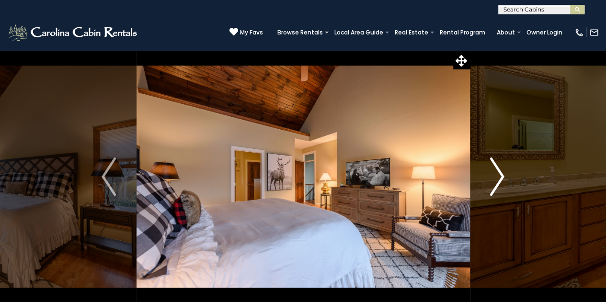
click at [499, 172] on img "Next" at bounding box center [497, 177] width 14 height 38
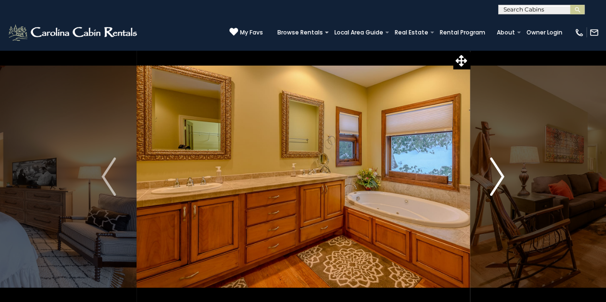
click at [499, 172] on img "Next" at bounding box center [497, 177] width 14 height 38
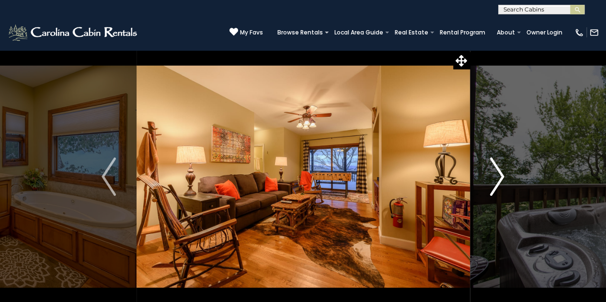
click at [499, 172] on img "Next" at bounding box center [497, 177] width 14 height 38
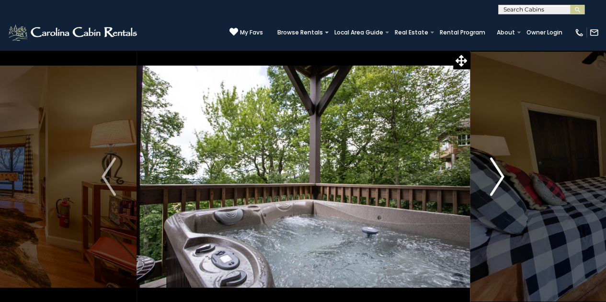
click at [499, 172] on img "Next" at bounding box center [497, 177] width 14 height 38
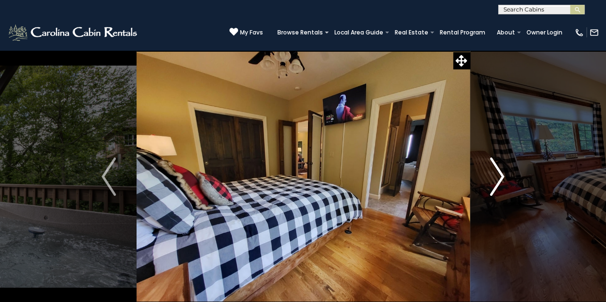
click at [499, 172] on img "Next" at bounding box center [497, 177] width 14 height 38
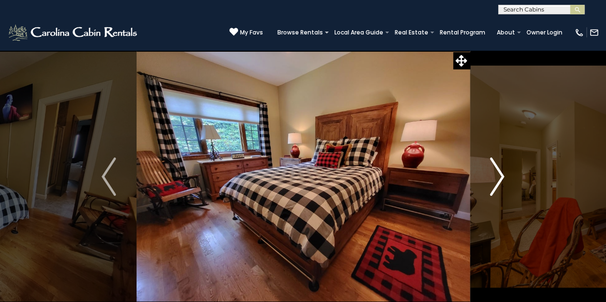
click at [499, 172] on img "Next" at bounding box center [497, 177] width 14 height 38
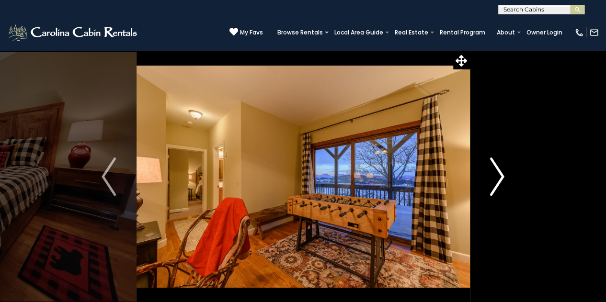
click at [499, 172] on img "Next" at bounding box center [497, 177] width 14 height 38
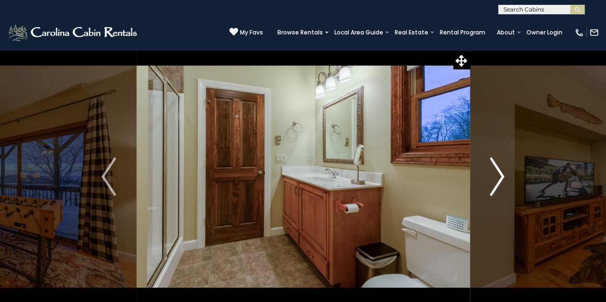
click at [499, 172] on img "Next" at bounding box center [497, 177] width 14 height 38
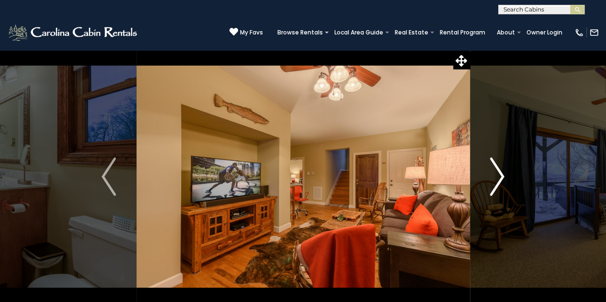
click at [499, 172] on img "Next" at bounding box center [497, 177] width 14 height 38
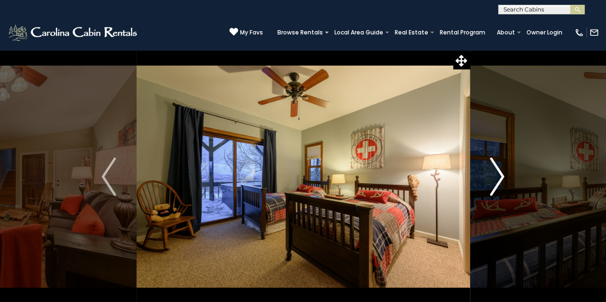
click at [515, 171] on button "Next" at bounding box center [496, 177] width 55 height 254
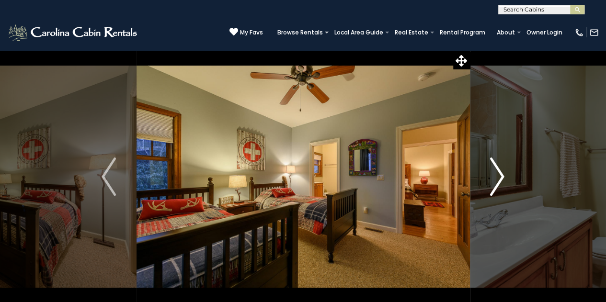
click at [499, 175] on img "Next" at bounding box center [497, 177] width 14 height 38
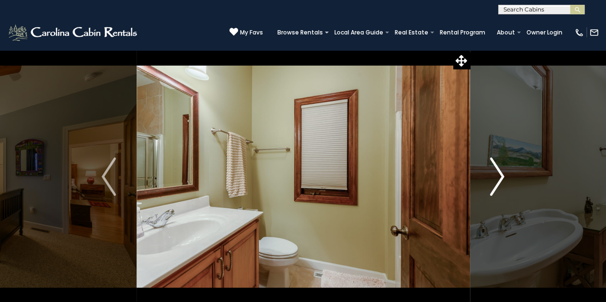
click at [499, 175] on img "Next" at bounding box center [497, 177] width 14 height 38
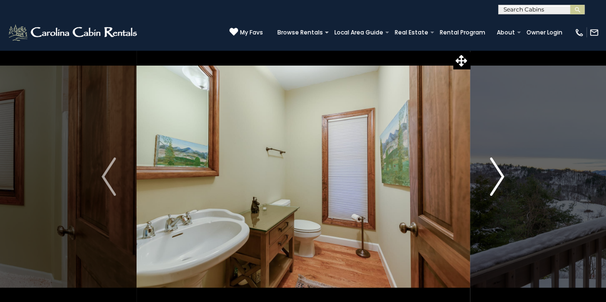
click at [499, 175] on img "Next" at bounding box center [497, 177] width 14 height 38
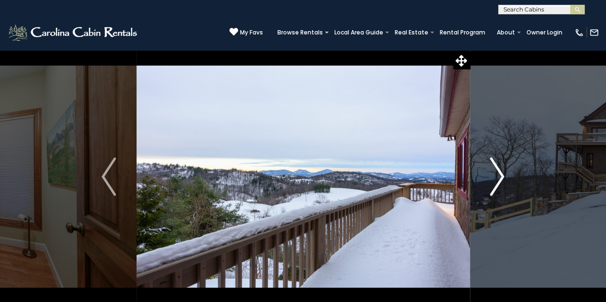
click at [499, 175] on img "Next" at bounding box center [497, 177] width 14 height 38
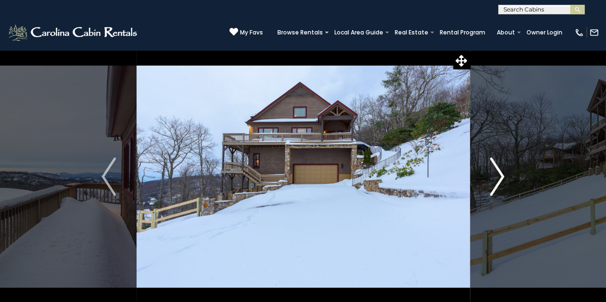
click at [499, 175] on img "Next" at bounding box center [497, 177] width 14 height 38
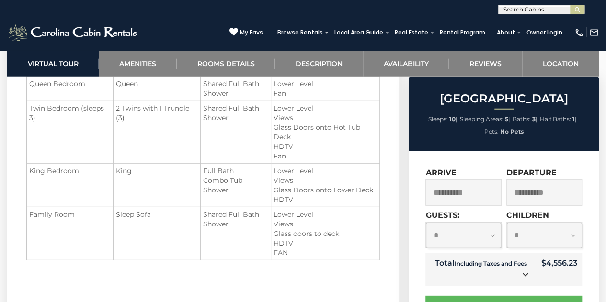
scroll to position [1243, 0]
click at [123, 152] on td "2 Twins with 1 Trundle (3)" at bounding box center [156, 132] width 87 height 63
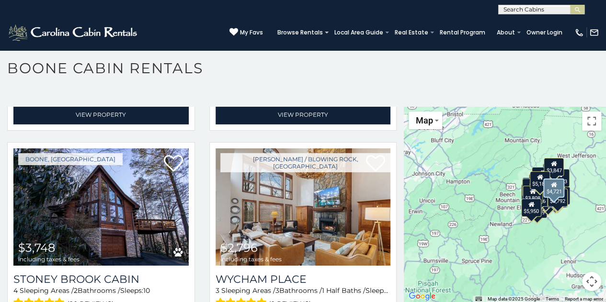
scroll to position [1650, 0]
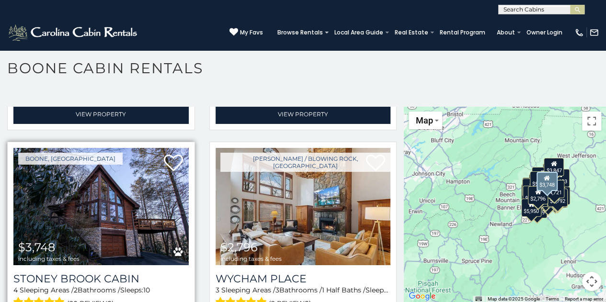
click at [137, 172] on img at bounding box center [100, 206] width 175 height 117
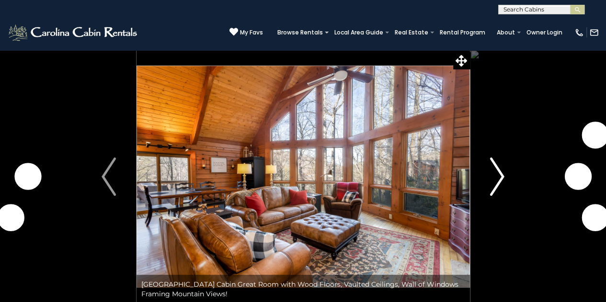
click at [497, 173] on img "Next" at bounding box center [497, 177] width 14 height 38
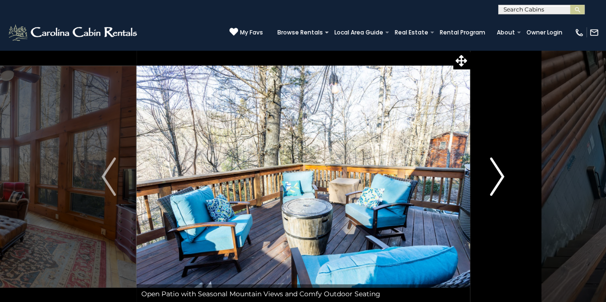
click at [501, 173] on img "Next" at bounding box center [497, 177] width 14 height 38
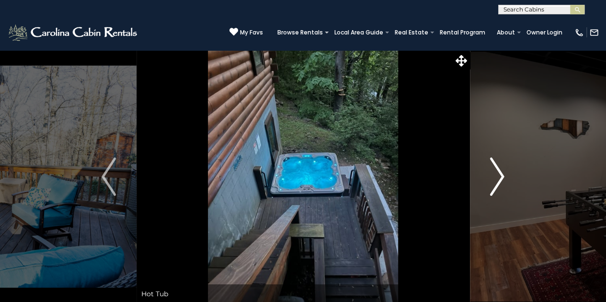
click at [501, 173] on img "Next" at bounding box center [497, 177] width 14 height 38
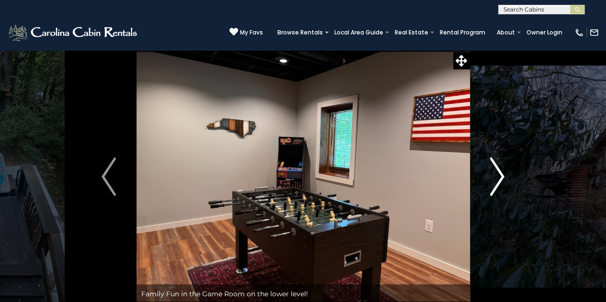
click at [501, 173] on img "Next" at bounding box center [497, 177] width 14 height 38
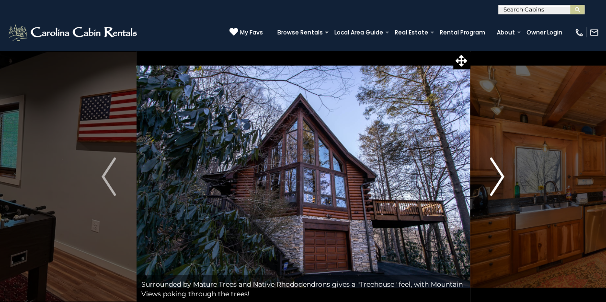
click at [501, 173] on img "Next" at bounding box center [497, 177] width 14 height 38
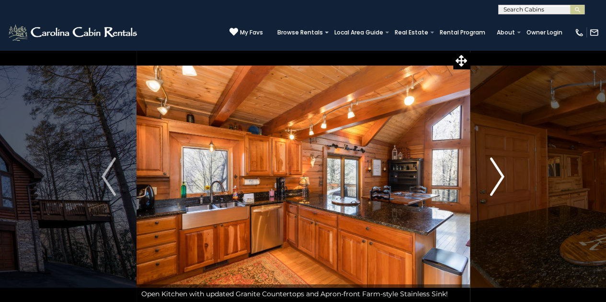
click at [501, 173] on img "Next" at bounding box center [497, 177] width 14 height 38
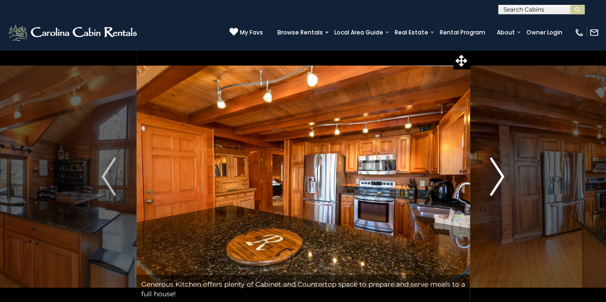
click at [501, 173] on img "Next" at bounding box center [497, 177] width 14 height 38
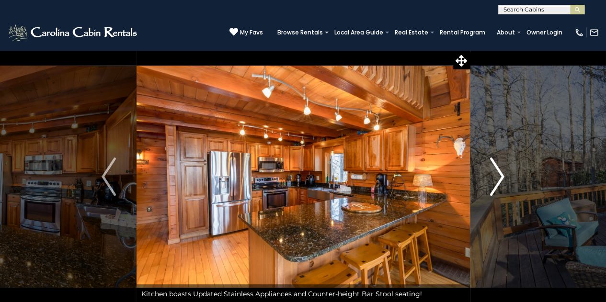
click at [501, 173] on img "Next" at bounding box center [497, 177] width 14 height 38
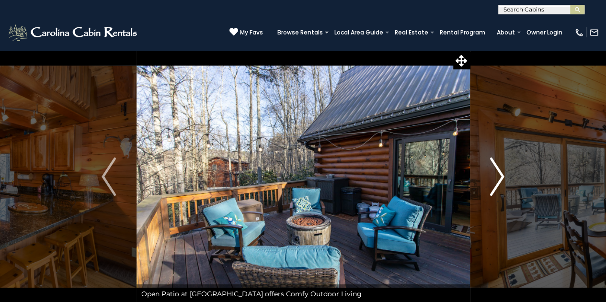
click at [501, 173] on img "Next" at bounding box center [497, 177] width 14 height 38
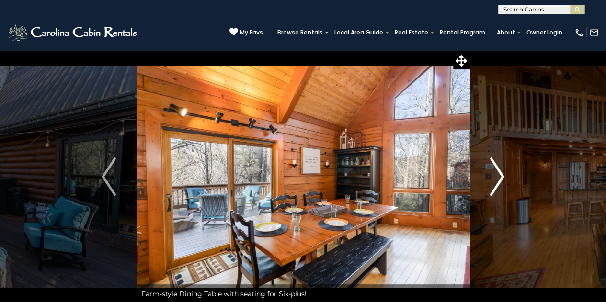
click at [501, 173] on img "Next" at bounding box center [497, 177] width 14 height 38
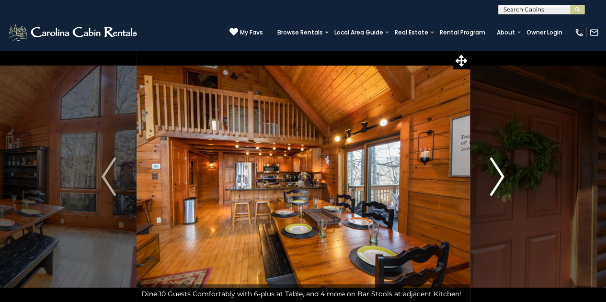
click at [501, 173] on img "Next" at bounding box center [497, 177] width 14 height 38
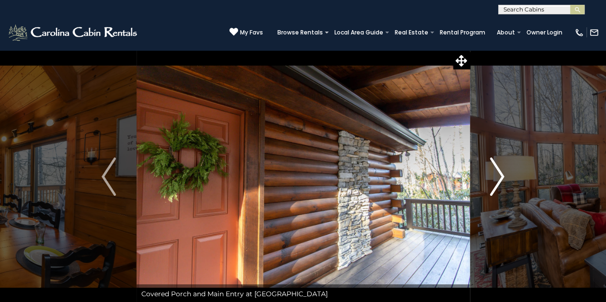
click at [501, 173] on img "Next" at bounding box center [497, 177] width 14 height 38
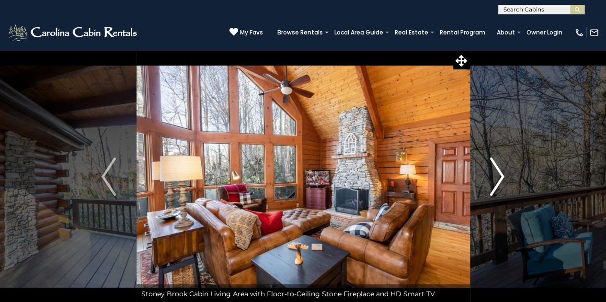
click at [501, 173] on img "Next" at bounding box center [497, 177] width 14 height 38
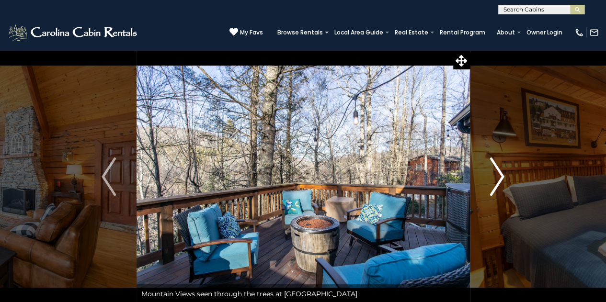
click at [501, 173] on img "Next" at bounding box center [497, 177] width 14 height 38
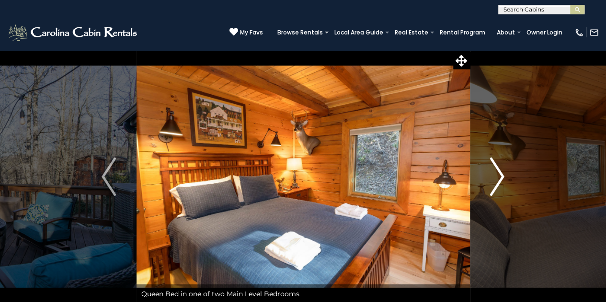
click at [501, 173] on img "Next" at bounding box center [497, 177] width 14 height 38
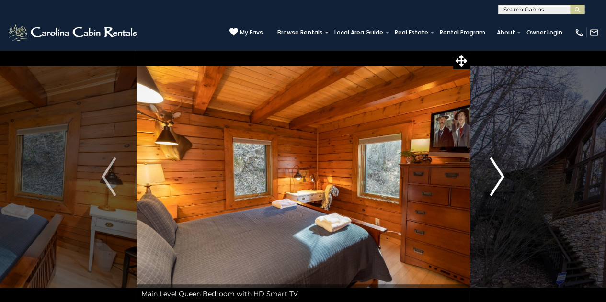
click at [501, 173] on img "Next" at bounding box center [497, 177] width 14 height 38
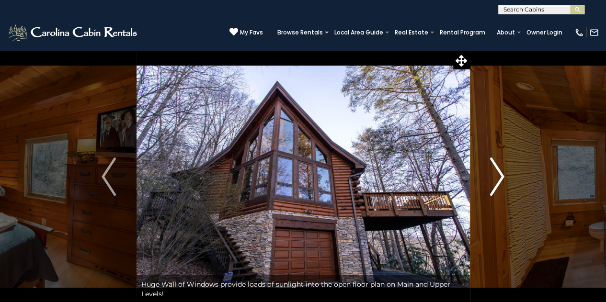
click at [501, 173] on img "Next" at bounding box center [497, 177] width 14 height 38
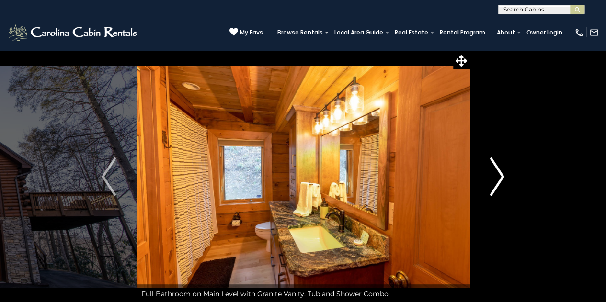
click at [501, 173] on img "Next" at bounding box center [497, 177] width 14 height 38
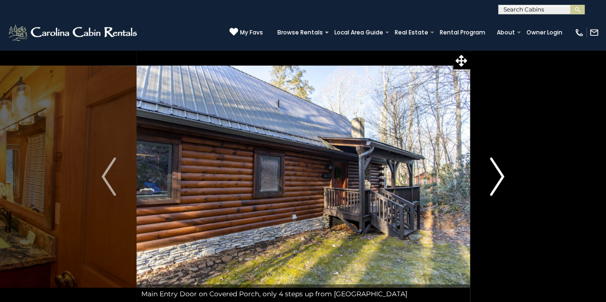
click at [501, 173] on img "Next" at bounding box center [497, 177] width 14 height 38
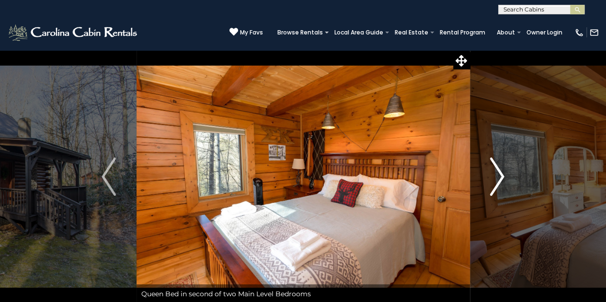
click at [501, 173] on img "Next" at bounding box center [497, 177] width 14 height 38
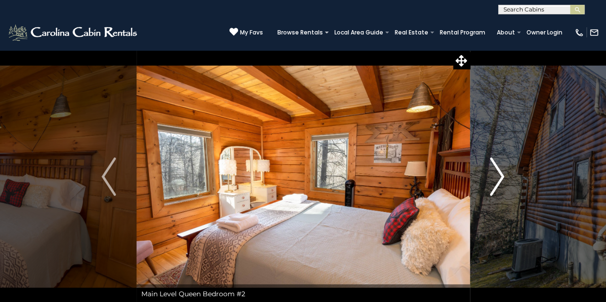
click at [501, 173] on img "Next" at bounding box center [497, 177] width 14 height 38
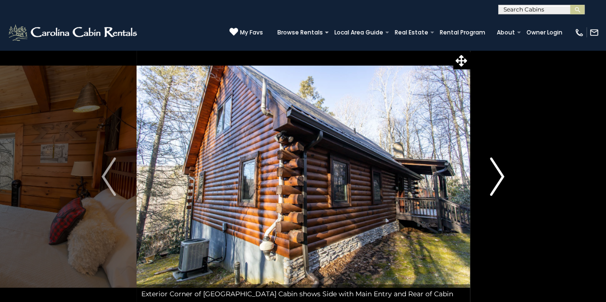
click at [501, 173] on img "Next" at bounding box center [497, 177] width 14 height 38
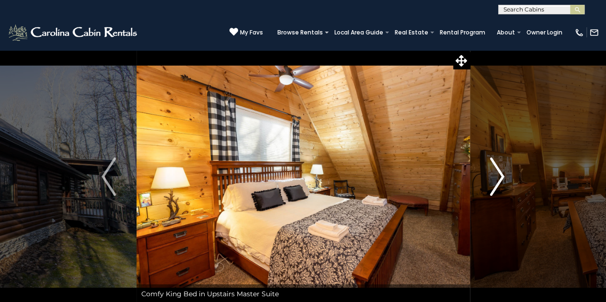
click at [501, 173] on img "Next" at bounding box center [497, 177] width 14 height 38
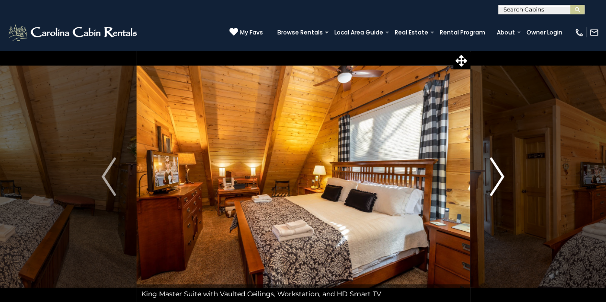
click at [501, 173] on img "Next" at bounding box center [497, 177] width 14 height 38
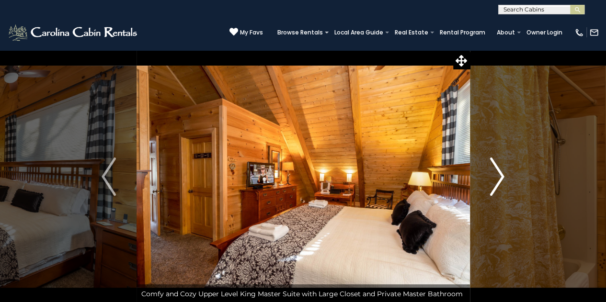
click at [501, 173] on img "Next" at bounding box center [497, 177] width 14 height 38
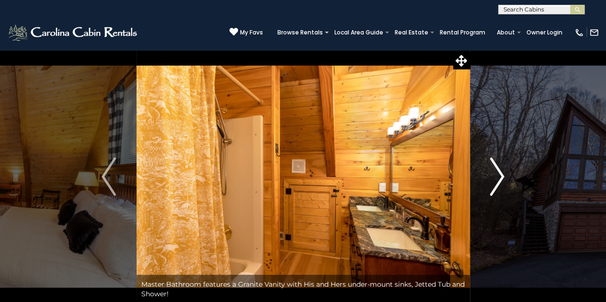
click at [501, 173] on img "Next" at bounding box center [497, 177] width 14 height 38
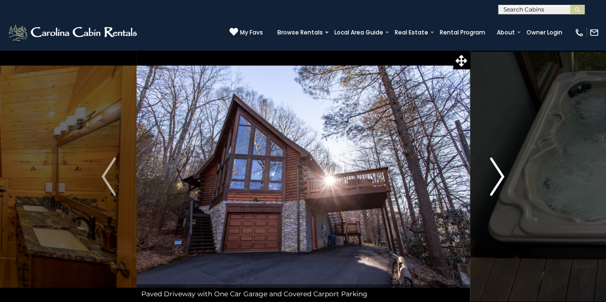
click at [501, 173] on img "Next" at bounding box center [497, 177] width 14 height 38
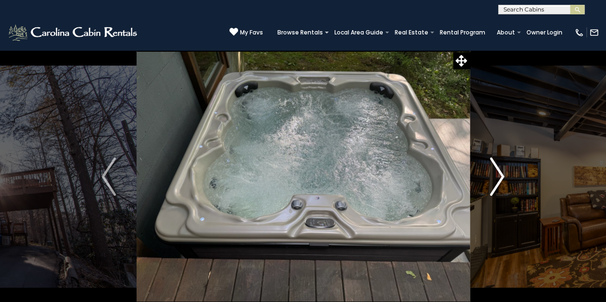
click at [501, 173] on img "Next" at bounding box center [497, 177] width 14 height 38
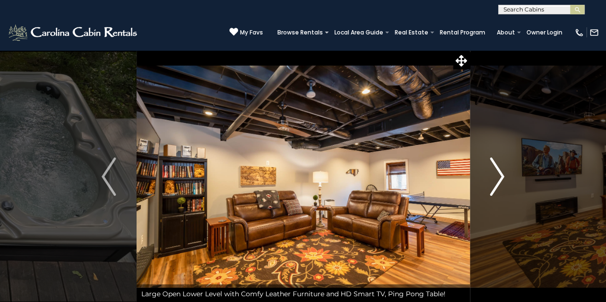
click at [501, 173] on img "Next" at bounding box center [497, 177] width 14 height 38
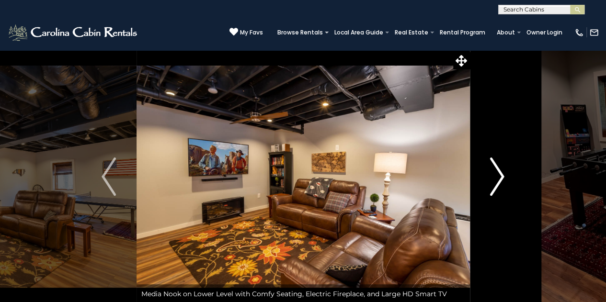
click at [501, 173] on img "Next" at bounding box center [497, 177] width 14 height 38
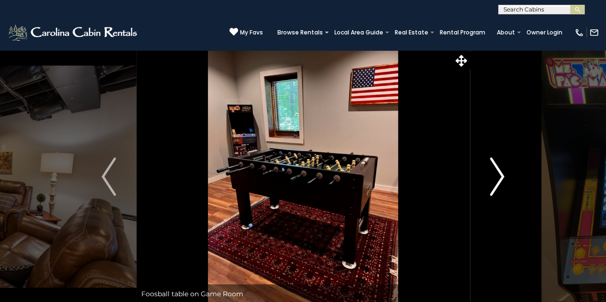
click at [501, 173] on img "Next" at bounding box center [497, 177] width 14 height 38
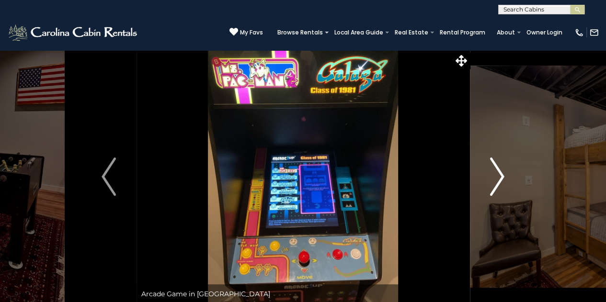
click at [501, 173] on img "Next" at bounding box center [497, 177] width 14 height 38
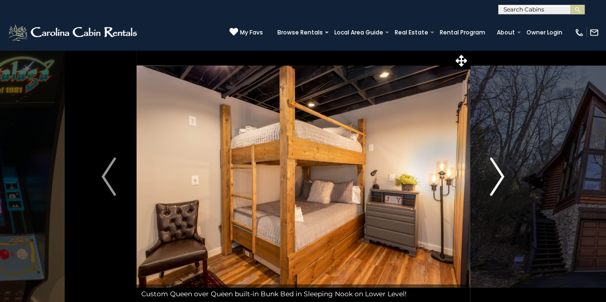
click at [501, 175] on img "Next" at bounding box center [497, 177] width 14 height 38
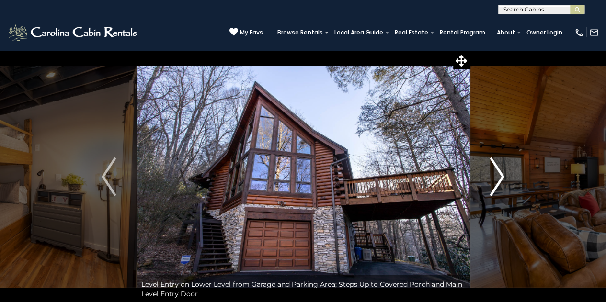
click at [500, 175] on img "Next" at bounding box center [497, 177] width 14 height 38
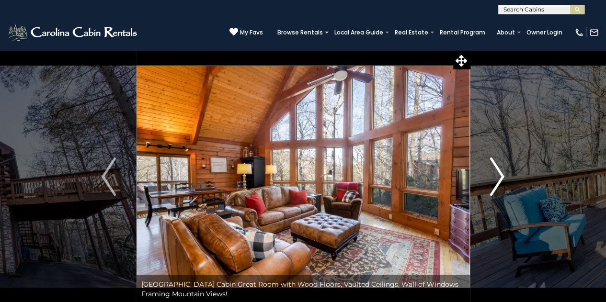
click at [500, 175] on img "Next" at bounding box center [497, 177] width 14 height 38
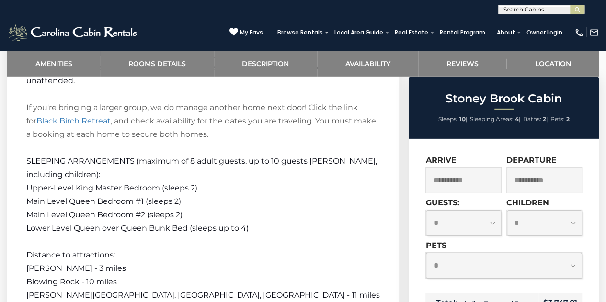
scroll to position [1433, 0]
click at [237, 31] on icon at bounding box center [233, 31] width 9 height 9
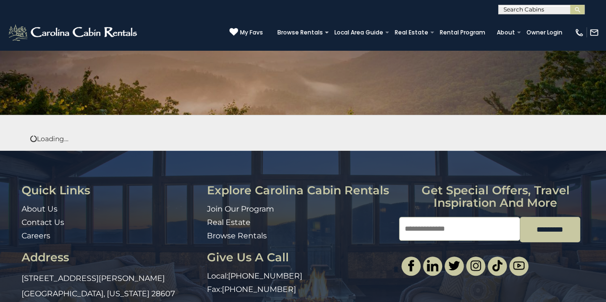
scroll to position [152, 0]
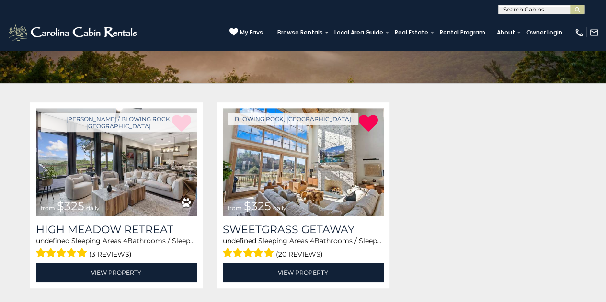
scroll to position [135, 0]
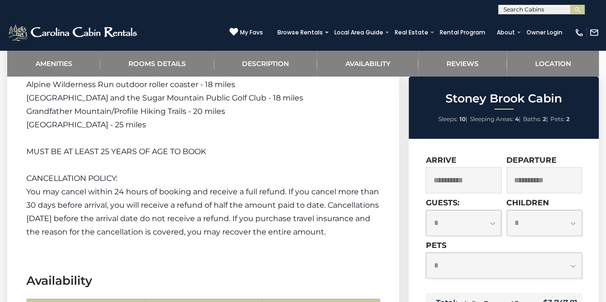
scroll to position [1736, 0]
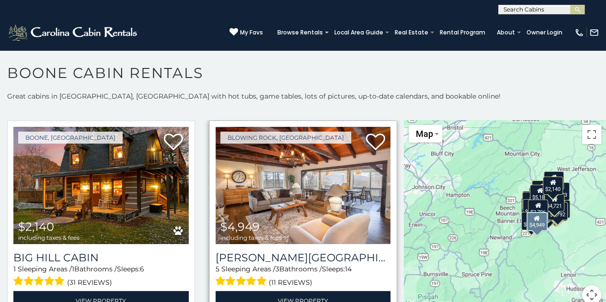
scroll to position [1893, 0]
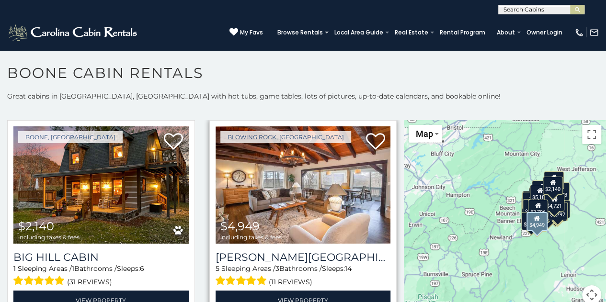
click at [301, 164] on img at bounding box center [303, 184] width 175 height 117
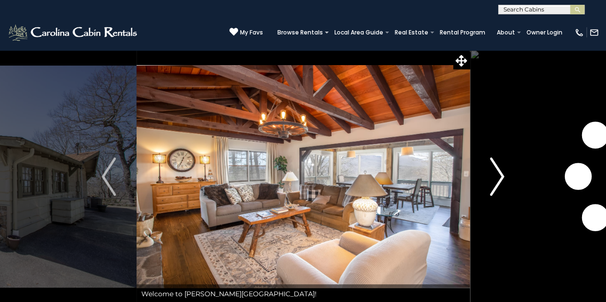
click at [496, 173] on img "Next" at bounding box center [497, 177] width 14 height 38
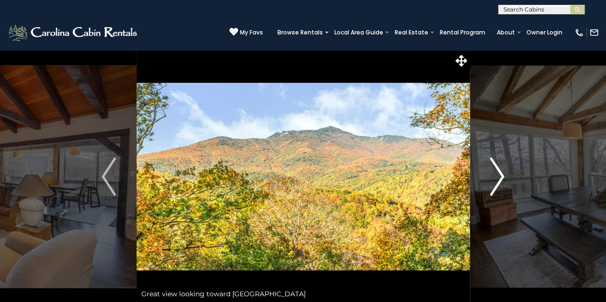
click at [496, 173] on img "Next" at bounding box center [497, 177] width 14 height 38
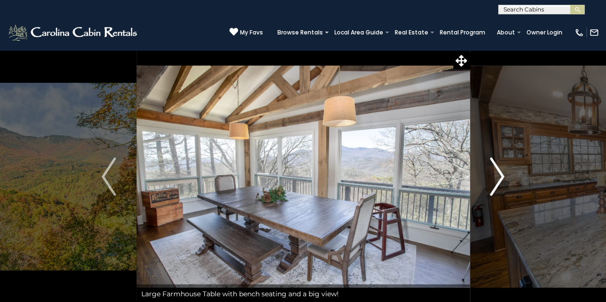
click at [501, 173] on img "Next" at bounding box center [497, 177] width 14 height 38
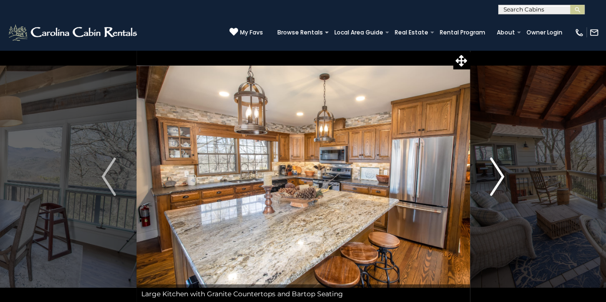
click at [501, 173] on img "Next" at bounding box center [497, 177] width 14 height 38
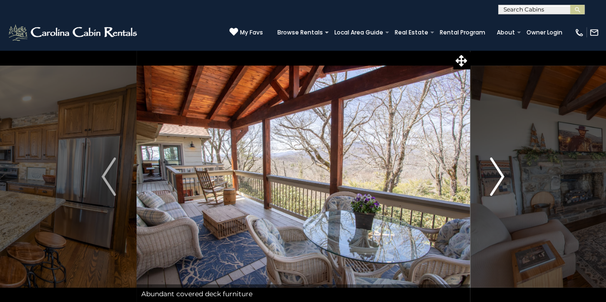
click at [500, 173] on img "Next" at bounding box center [497, 177] width 14 height 38
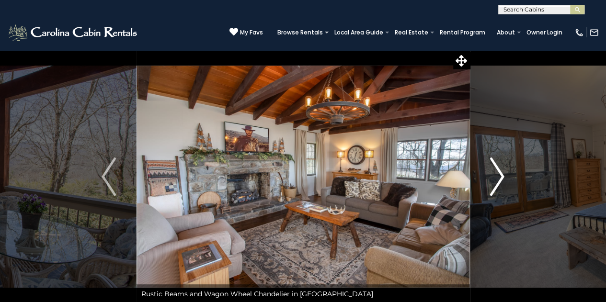
click at [500, 173] on img "Next" at bounding box center [497, 177] width 14 height 38
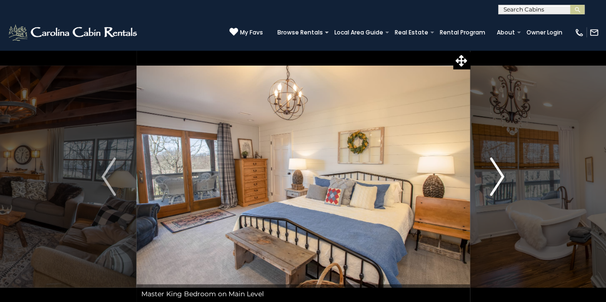
click at [500, 173] on img "Next" at bounding box center [497, 177] width 14 height 38
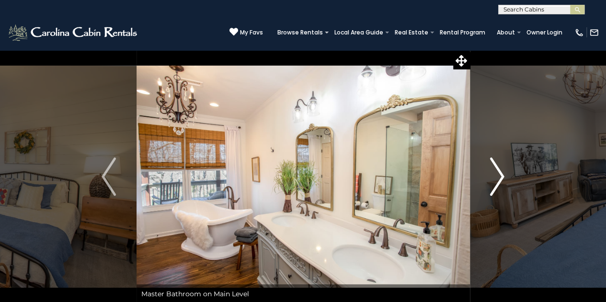
click at [500, 173] on img "Next" at bounding box center [497, 177] width 14 height 38
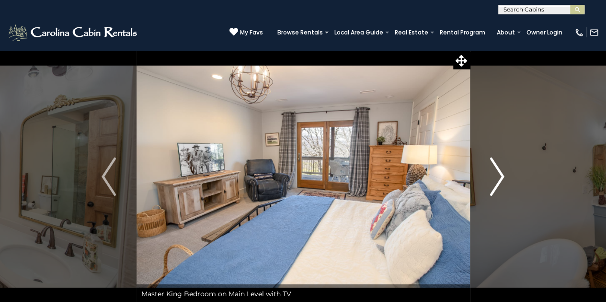
click at [500, 173] on img "Next" at bounding box center [497, 177] width 14 height 38
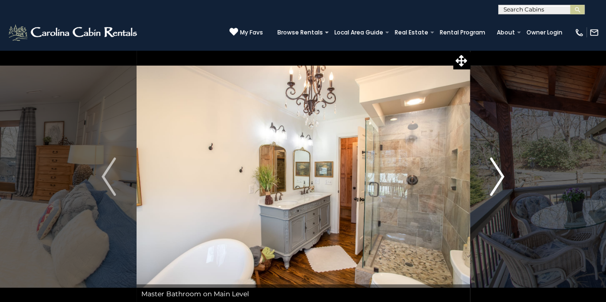
click at [500, 173] on img "Next" at bounding box center [497, 177] width 14 height 38
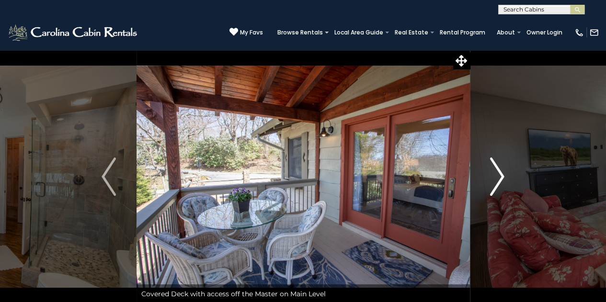
click at [500, 173] on img "Next" at bounding box center [497, 177] width 14 height 38
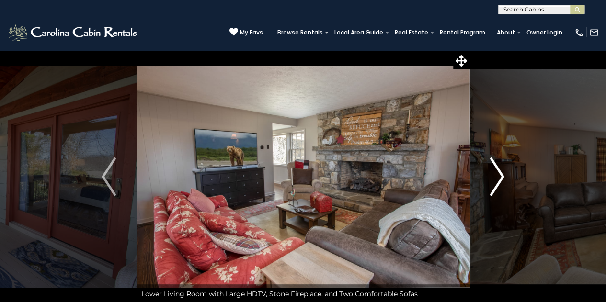
click at [500, 173] on img "Next" at bounding box center [497, 177] width 14 height 38
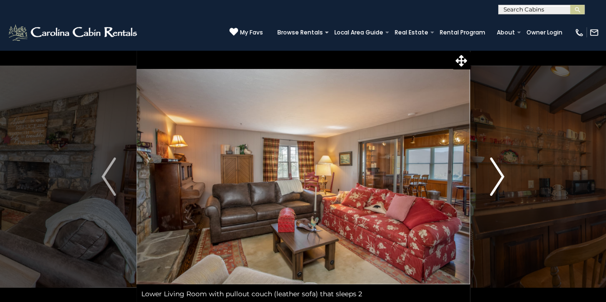
click at [500, 173] on img "Next" at bounding box center [497, 177] width 14 height 38
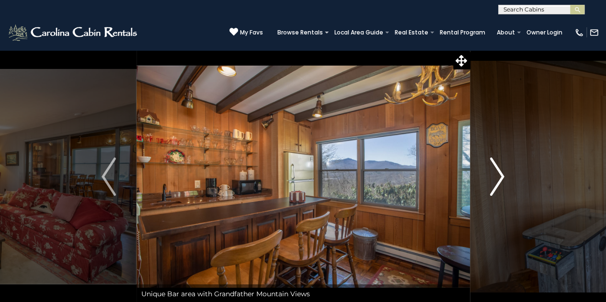
click at [500, 173] on img "Next" at bounding box center [497, 177] width 14 height 38
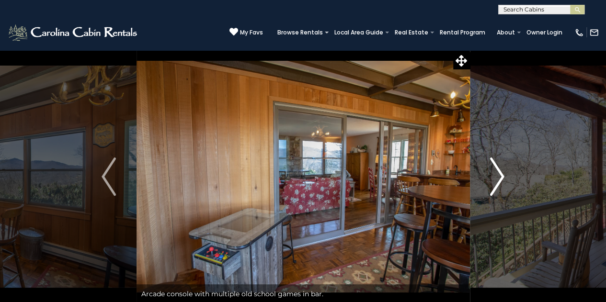
click at [500, 172] on img "Next" at bounding box center [497, 177] width 14 height 38
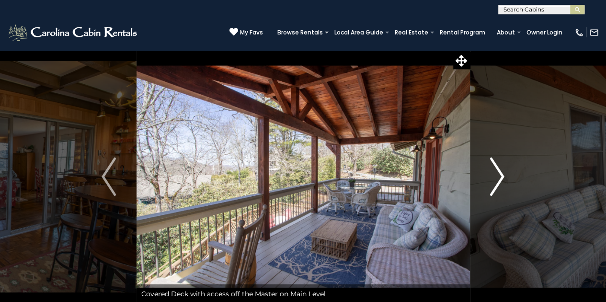
click at [500, 172] on img "Next" at bounding box center [497, 177] width 14 height 38
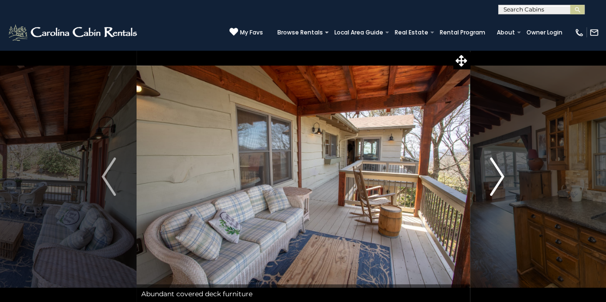
click at [500, 172] on img "Next" at bounding box center [497, 177] width 14 height 38
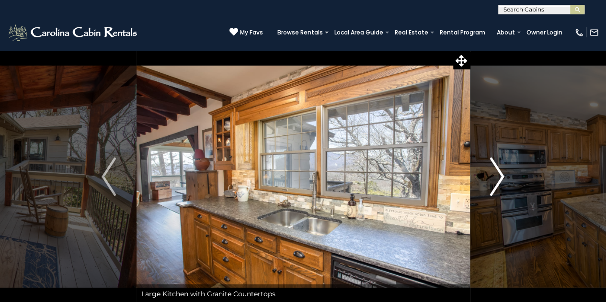
click at [500, 172] on img "Next" at bounding box center [497, 177] width 14 height 38
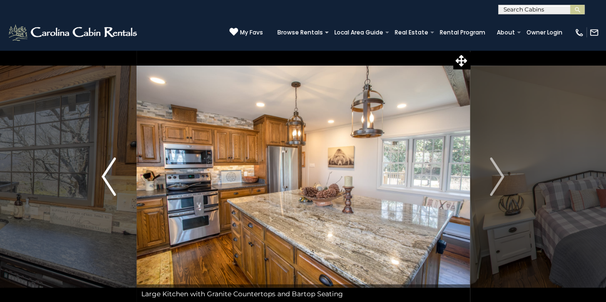
click at [102, 173] on img "Previous" at bounding box center [109, 177] width 14 height 38
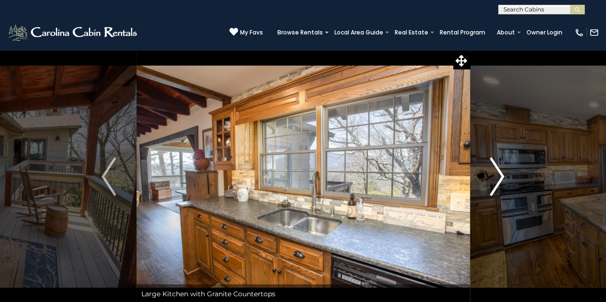
click at [497, 175] on img "Next" at bounding box center [497, 177] width 14 height 38
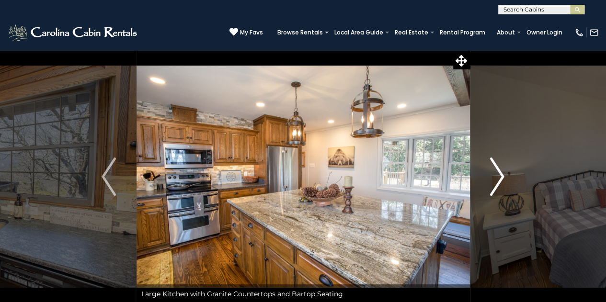
click at [499, 178] on img "Next" at bounding box center [497, 177] width 14 height 38
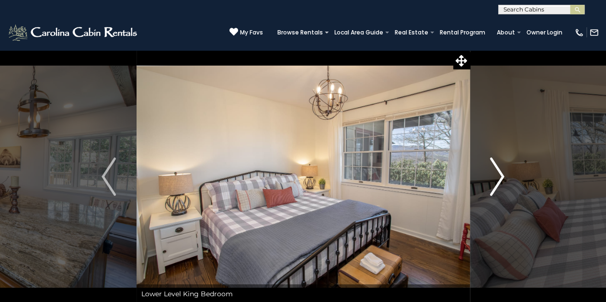
click at [499, 178] on img "Next" at bounding box center [497, 177] width 14 height 38
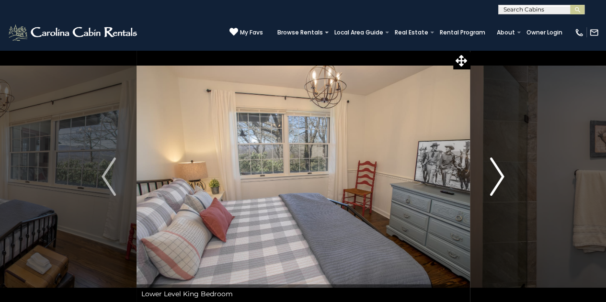
click at [499, 178] on img "Next" at bounding box center [497, 177] width 14 height 38
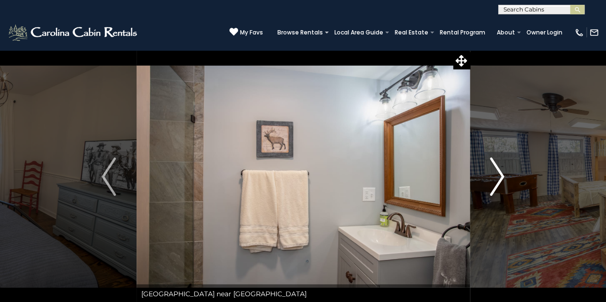
click at [499, 178] on img "Next" at bounding box center [497, 177] width 14 height 38
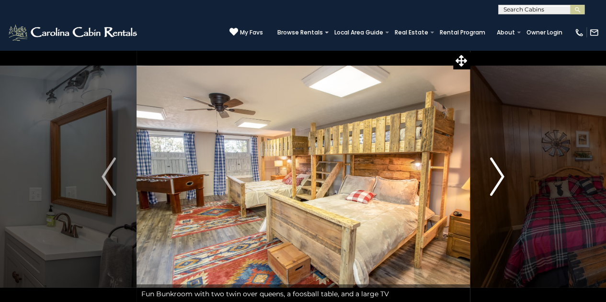
click at [499, 178] on img "Next" at bounding box center [497, 177] width 14 height 38
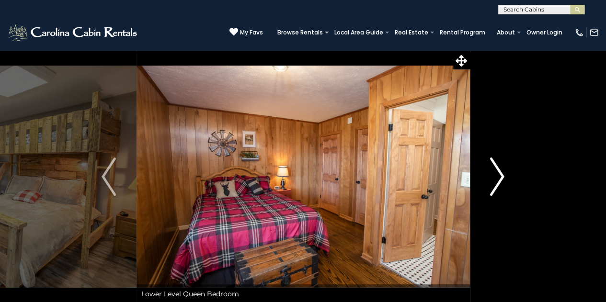
click at [499, 178] on img "Next" at bounding box center [497, 177] width 14 height 38
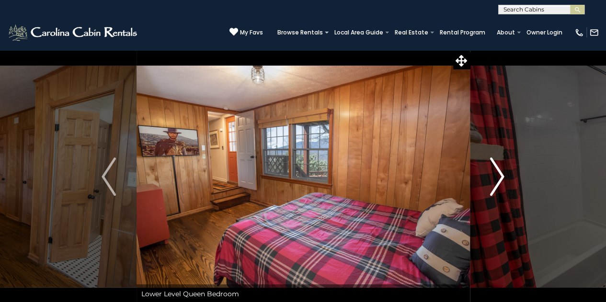
click at [499, 178] on img "Next" at bounding box center [497, 177] width 14 height 38
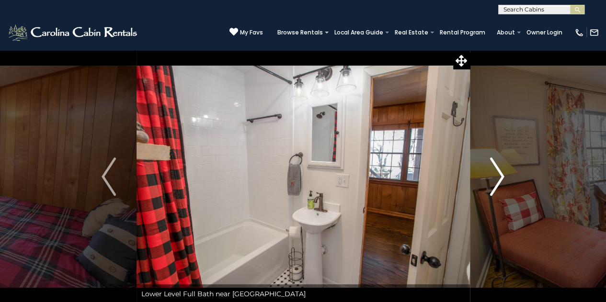
click at [499, 178] on img "Next" at bounding box center [497, 177] width 14 height 38
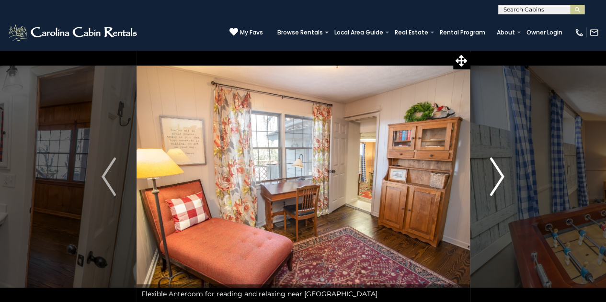
click at [499, 178] on img "Next" at bounding box center [497, 177] width 14 height 38
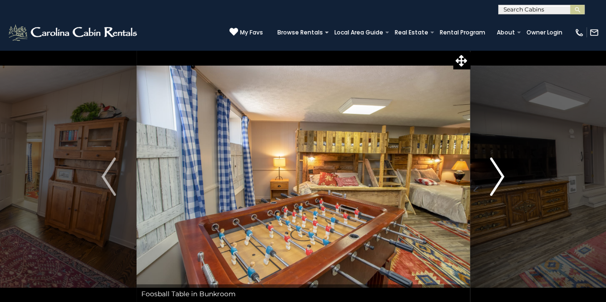
click at [499, 178] on img "Next" at bounding box center [497, 177] width 14 height 38
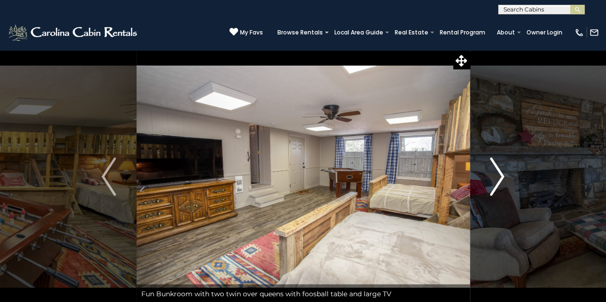
click at [499, 178] on img "Next" at bounding box center [497, 177] width 14 height 38
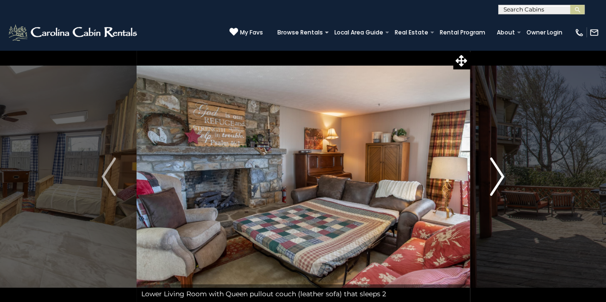
click at [499, 178] on img "Next" at bounding box center [497, 177] width 14 height 38
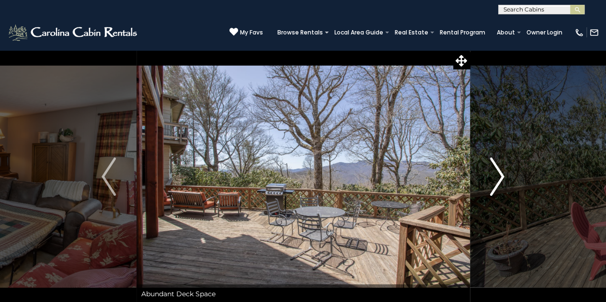
click at [499, 178] on img "Next" at bounding box center [497, 177] width 14 height 38
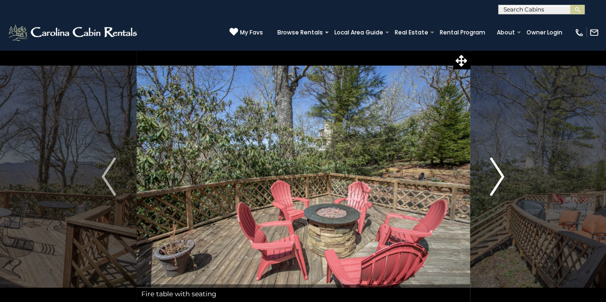
click at [499, 178] on img "Next" at bounding box center [497, 177] width 14 height 38
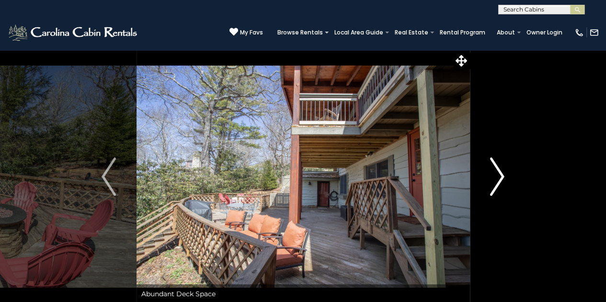
click at [499, 178] on img "Next" at bounding box center [497, 177] width 14 height 38
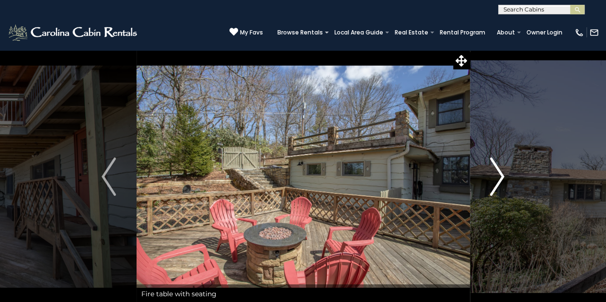
click at [499, 178] on img "Next" at bounding box center [497, 177] width 14 height 38
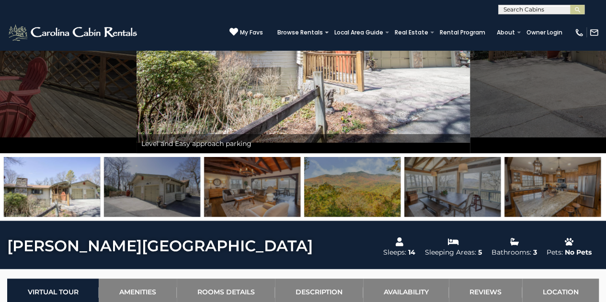
scroll to position [161, 0]
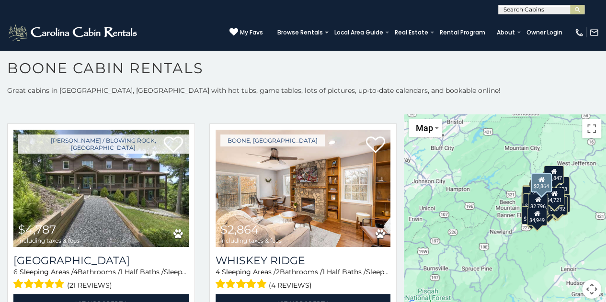
scroll to position [2092, 0]
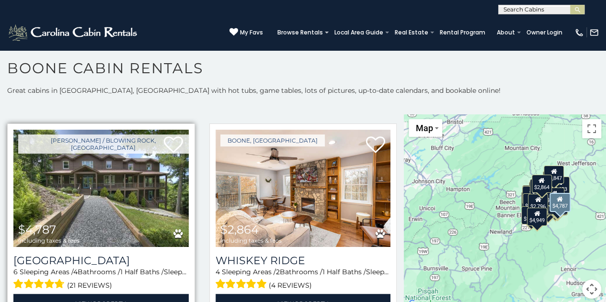
click at [95, 165] on img at bounding box center [100, 188] width 175 height 117
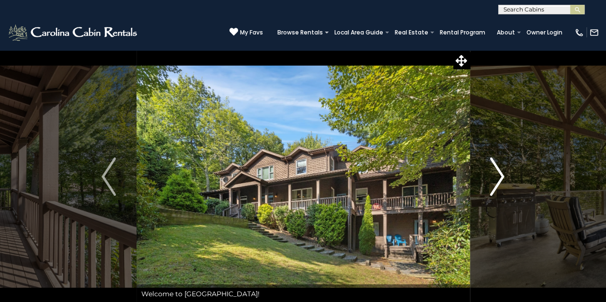
click at [501, 172] on img "Next" at bounding box center [497, 177] width 14 height 38
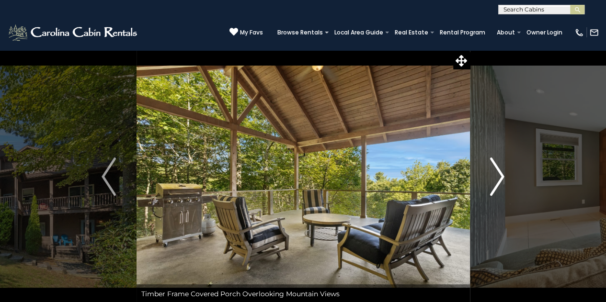
click at [501, 172] on img "Next" at bounding box center [497, 177] width 14 height 38
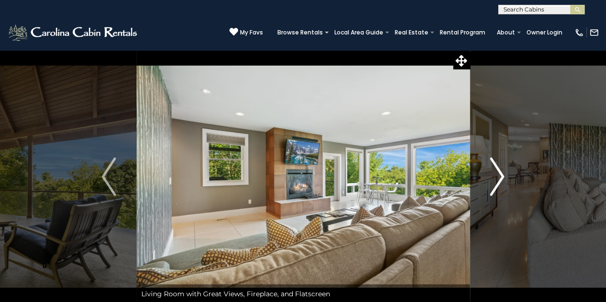
click at [501, 172] on img "Next" at bounding box center [497, 177] width 14 height 38
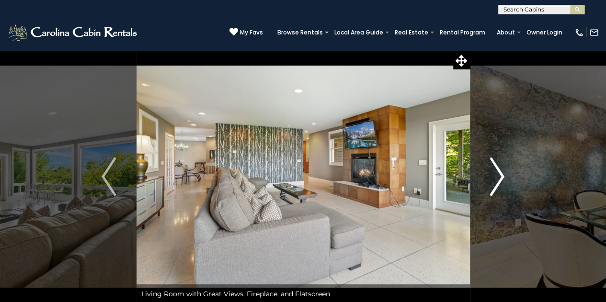
click at [501, 172] on img "Next" at bounding box center [497, 177] width 14 height 38
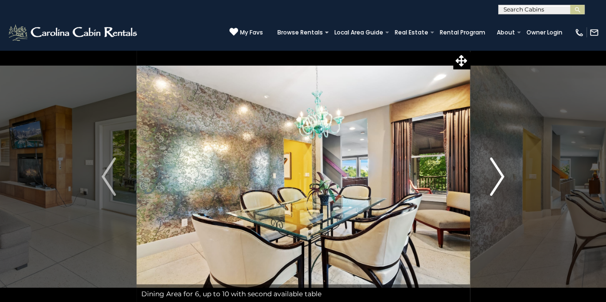
click at [501, 172] on img "Next" at bounding box center [497, 177] width 14 height 38
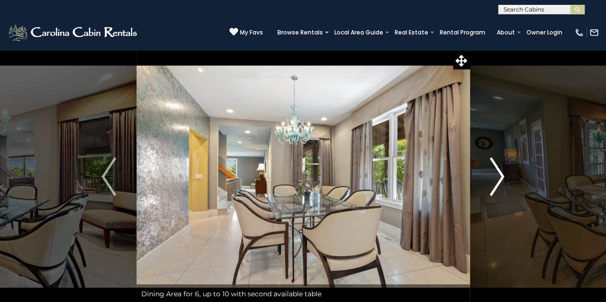
click at [501, 172] on img "Next" at bounding box center [497, 177] width 14 height 38
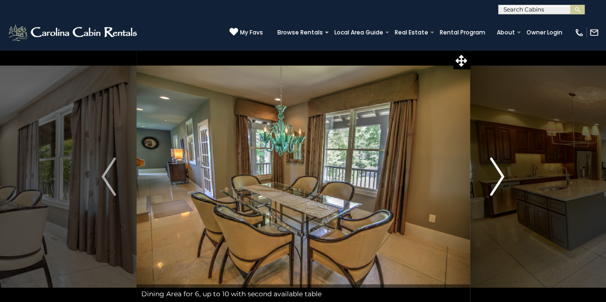
click at [501, 172] on img "Next" at bounding box center [497, 177] width 14 height 38
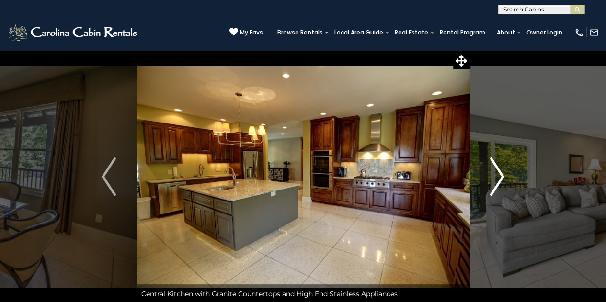
click at [501, 172] on img "Next" at bounding box center [497, 177] width 14 height 38
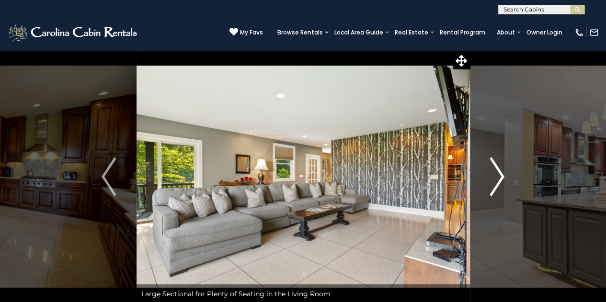
click at [501, 172] on img "Next" at bounding box center [497, 177] width 14 height 38
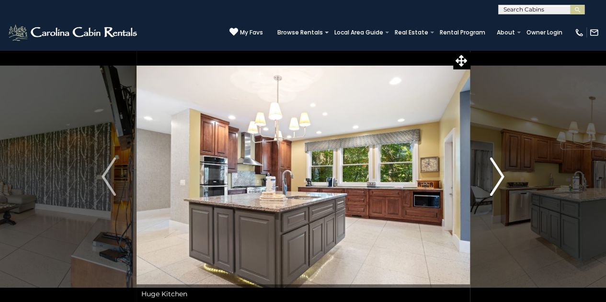
click at [501, 172] on img "Next" at bounding box center [497, 177] width 14 height 38
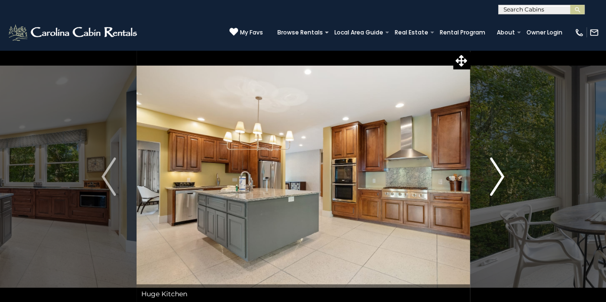
click at [501, 172] on img "Next" at bounding box center [497, 177] width 14 height 38
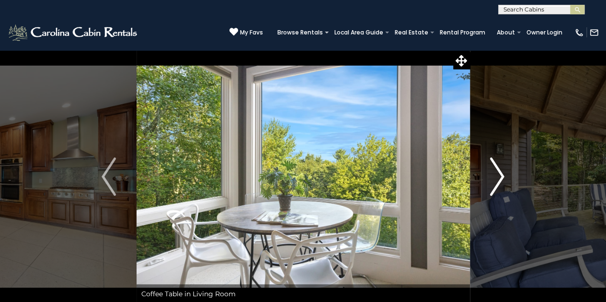
click at [501, 172] on img "Next" at bounding box center [497, 177] width 14 height 38
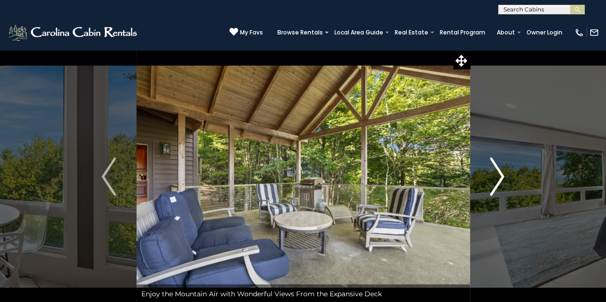
click at [501, 172] on img "Next" at bounding box center [497, 177] width 14 height 38
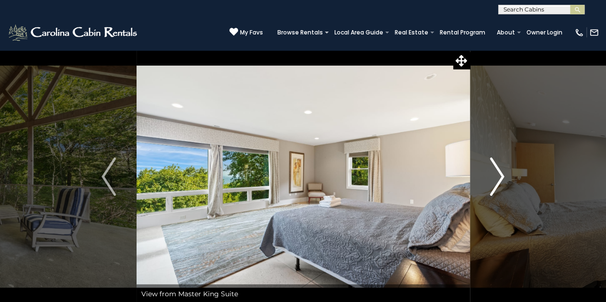
click at [501, 172] on img "Next" at bounding box center [497, 177] width 14 height 38
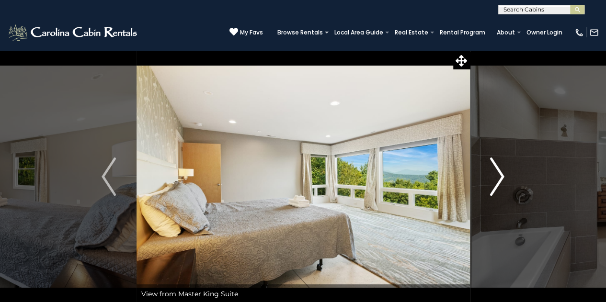
click at [501, 172] on img "Next" at bounding box center [497, 177] width 14 height 38
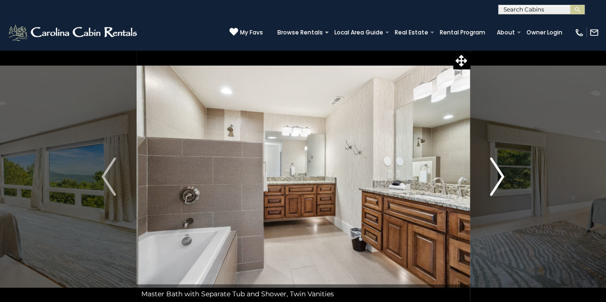
click at [501, 172] on img "Next" at bounding box center [497, 177] width 14 height 38
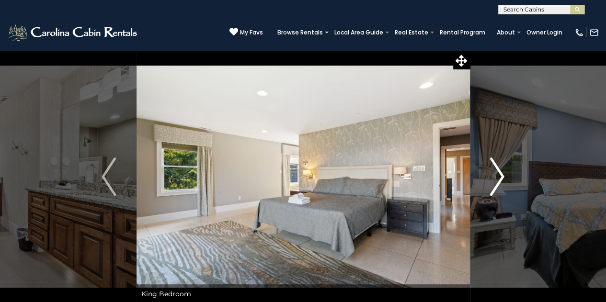
click at [501, 172] on img "Next" at bounding box center [497, 177] width 14 height 38
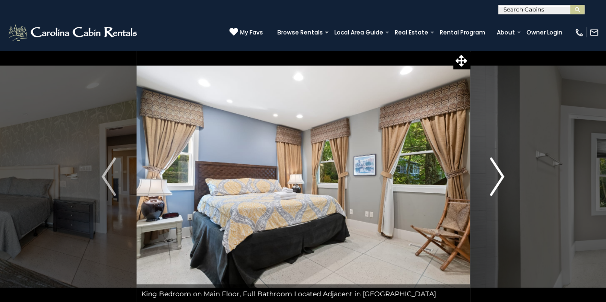
click at [501, 172] on img "Next" at bounding box center [497, 177] width 14 height 38
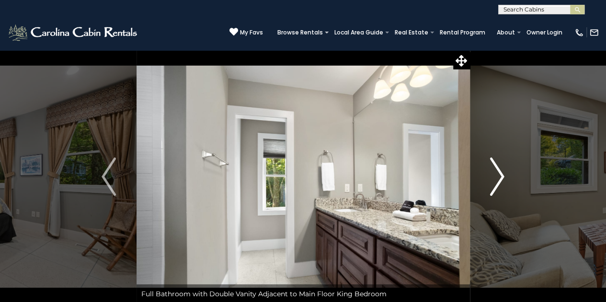
click at [501, 172] on img "Next" at bounding box center [497, 177] width 14 height 38
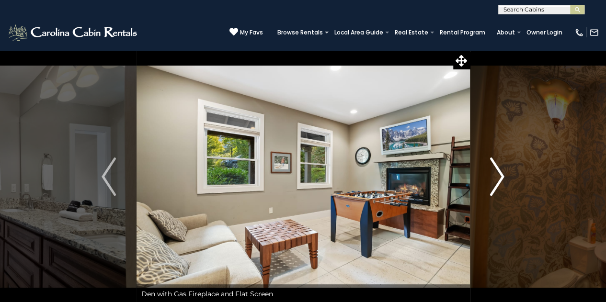
click at [501, 172] on img "Next" at bounding box center [497, 177] width 14 height 38
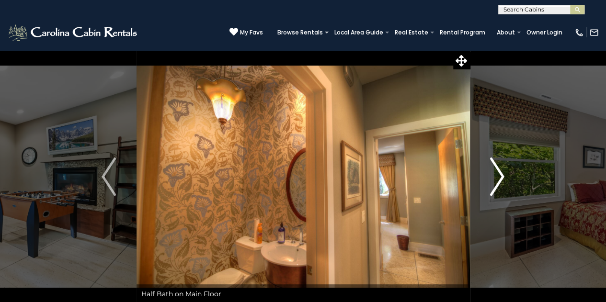
click at [501, 172] on img "Next" at bounding box center [497, 177] width 14 height 38
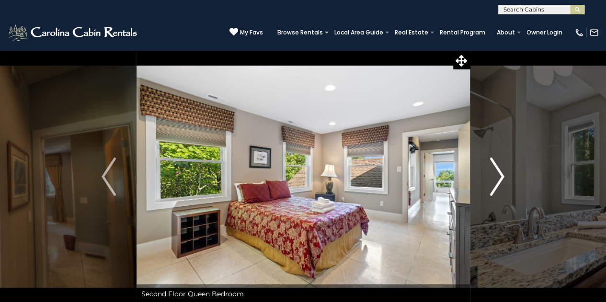
click at [501, 172] on img "Next" at bounding box center [497, 177] width 14 height 38
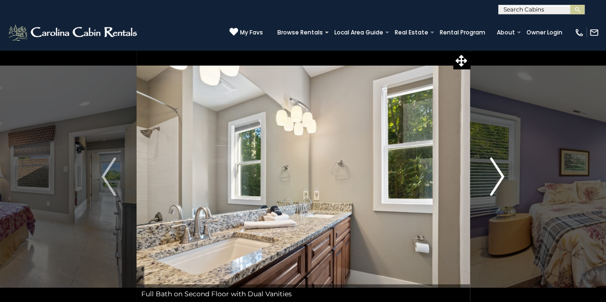
click at [501, 172] on img "Next" at bounding box center [497, 177] width 14 height 38
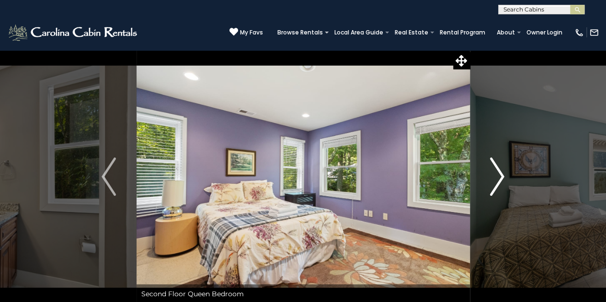
click at [501, 172] on img "Next" at bounding box center [497, 177] width 14 height 38
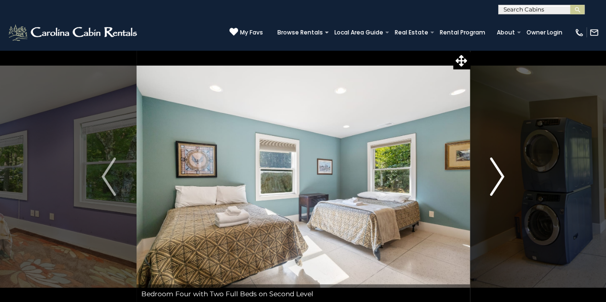
click at [501, 172] on img "Next" at bounding box center [497, 177] width 14 height 38
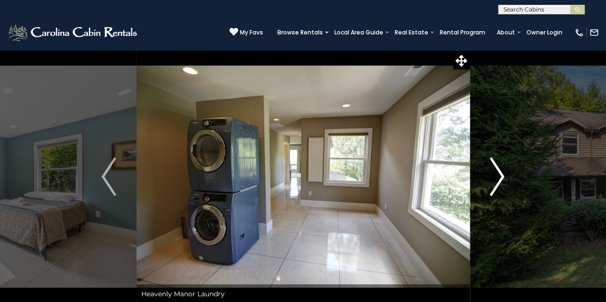
click at [501, 172] on img "Next" at bounding box center [497, 177] width 14 height 38
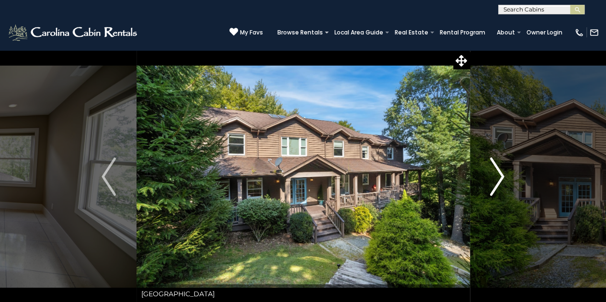
click at [501, 172] on img "Next" at bounding box center [497, 177] width 14 height 38
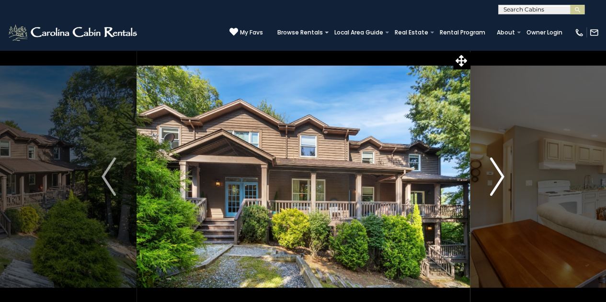
click at [501, 172] on img "Next" at bounding box center [497, 177] width 14 height 38
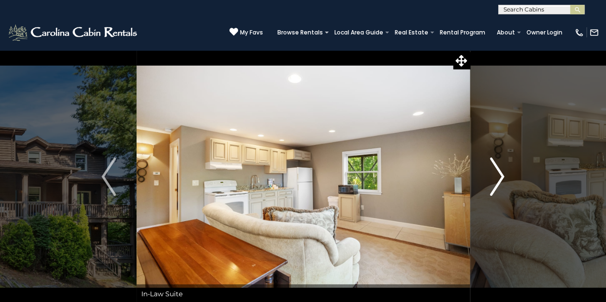
click at [501, 179] on img "Next" at bounding box center [497, 177] width 14 height 38
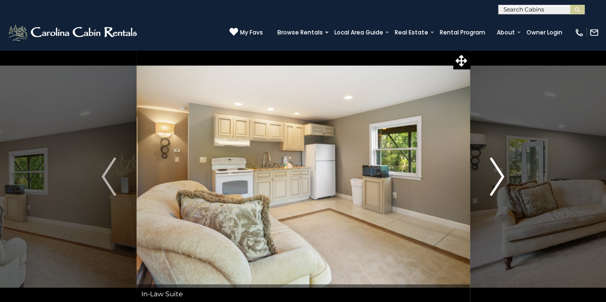
click at [501, 179] on img "Next" at bounding box center [497, 177] width 14 height 38
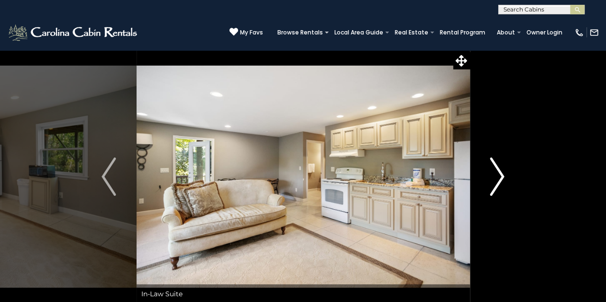
click at [501, 179] on img "Next" at bounding box center [497, 177] width 14 height 38
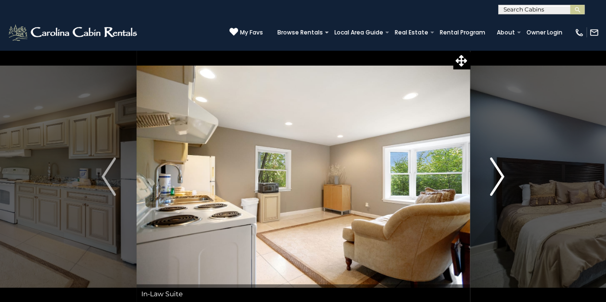
click at [501, 179] on img "Next" at bounding box center [497, 177] width 14 height 38
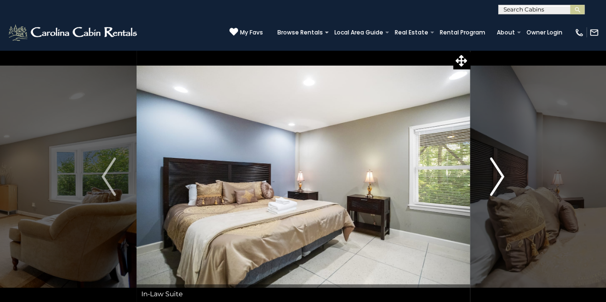
click at [501, 179] on img "Next" at bounding box center [497, 177] width 14 height 38
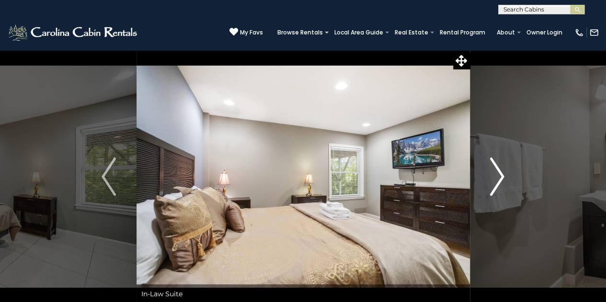
click at [501, 179] on img "Next" at bounding box center [497, 177] width 14 height 38
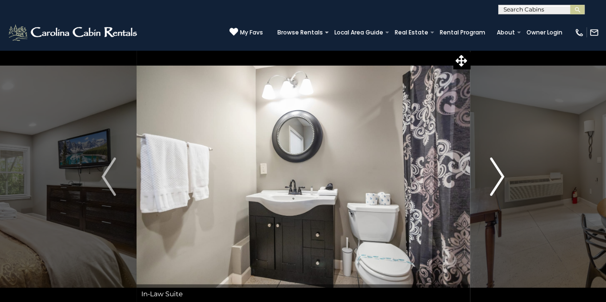
click at [501, 179] on img "Next" at bounding box center [497, 177] width 14 height 38
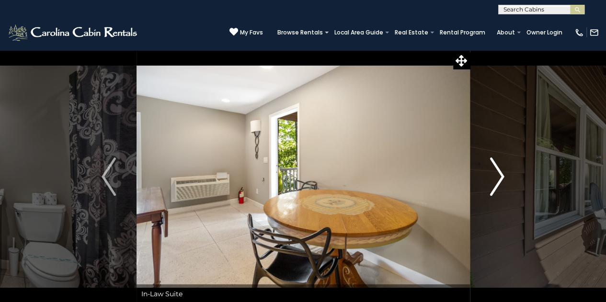
click at [501, 179] on img "Next" at bounding box center [497, 177] width 14 height 38
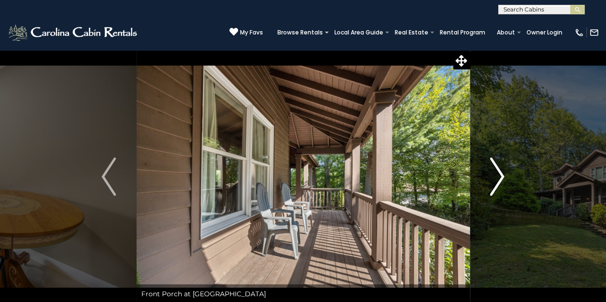
click at [501, 179] on img "Next" at bounding box center [497, 177] width 14 height 38
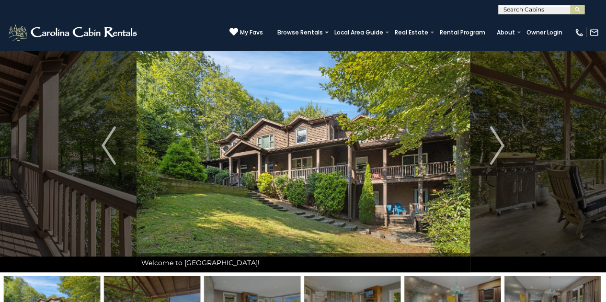
scroll to position [27, 0]
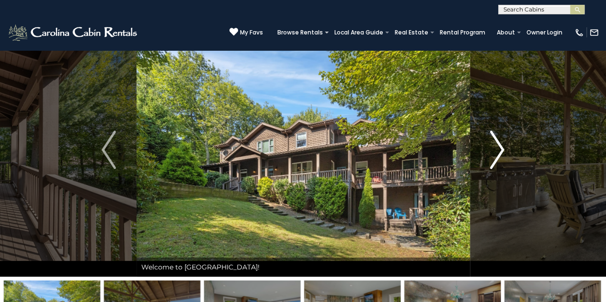
click at [499, 149] on img "Next" at bounding box center [497, 150] width 14 height 38
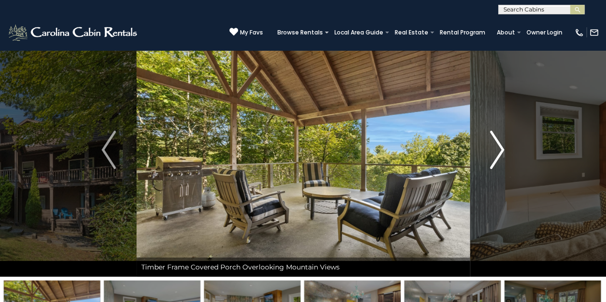
click at [499, 149] on img "Next" at bounding box center [497, 150] width 14 height 38
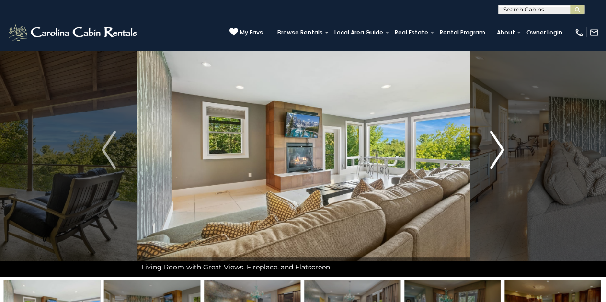
click at [499, 149] on img "Next" at bounding box center [497, 150] width 14 height 38
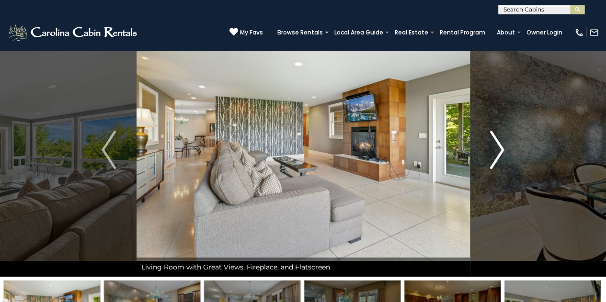
click at [499, 149] on img "Next" at bounding box center [497, 150] width 14 height 38
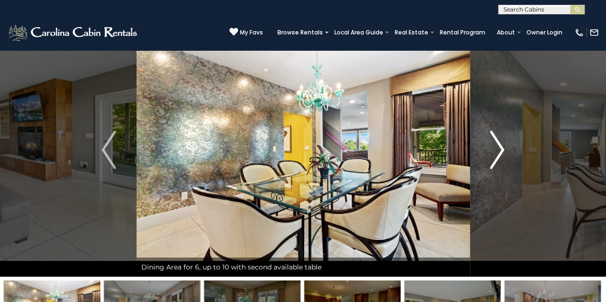
click at [499, 149] on img "Next" at bounding box center [497, 150] width 14 height 38
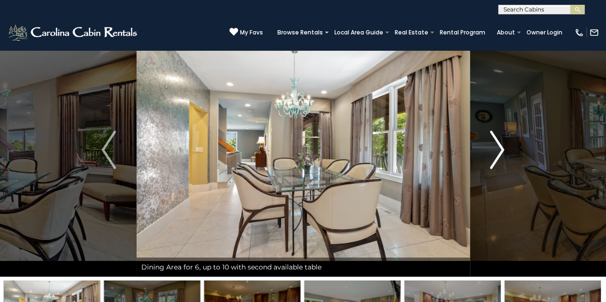
click at [499, 149] on img "Next" at bounding box center [497, 150] width 14 height 38
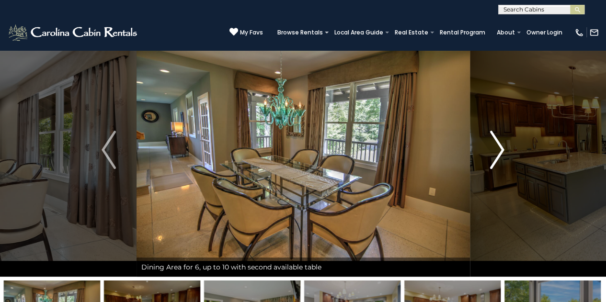
click at [499, 149] on img "Next" at bounding box center [497, 150] width 14 height 38
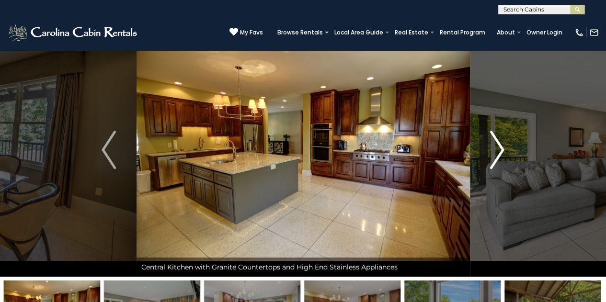
click at [499, 149] on img "Next" at bounding box center [497, 150] width 14 height 38
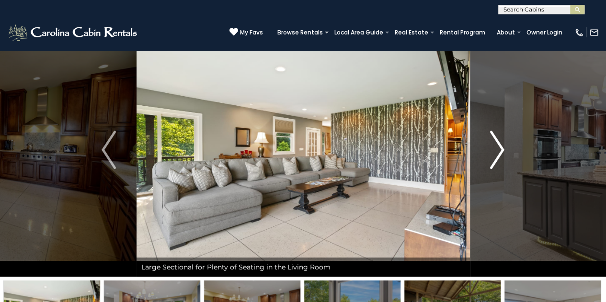
click at [499, 149] on img "Next" at bounding box center [497, 150] width 14 height 38
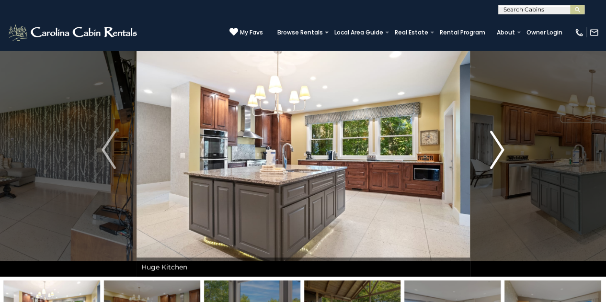
click at [499, 149] on img "Next" at bounding box center [497, 150] width 14 height 38
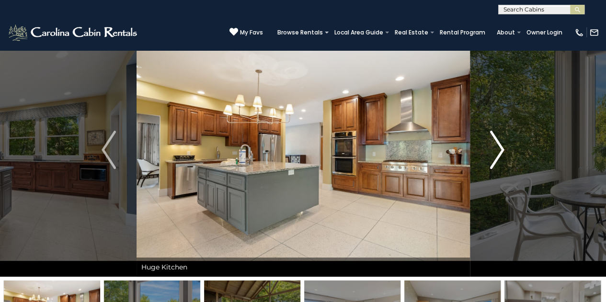
click at [499, 149] on img "Next" at bounding box center [497, 150] width 14 height 38
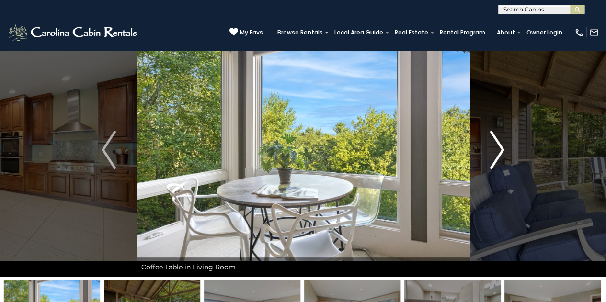
click at [499, 149] on img "Next" at bounding box center [497, 150] width 14 height 38
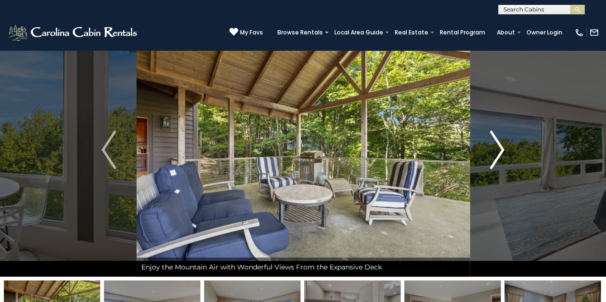
click at [499, 149] on img "Next" at bounding box center [497, 150] width 14 height 38
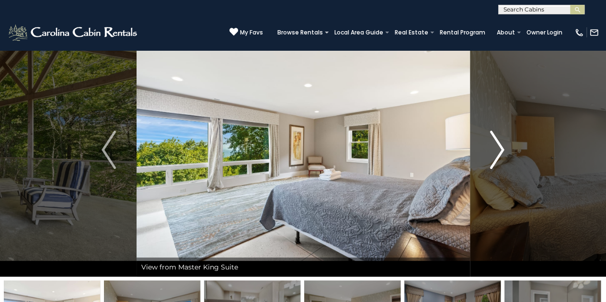
click at [499, 149] on img "Next" at bounding box center [497, 150] width 14 height 38
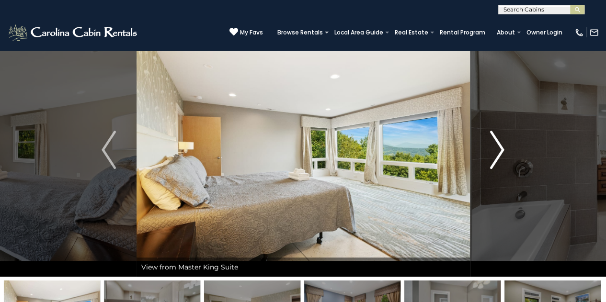
click at [499, 149] on img "Next" at bounding box center [497, 150] width 14 height 38
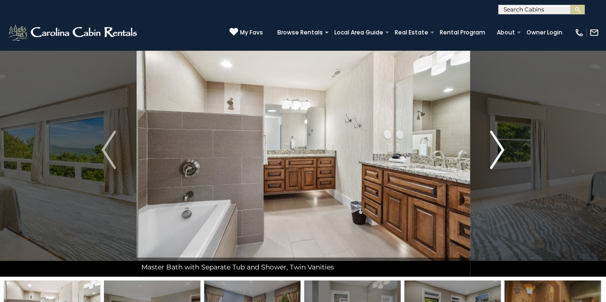
click at [499, 149] on img "Next" at bounding box center [497, 150] width 14 height 38
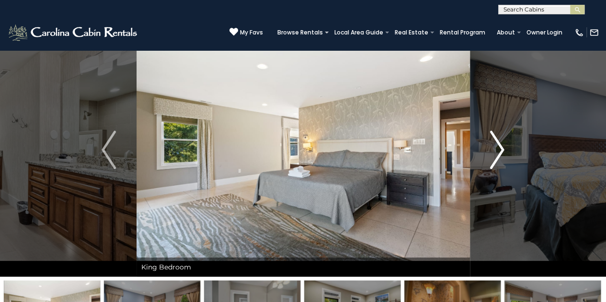
click at [499, 149] on img "Next" at bounding box center [497, 150] width 14 height 38
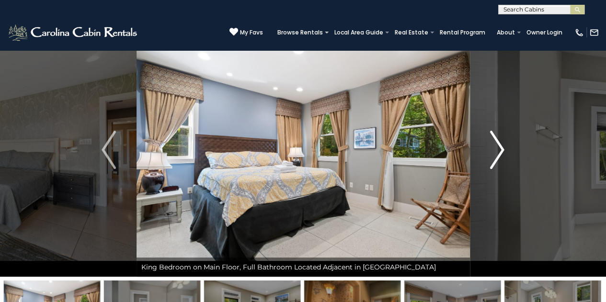
click at [499, 149] on img "Next" at bounding box center [497, 150] width 14 height 38
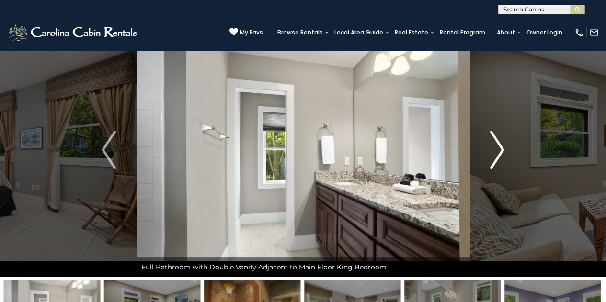
click at [499, 149] on img "Next" at bounding box center [497, 150] width 14 height 38
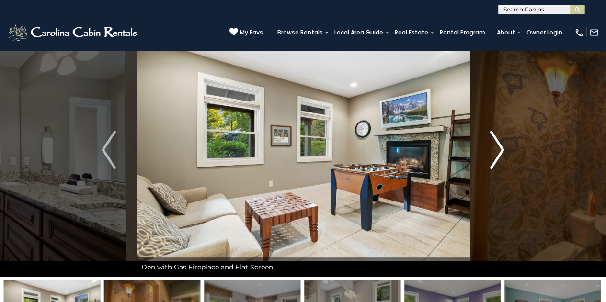
click at [499, 149] on img "Next" at bounding box center [497, 150] width 14 height 38
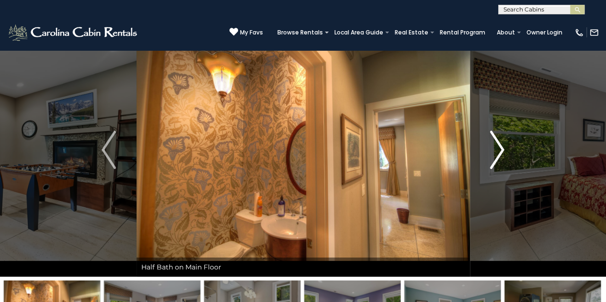
click at [499, 149] on img "Next" at bounding box center [497, 150] width 14 height 38
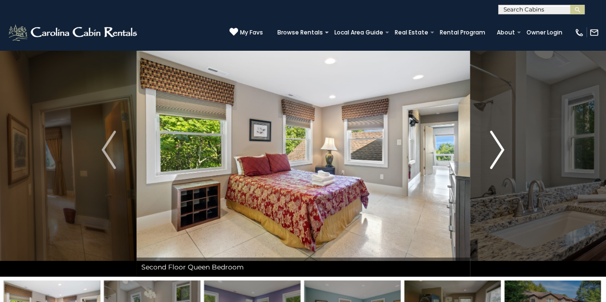
click at [499, 149] on img "Next" at bounding box center [497, 150] width 14 height 38
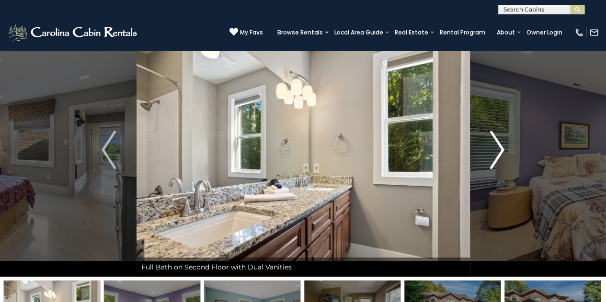
click at [499, 149] on img "Next" at bounding box center [497, 150] width 14 height 38
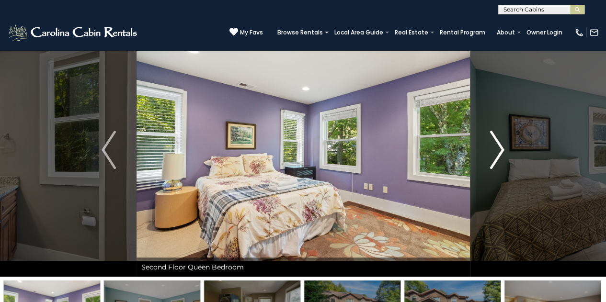
click at [499, 149] on img "Next" at bounding box center [497, 150] width 14 height 38
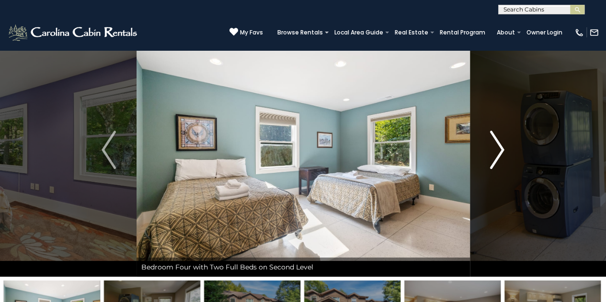
click at [499, 149] on img "Next" at bounding box center [497, 150] width 14 height 38
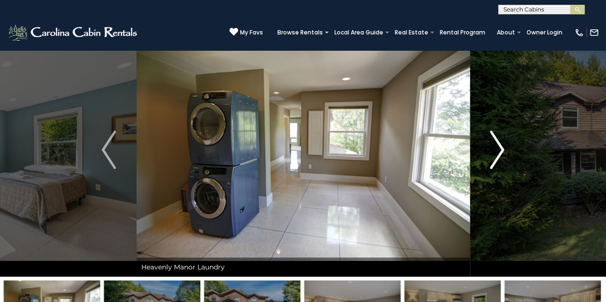
click at [499, 149] on img "Next" at bounding box center [497, 150] width 14 height 38
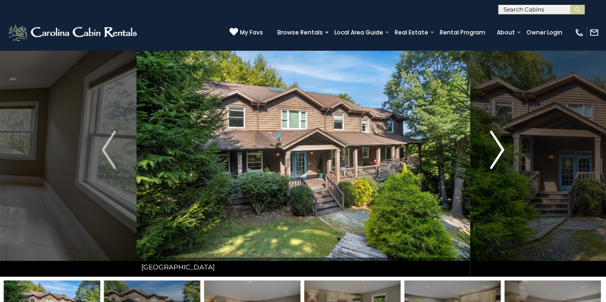
click at [499, 149] on img "Next" at bounding box center [497, 150] width 14 height 38
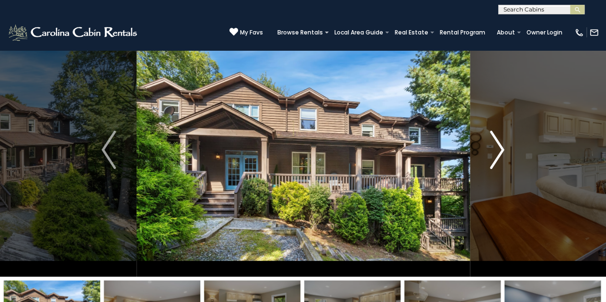
click at [499, 149] on img "Next" at bounding box center [497, 150] width 14 height 38
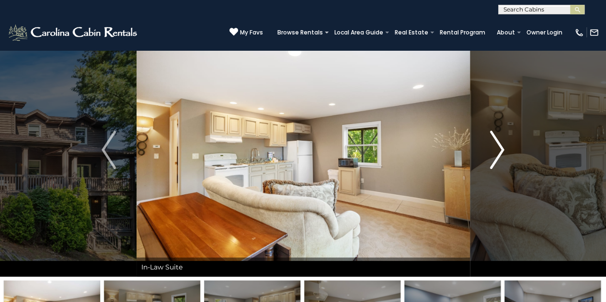
click at [499, 149] on img "Next" at bounding box center [497, 150] width 14 height 38
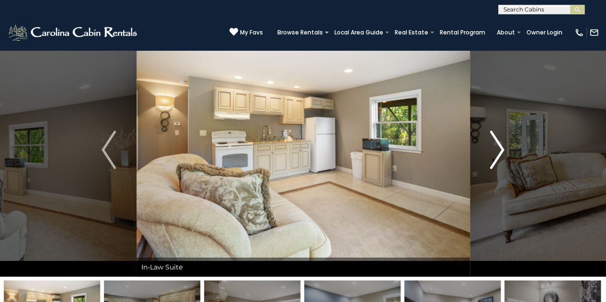
click at [499, 149] on img "Next" at bounding box center [497, 150] width 14 height 38
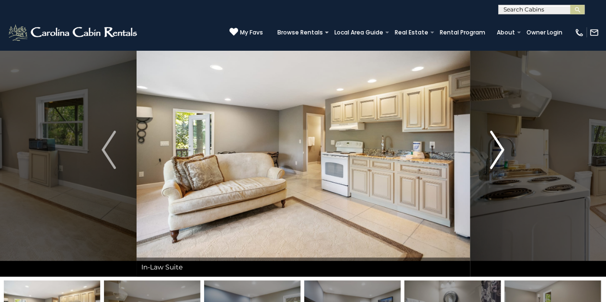
click at [499, 149] on img "Next" at bounding box center [497, 150] width 14 height 38
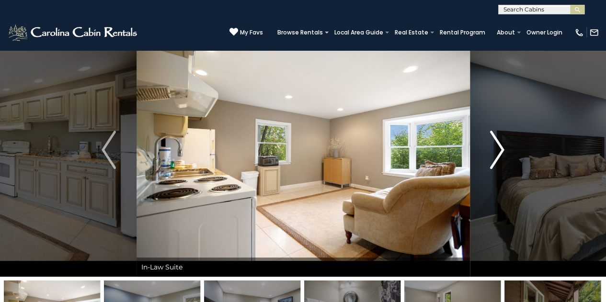
click at [499, 149] on img "Next" at bounding box center [497, 150] width 14 height 38
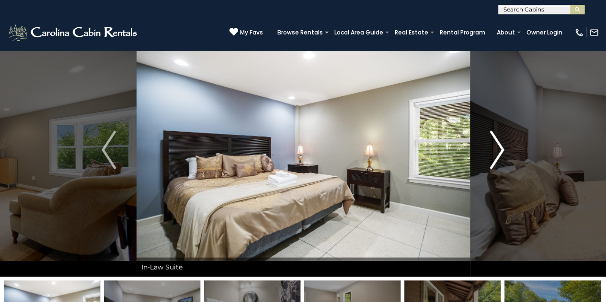
click at [499, 149] on img "Next" at bounding box center [497, 150] width 14 height 38
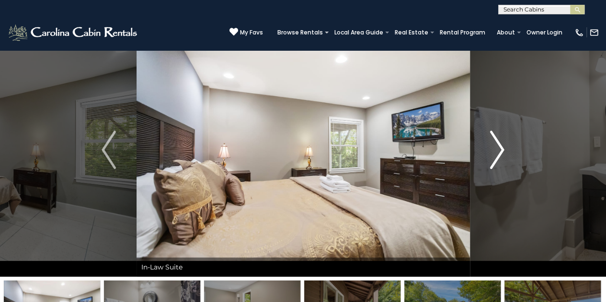
click at [499, 149] on img "Next" at bounding box center [497, 150] width 14 height 38
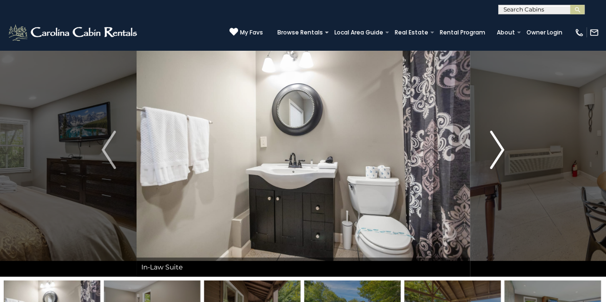
click at [499, 149] on img "Next" at bounding box center [497, 150] width 14 height 38
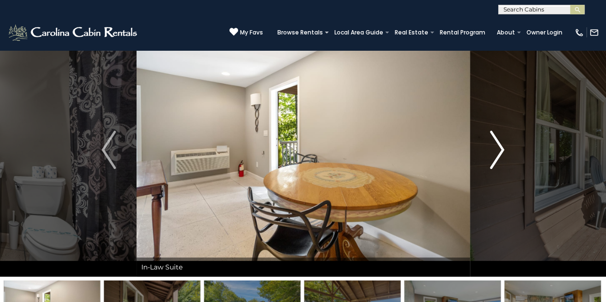
click at [499, 149] on img "Next" at bounding box center [497, 150] width 14 height 38
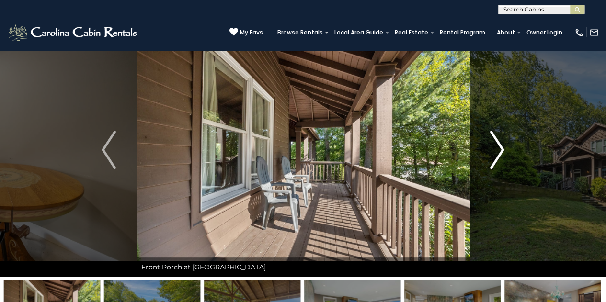
click at [499, 149] on img "Next" at bounding box center [497, 150] width 14 height 38
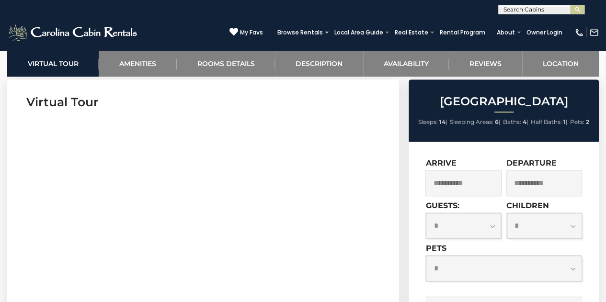
scroll to position [455, 0]
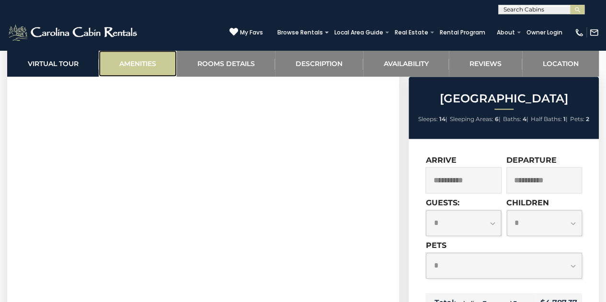
click at [134, 62] on link "Amenities" at bounding box center [138, 63] width 78 height 26
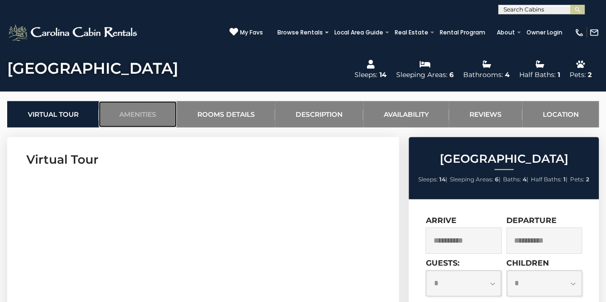
scroll to position [328, 0]
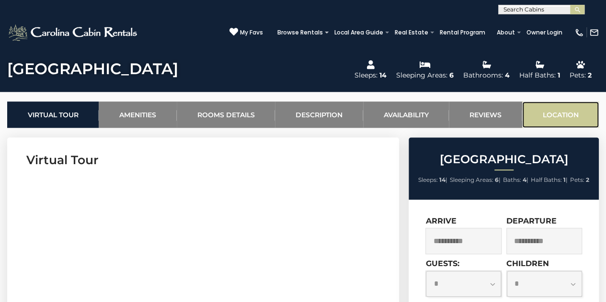
click at [553, 113] on link "Location" at bounding box center [560, 115] width 77 height 26
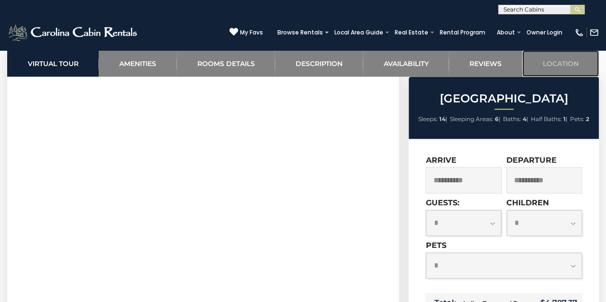
scroll to position [414, 0]
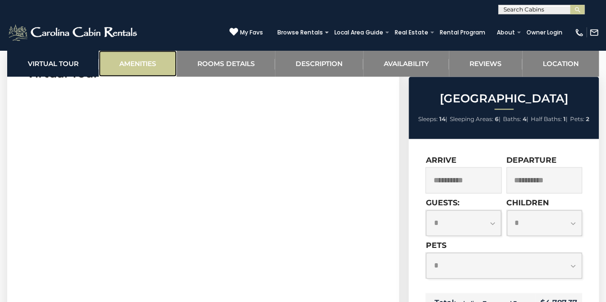
click at [142, 50] on link "Amenities" at bounding box center [138, 63] width 78 height 26
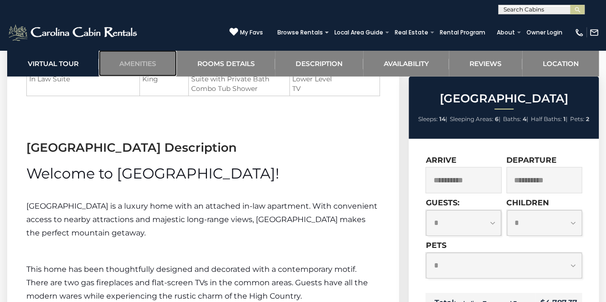
scroll to position [1461, 0]
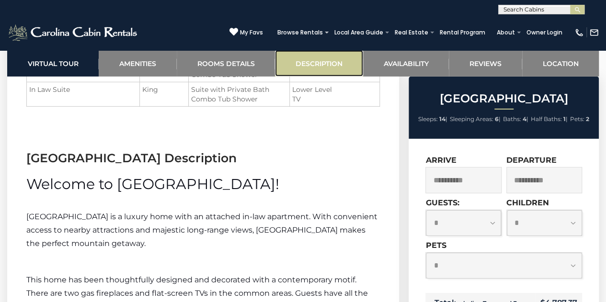
click at [314, 61] on link "Description" at bounding box center [319, 63] width 88 height 26
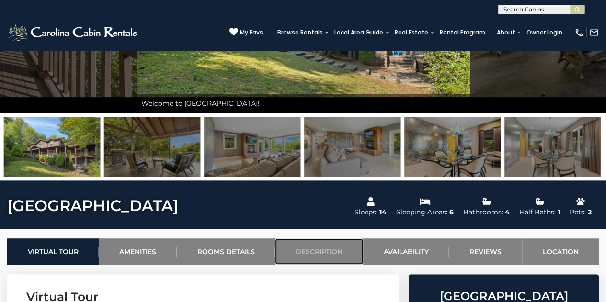
scroll to position [193, 0]
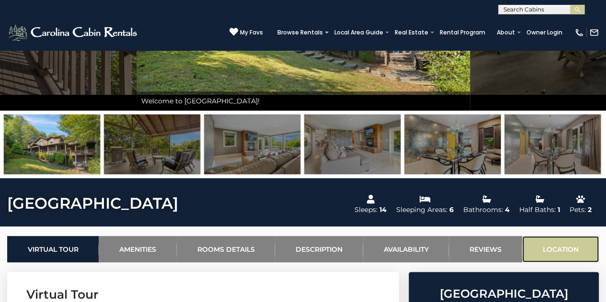
click at [546, 245] on link "Location" at bounding box center [560, 249] width 77 height 26
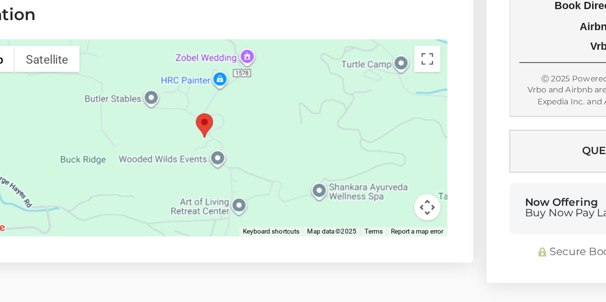
scroll to position [2594, 0]
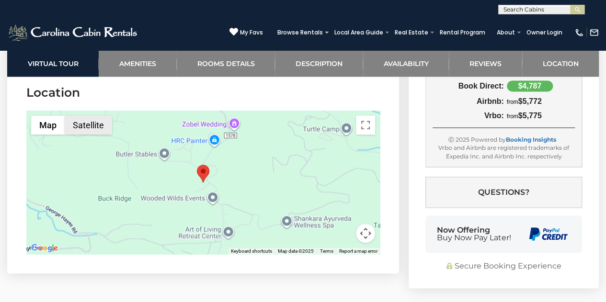
click at [83, 125] on button "Satellite" at bounding box center [88, 124] width 47 height 19
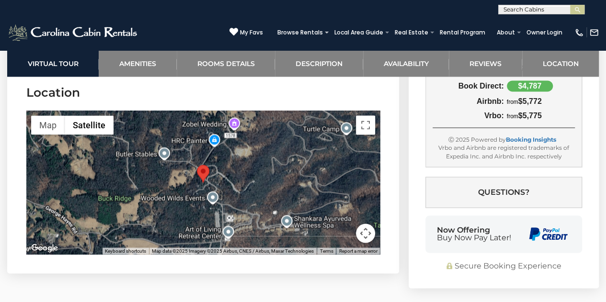
click at [45, 113] on div at bounding box center [202, 183] width 353 height 144
click at [46, 132] on button "Map" at bounding box center [48, 124] width 34 height 19
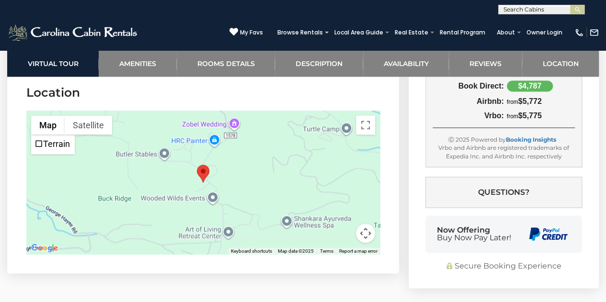
click at [368, 233] on button "Map camera controls" at bounding box center [365, 233] width 19 height 19
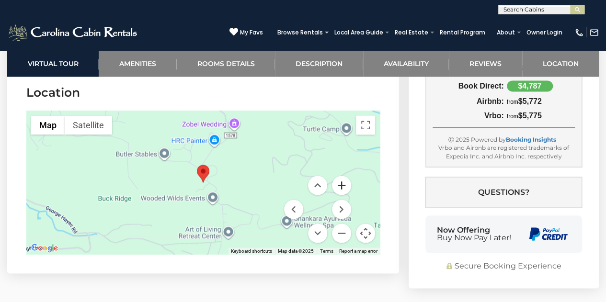
click at [344, 184] on button "Zoom in" at bounding box center [341, 185] width 19 height 19
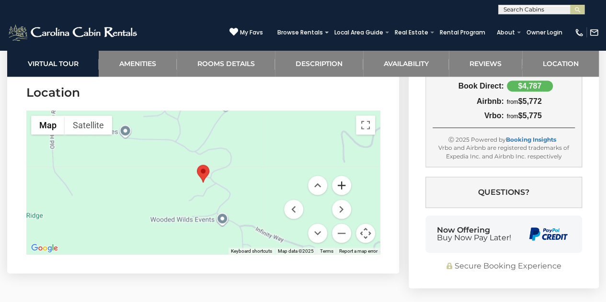
click at [344, 184] on button "Zoom in" at bounding box center [341, 185] width 19 height 19
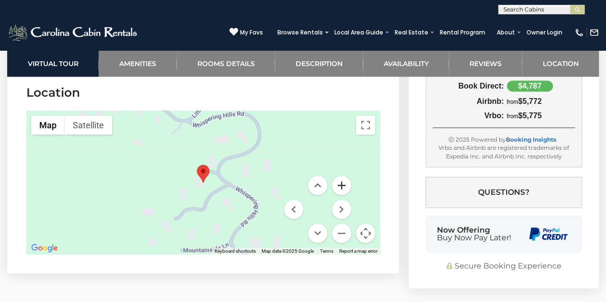
click at [344, 184] on button "Zoom in" at bounding box center [341, 185] width 19 height 19
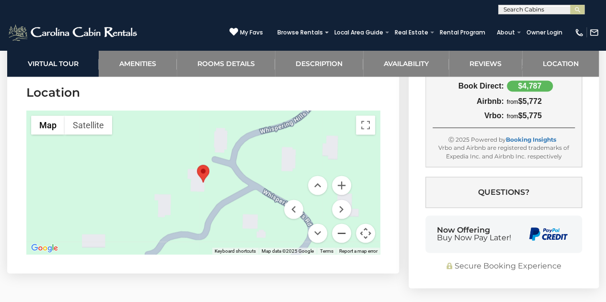
click at [339, 233] on button "Zoom out" at bounding box center [341, 233] width 19 height 19
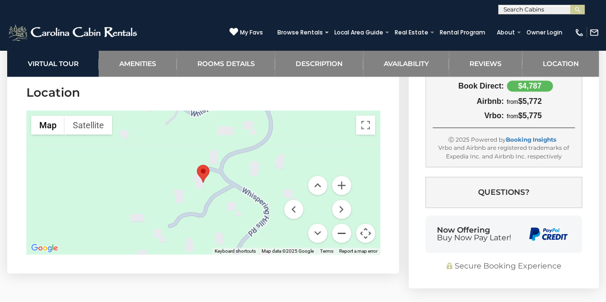
click at [339, 233] on button "Zoom out" at bounding box center [341, 233] width 19 height 19
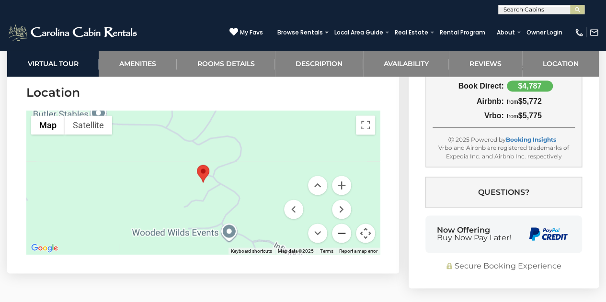
click at [339, 233] on button "Zoom out" at bounding box center [341, 233] width 19 height 19
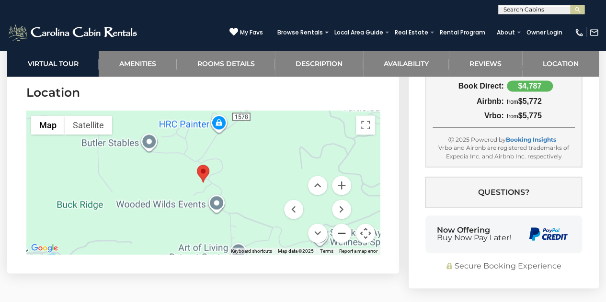
click at [339, 233] on button "Zoom out" at bounding box center [341, 233] width 19 height 19
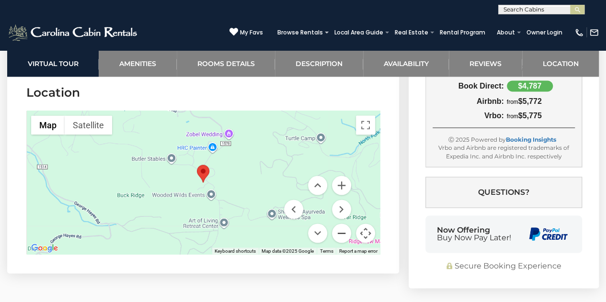
click at [339, 233] on button "Zoom out" at bounding box center [341, 233] width 19 height 19
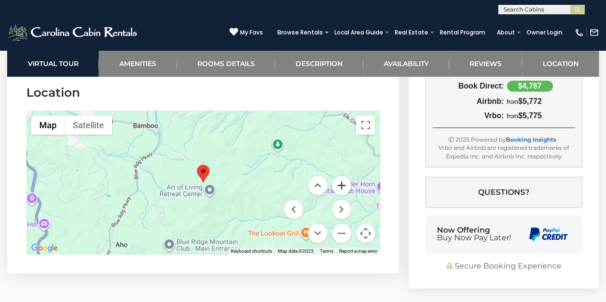
click at [343, 183] on button "Zoom in" at bounding box center [341, 185] width 19 height 19
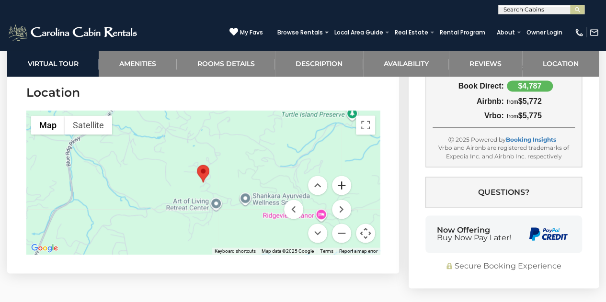
click at [343, 183] on button "Zoom in" at bounding box center [341, 185] width 19 height 19
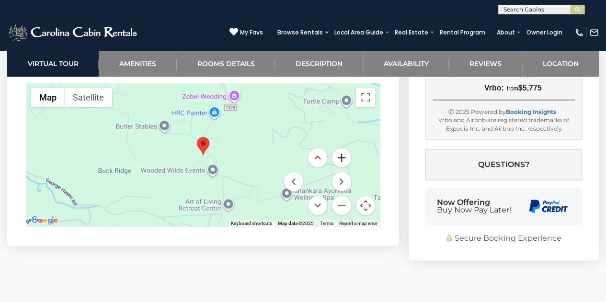
scroll to position [2622, 0]
click at [339, 205] on button "Zoom out" at bounding box center [341, 204] width 19 height 19
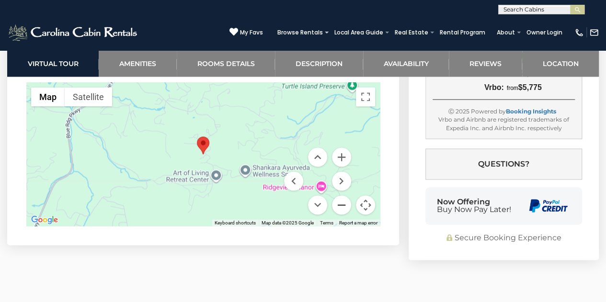
click at [339, 205] on button "Zoom out" at bounding box center [341, 204] width 19 height 19
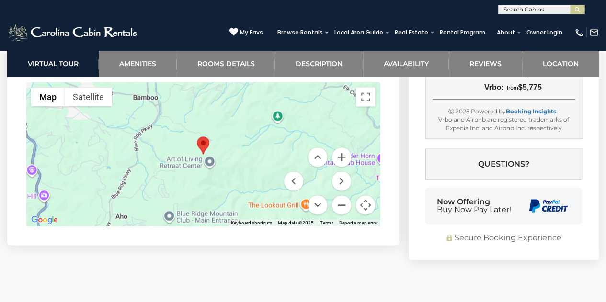
click at [339, 205] on button "Zoom out" at bounding box center [341, 204] width 19 height 19
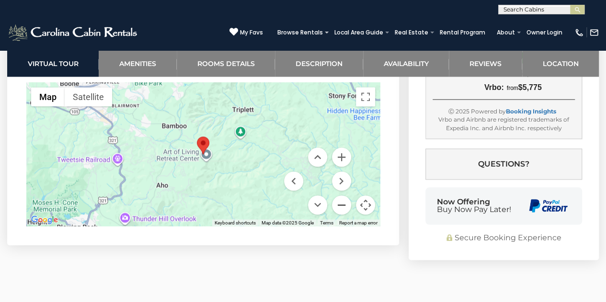
click at [339, 205] on button "Zoom out" at bounding box center [341, 204] width 19 height 19
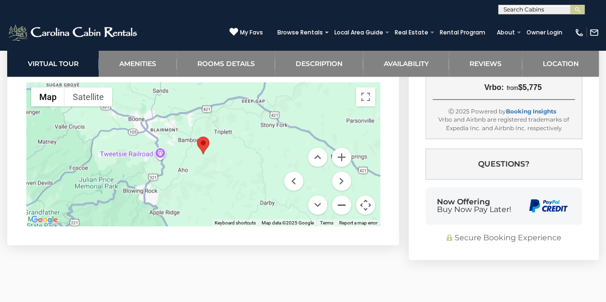
click at [339, 205] on button "Zoom out" at bounding box center [341, 204] width 19 height 19
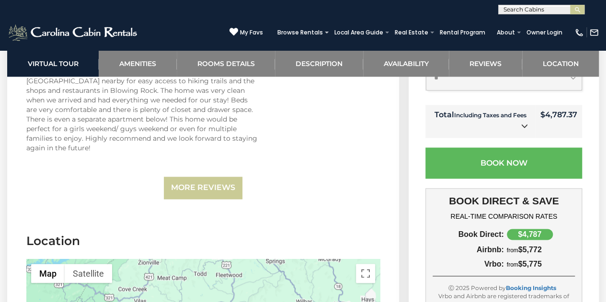
scroll to position [2446, 0]
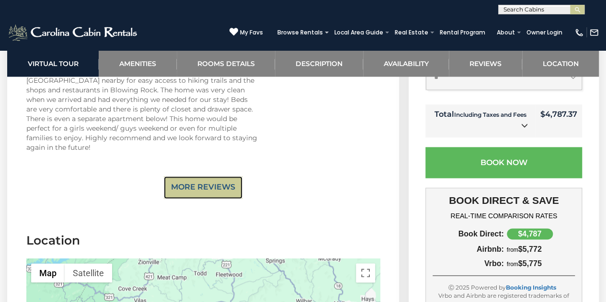
drag, startPoint x: 226, startPoint y: 186, endPoint x: 230, endPoint y: 185, distance: 4.9
click at [226, 186] on link "More Reviews" at bounding box center [203, 187] width 79 height 23
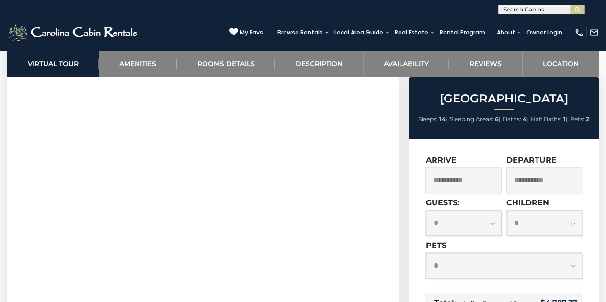
scroll to position [535, 0]
click at [146, 59] on link "Amenities" at bounding box center [138, 63] width 78 height 26
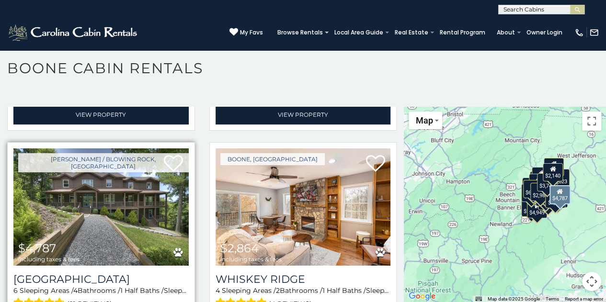
scroll to position [2064, 0]
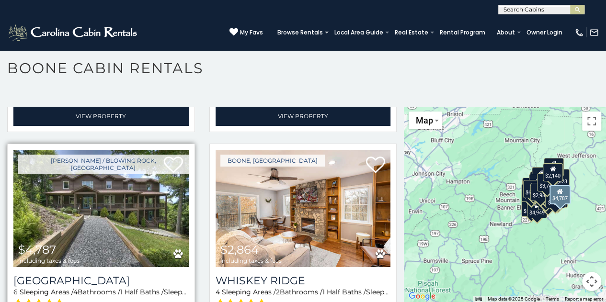
click at [83, 179] on img at bounding box center [100, 208] width 175 height 117
click at [81, 185] on img at bounding box center [100, 208] width 175 height 117
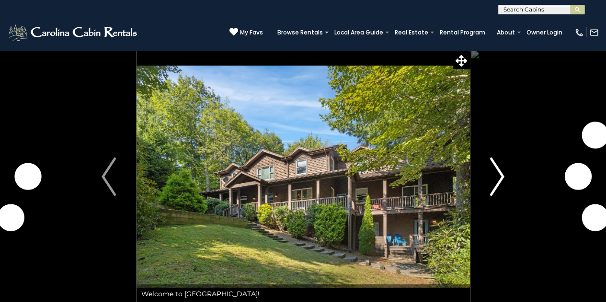
click at [501, 177] on img "Next" at bounding box center [497, 177] width 14 height 38
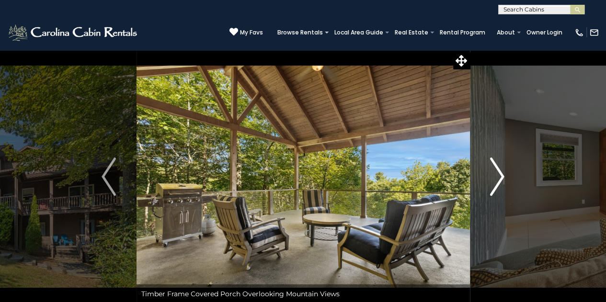
click at [501, 175] on img "Next" at bounding box center [497, 177] width 14 height 38
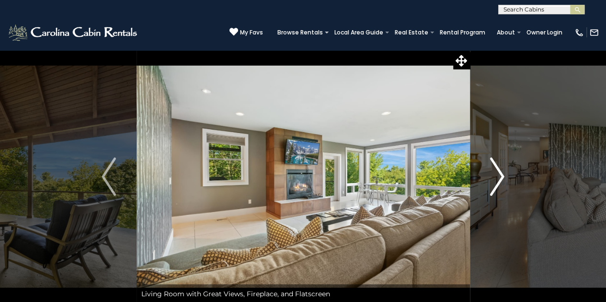
click at [500, 175] on img "Next" at bounding box center [497, 177] width 14 height 38
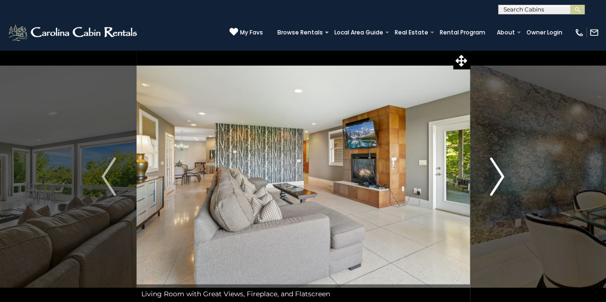
click at [500, 175] on img "Next" at bounding box center [497, 177] width 14 height 38
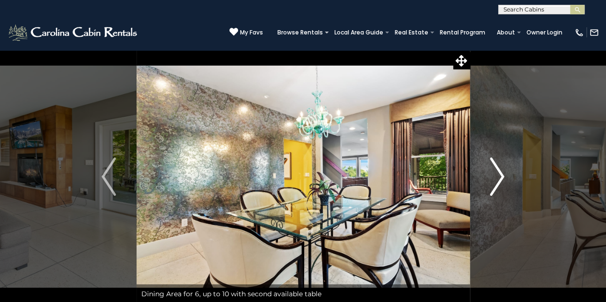
click at [500, 175] on img "Next" at bounding box center [497, 177] width 14 height 38
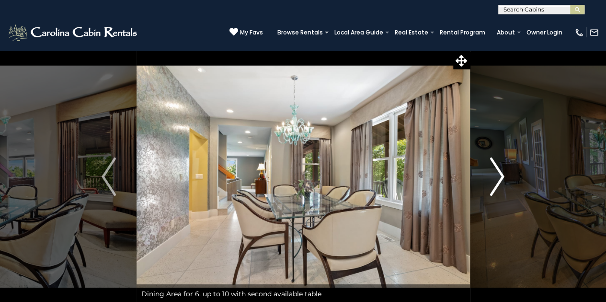
click at [500, 175] on img "Next" at bounding box center [497, 177] width 14 height 38
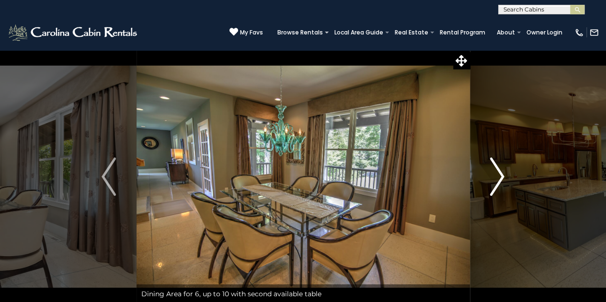
click at [500, 175] on img "Next" at bounding box center [497, 177] width 14 height 38
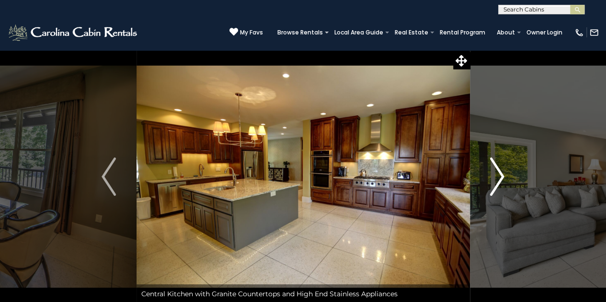
click at [500, 175] on img "Next" at bounding box center [497, 177] width 14 height 38
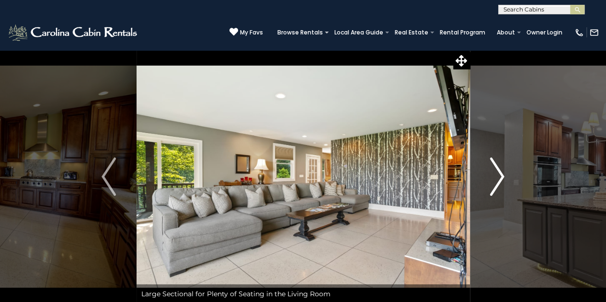
click at [500, 175] on img "Next" at bounding box center [497, 177] width 14 height 38
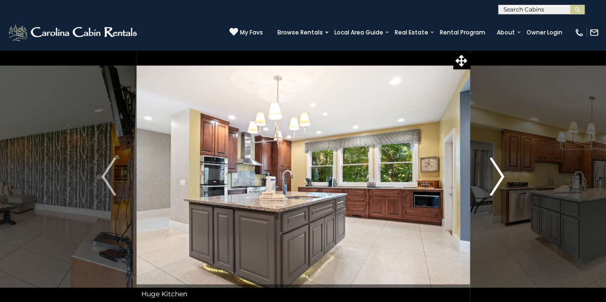
click at [499, 174] on img "Next" at bounding box center [497, 177] width 14 height 38
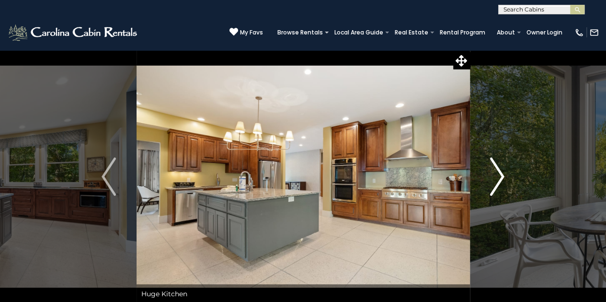
click at [499, 174] on img "Next" at bounding box center [497, 177] width 14 height 38
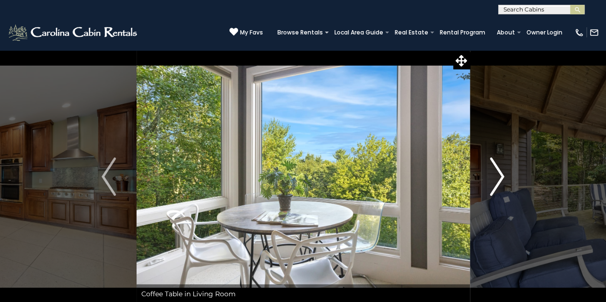
click at [499, 174] on img "Next" at bounding box center [497, 177] width 14 height 38
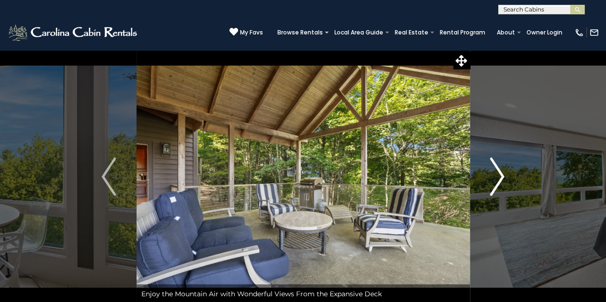
click at [499, 174] on img "Next" at bounding box center [497, 177] width 14 height 38
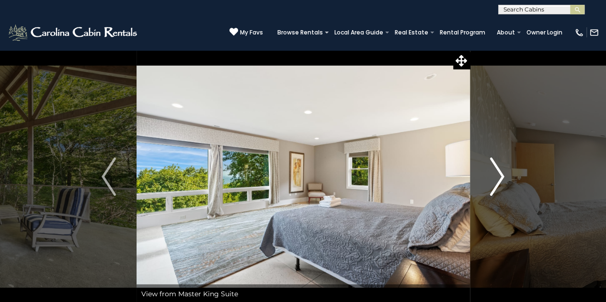
click at [499, 174] on img "Next" at bounding box center [497, 177] width 14 height 38
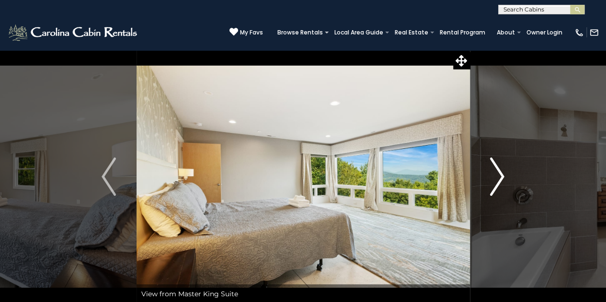
click at [499, 174] on img "Next" at bounding box center [497, 177] width 14 height 38
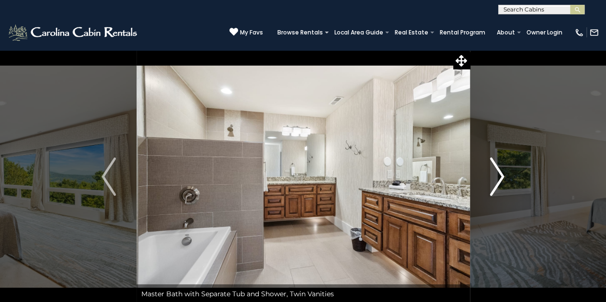
click at [499, 174] on img "Next" at bounding box center [497, 177] width 14 height 38
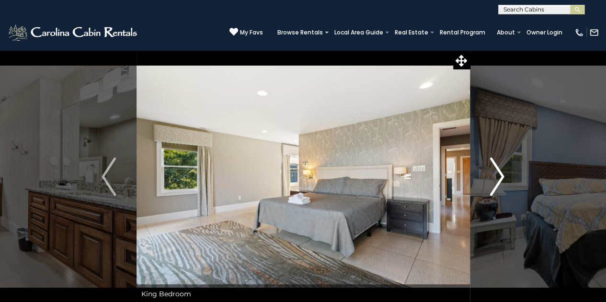
click at [499, 174] on img "Next" at bounding box center [497, 177] width 14 height 38
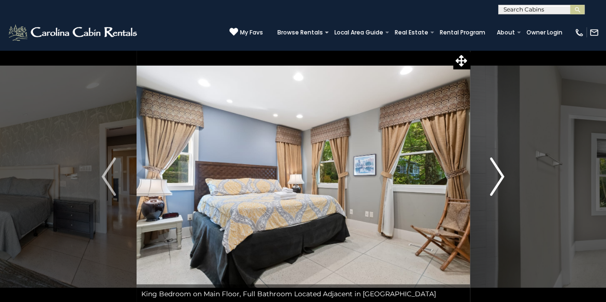
click at [499, 174] on img "Next" at bounding box center [497, 177] width 14 height 38
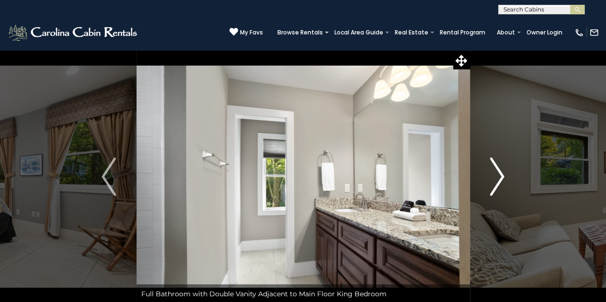
click at [499, 174] on img "Next" at bounding box center [497, 177] width 14 height 38
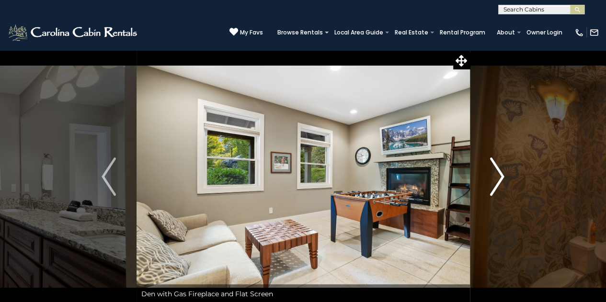
click at [499, 174] on img "Next" at bounding box center [497, 177] width 14 height 38
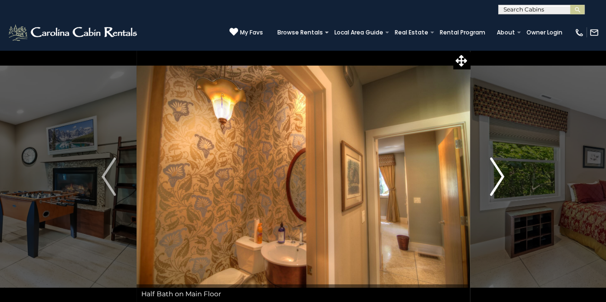
click at [499, 174] on img "Next" at bounding box center [497, 177] width 14 height 38
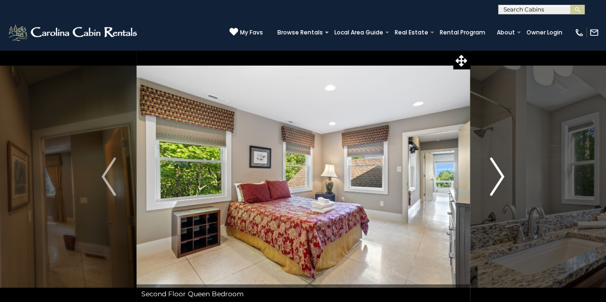
click at [499, 174] on img "Next" at bounding box center [497, 177] width 14 height 38
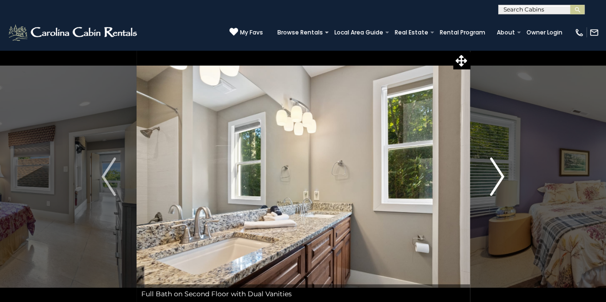
click at [499, 174] on img "Next" at bounding box center [497, 177] width 14 height 38
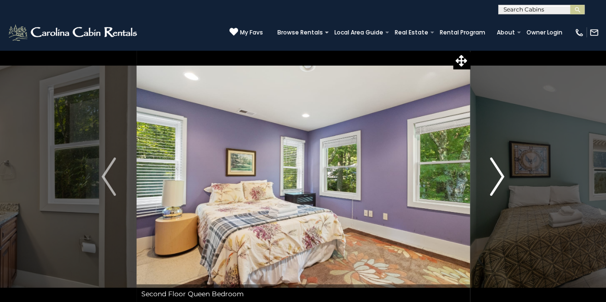
click at [499, 174] on img "Next" at bounding box center [497, 177] width 14 height 38
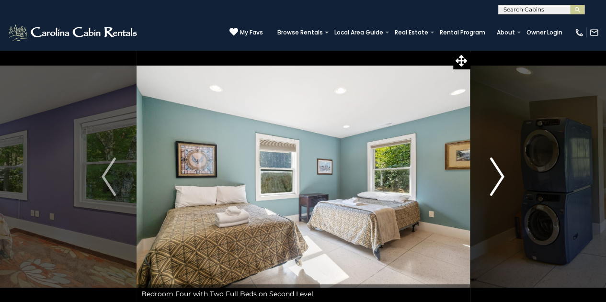
click at [499, 174] on img "Next" at bounding box center [497, 177] width 14 height 38
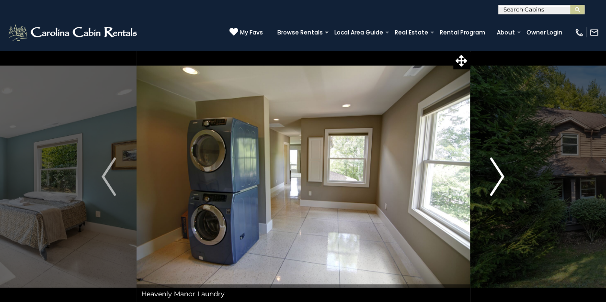
click at [499, 174] on img "Next" at bounding box center [497, 177] width 14 height 38
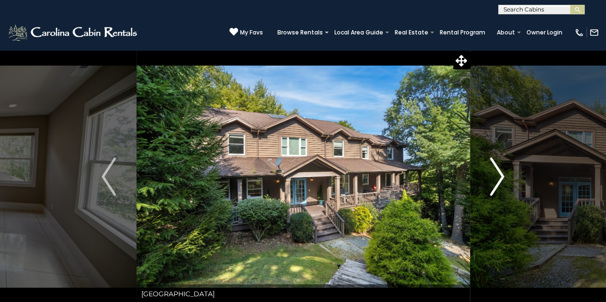
click at [499, 174] on img "Next" at bounding box center [497, 177] width 14 height 38
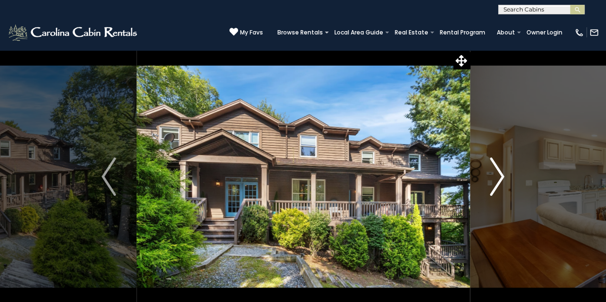
click at [502, 175] on img "Next" at bounding box center [497, 177] width 14 height 38
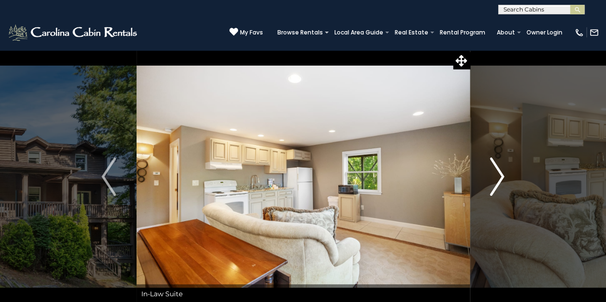
click at [502, 175] on img "Next" at bounding box center [497, 177] width 14 height 38
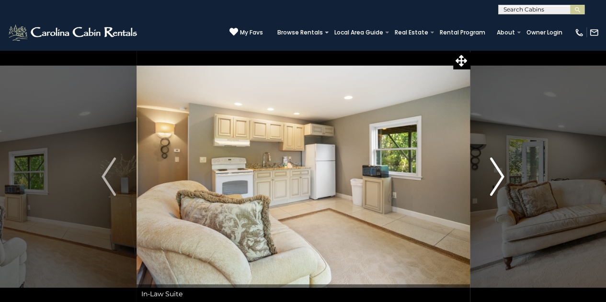
click at [502, 175] on img "Next" at bounding box center [497, 177] width 14 height 38
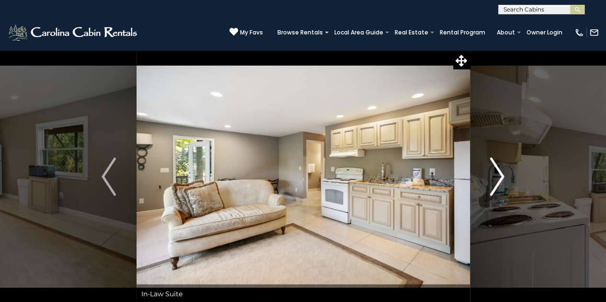
click at [502, 175] on img "Next" at bounding box center [497, 177] width 14 height 38
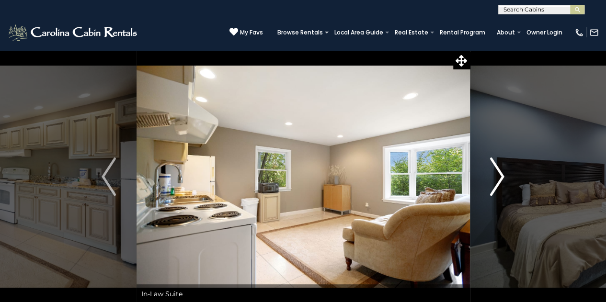
click at [502, 175] on img "Next" at bounding box center [497, 177] width 14 height 38
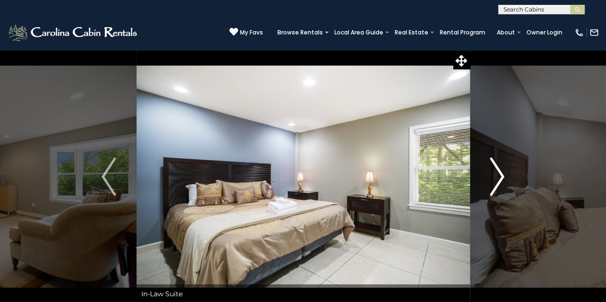
click at [502, 175] on img "Next" at bounding box center [497, 177] width 14 height 38
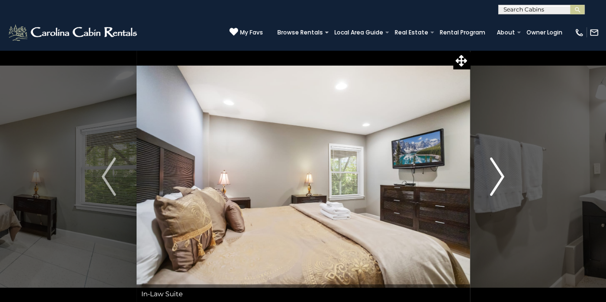
click at [502, 175] on img "Next" at bounding box center [497, 177] width 14 height 38
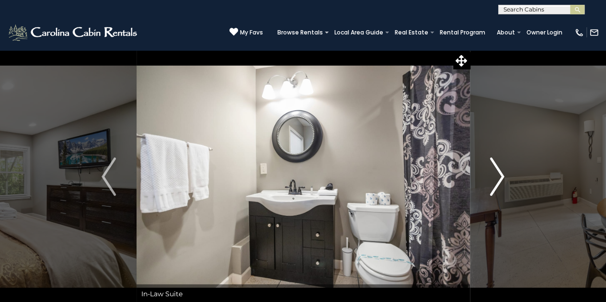
click at [502, 175] on img "Next" at bounding box center [497, 177] width 14 height 38
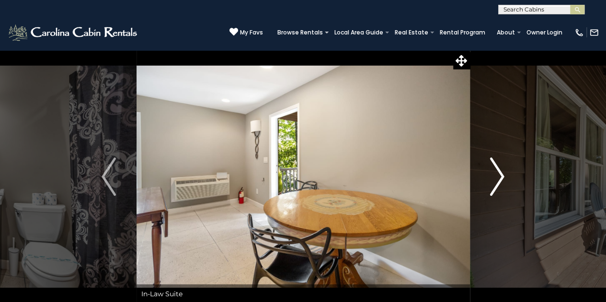
click at [502, 175] on img "Next" at bounding box center [497, 177] width 14 height 38
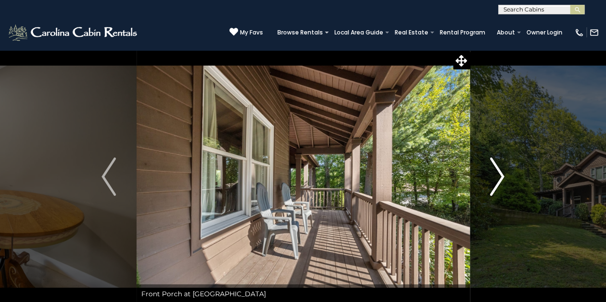
click at [502, 175] on img "Next" at bounding box center [497, 177] width 14 height 38
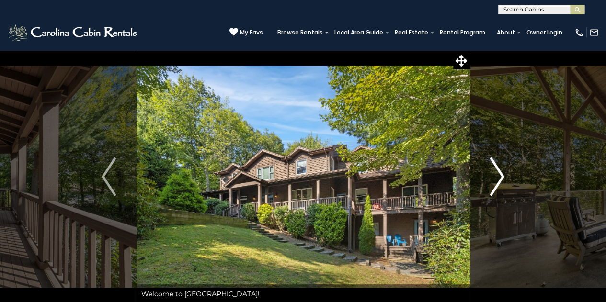
click at [502, 175] on img "Next" at bounding box center [497, 177] width 14 height 38
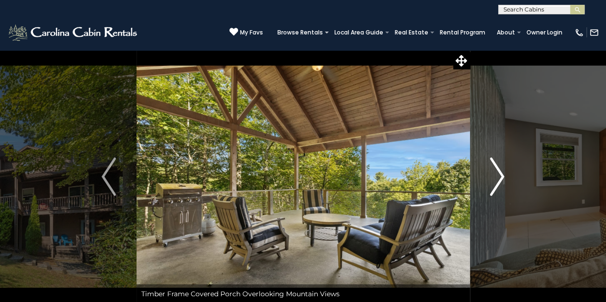
click at [502, 175] on img "Next" at bounding box center [497, 177] width 14 height 38
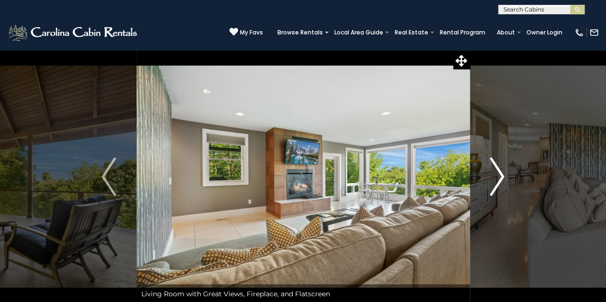
click at [502, 175] on img "Next" at bounding box center [497, 177] width 14 height 38
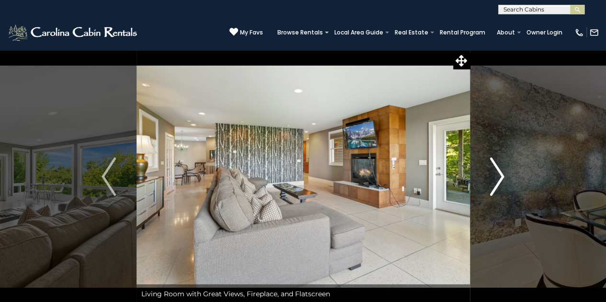
click at [502, 175] on img "Next" at bounding box center [497, 177] width 14 height 38
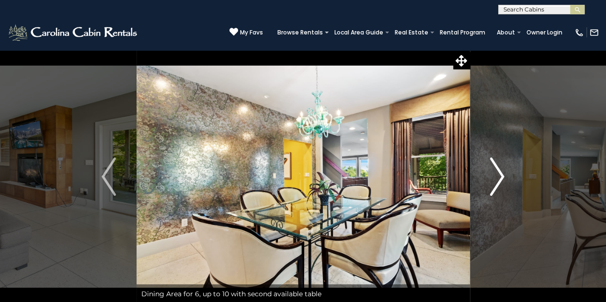
click at [502, 175] on img "Next" at bounding box center [497, 177] width 14 height 38
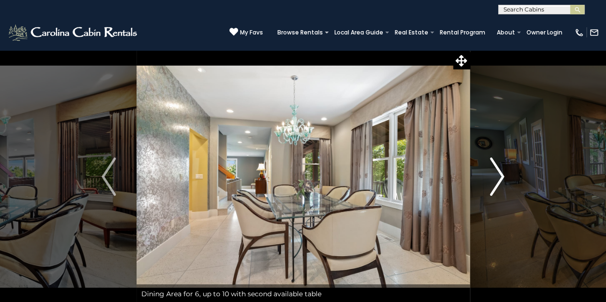
click at [502, 175] on img "Next" at bounding box center [497, 177] width 14 height 38
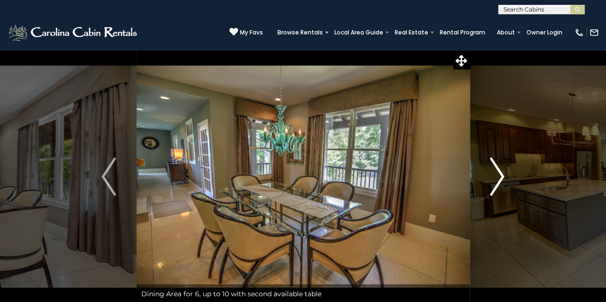
click at [502, 175] on img "Next" at bounding box center [497, 177] width 14 height 38
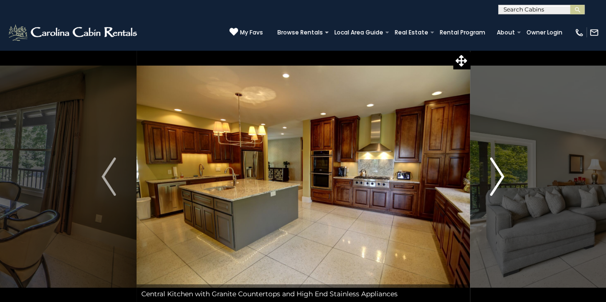
click at [502, 175] on img "Next" at bounding box center [497, 177] width 14 height 38
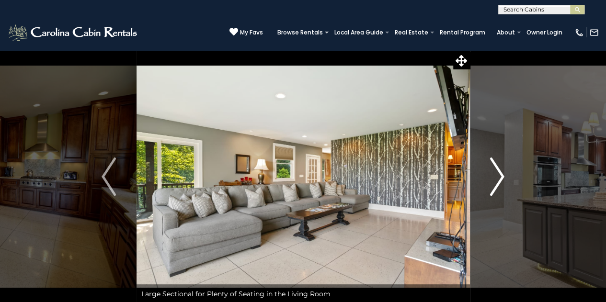
click at [502, 175] on img "Next" at bounding box center [497, 177] width 14 height 38
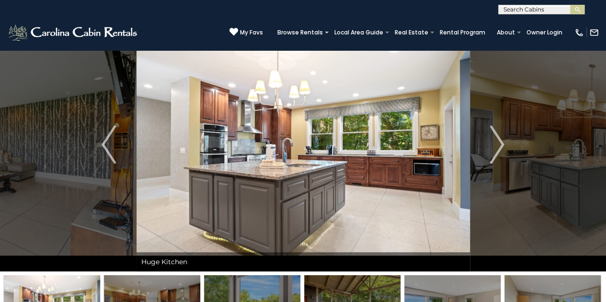
scroll to position [31, 0]
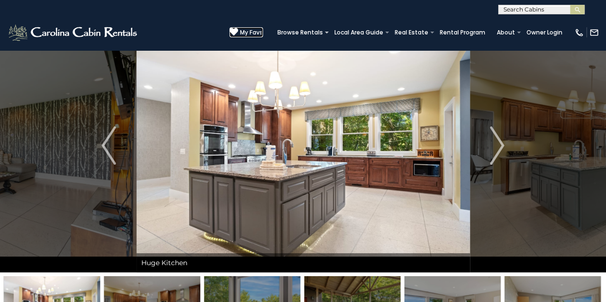
drag, startPoint x: 336, startPoint y: 99, endPoint x: 241, endPoint y: 29, distance: 117.8
click at [238, 29] on icon at bounding box center [233, 31] width 9 height 9
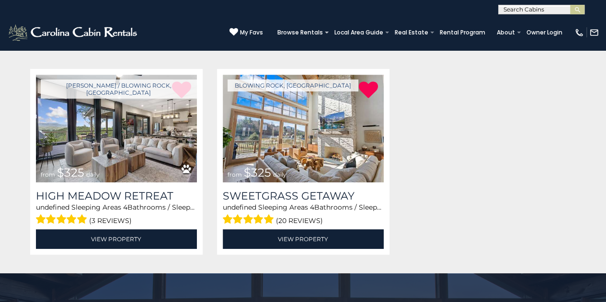
scroll to position [167, 0]
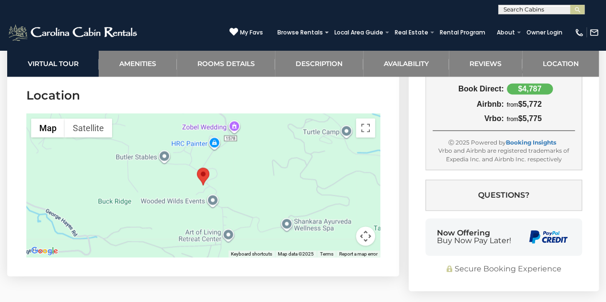
scroll to position [2593, 0]
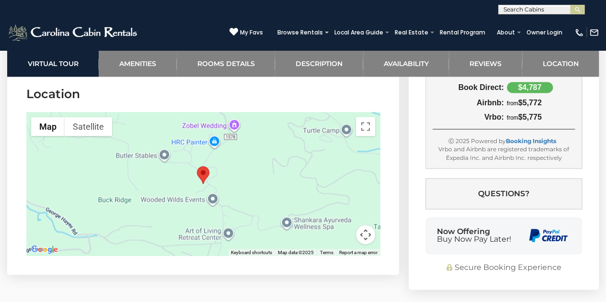
click at [197, 166] on area "Heavenly Manor" at bounding box center [197, 166] width 0 height 0
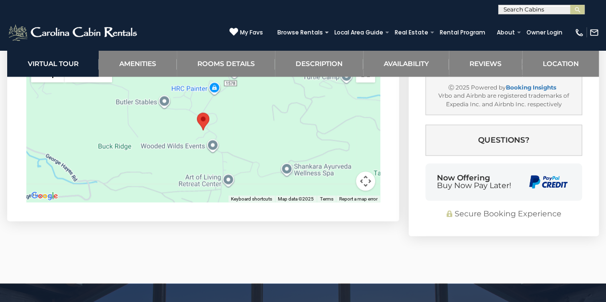
scroll to position [2576, 0]
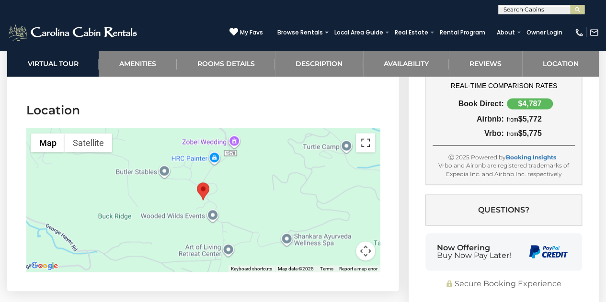
click at [364, 142] on button "Toggle fullscreen view" at bounding box center [365, 142] width 19 height 19
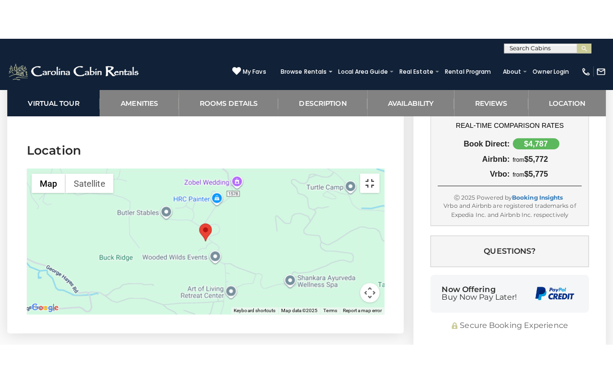
scroll to position [2563, 0]
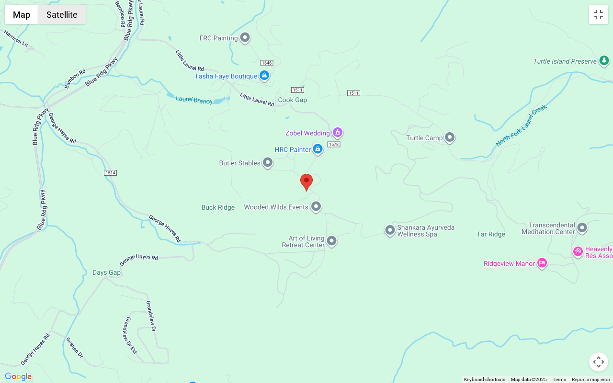
click at [68, 18] on button "Satellite" at bounding box center [61, 14] width 47 height 19
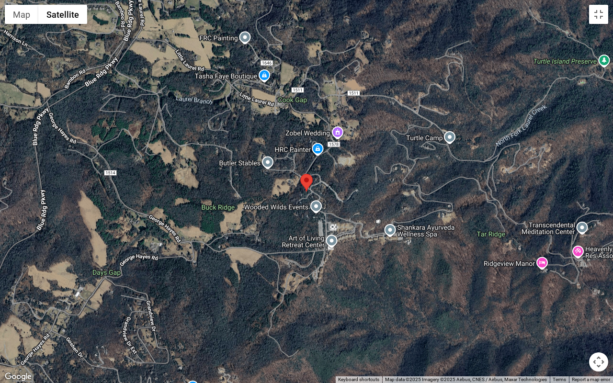
click at [68, 18] on button "Satellite" at bounding box center [62, 14] width 49 height 19
click at [29, 11] on button "Map" at bounding box center [22, 14] width 34 height 19
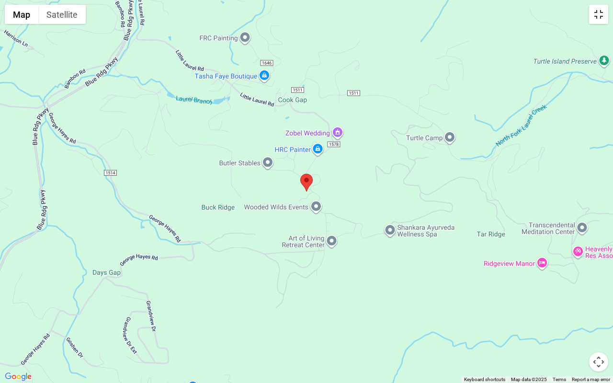
click at [592, 16] on button "Toggle fullscreen view" at bounding box center [598, 14] width 19 height 19
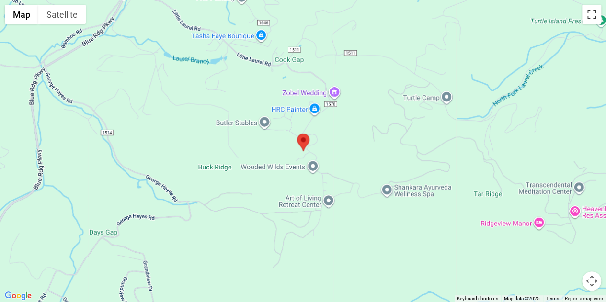
scroll to position [2489, 0]
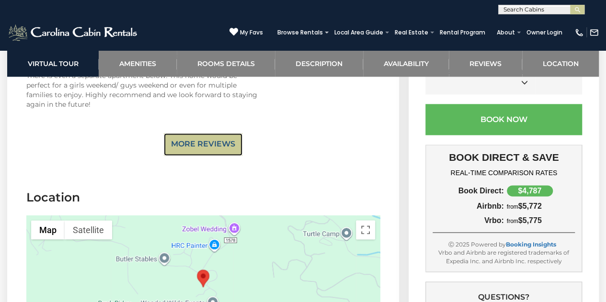
drag, startPoint x: 219, startPoint y: 144, endPoint x: 265, endPoint y: 155, distance: 47.3
click at [219, 145] on link "More Reviews" at bounding box center [203, 144] width 79 height 23
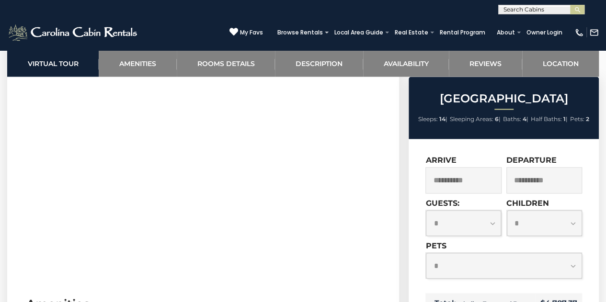
scroll to position [683, 0]
click at [558, 270] on select "**********" at bounding box center [504, 266] width 156 height 26
click at [426, 253] on select "**********" at bounding box center [504, 266] width 156 height 26
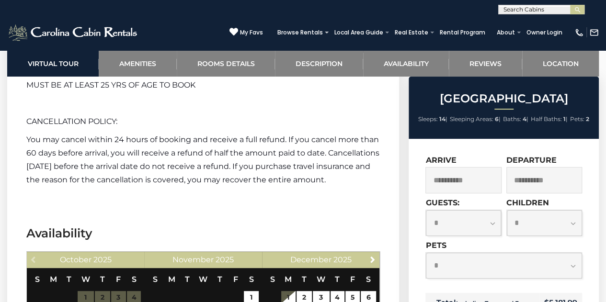
scroll to position [1968, 0]
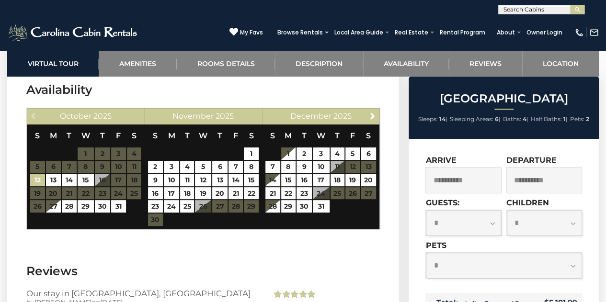
drag, startPoint x: 584, startPoint y: 290, endPoint x: 591, endPoint y: 290, distance: 6.2
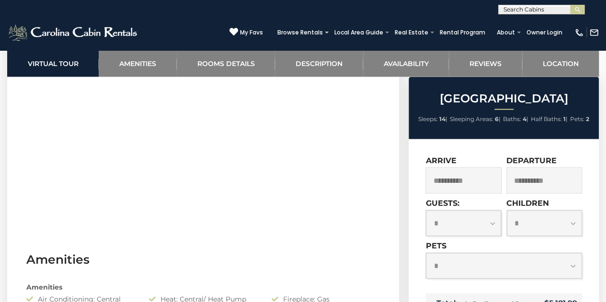
scroll to position [753, 0]
click at [573, 267] on select "**********" at bounding box center [504, 266] width 156 height 26
select select "*"
click at [426, 253] on select "**********" at bounding box center [504, 266] width 156 height 26
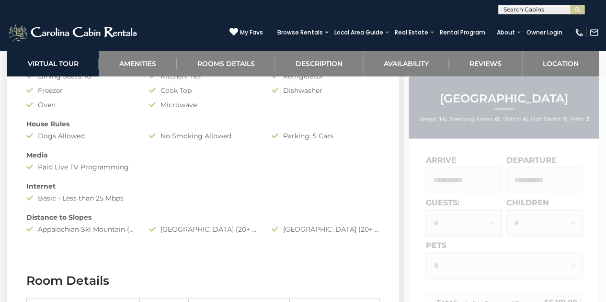
scroll to position [1098, 0]
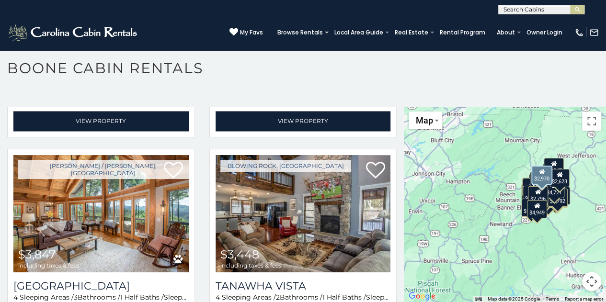
scroll to position [2685, 0]
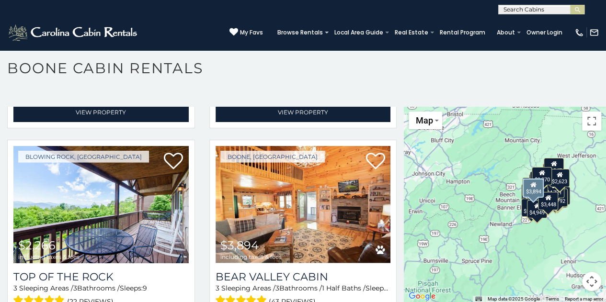
scroll to position [2900, 0]
